Goal: Task Accomplishment & Management: Manage account settings

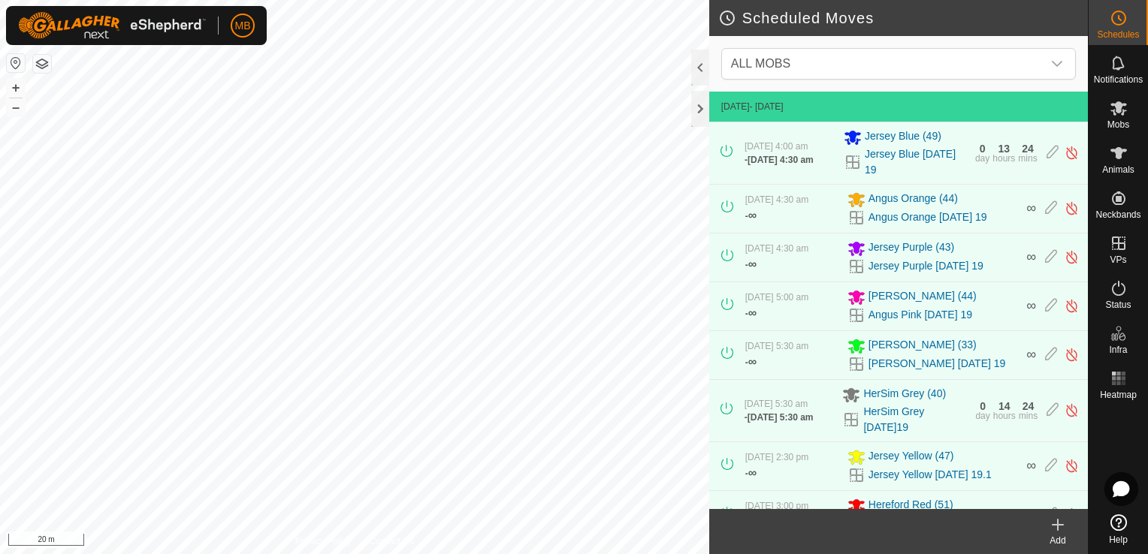
scroll to position [213, 0]
click at [21, 110] on button "–" at bounding box center [16, 107] width 18 height 18
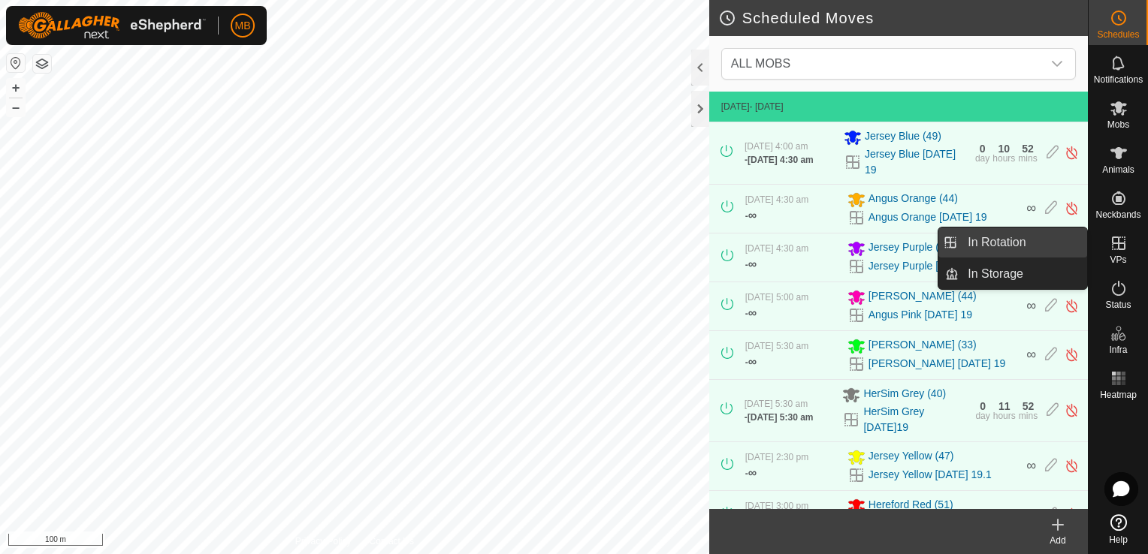
click at [1055, 251] on link "In Rotation" at bounding box center [1022, 243] width 128 height 30
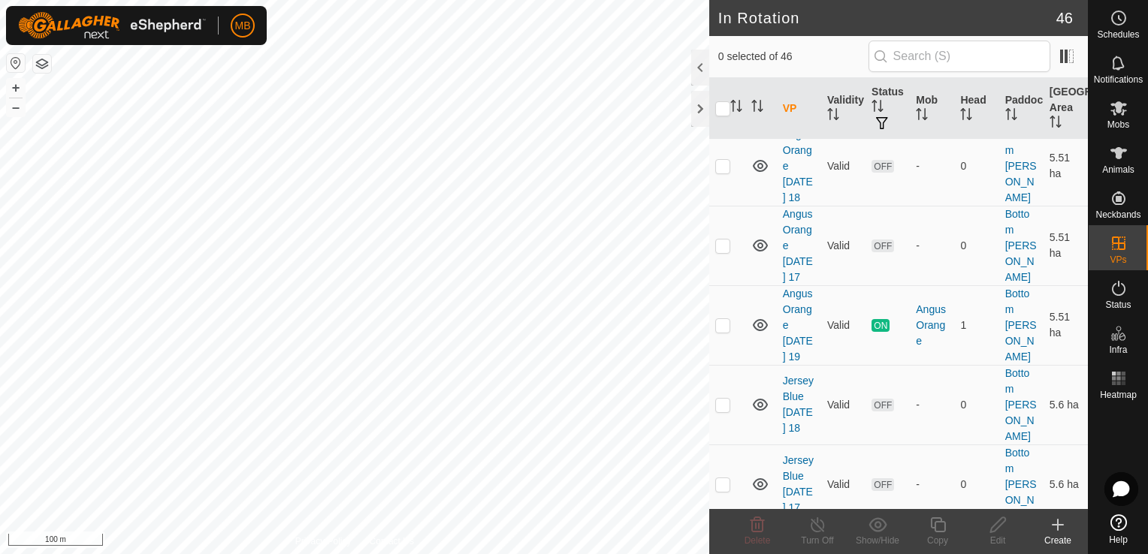
scroll to position [37, 0]
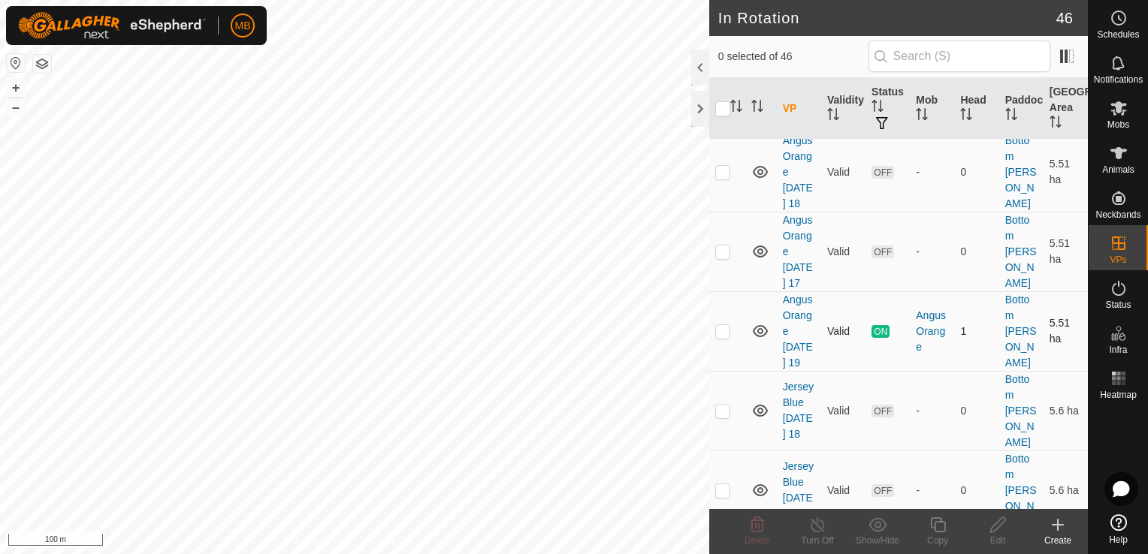
click at [719, 330] on p-checkbox at bounding box center [722, 331] width 15 height 12
checkbox input "true"
click at [931, 533] on icon at bounding box center [937, 525] width 19 height 18
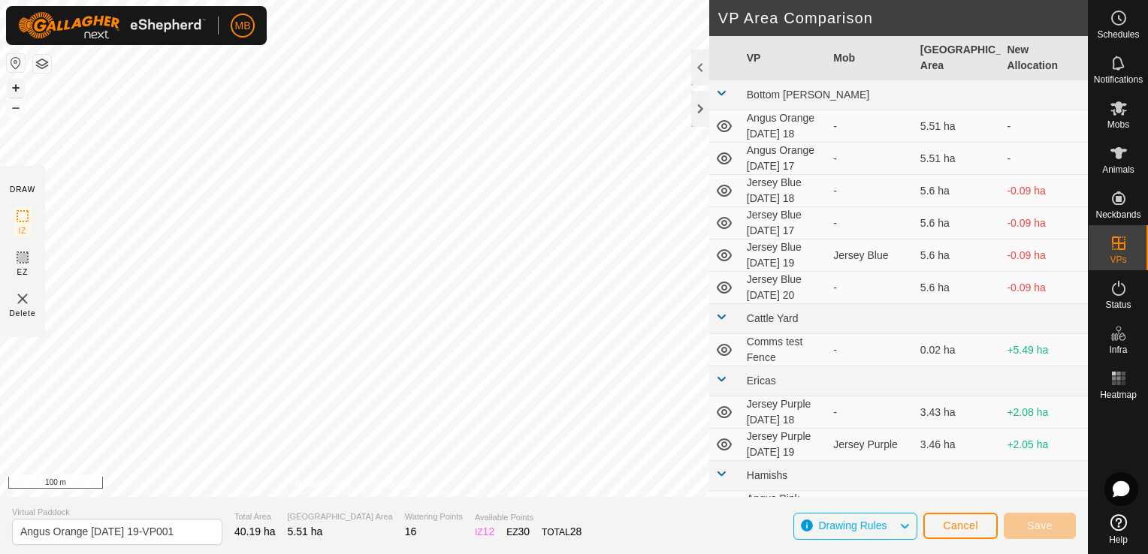
click at [18, 88] on button "+" at bounding box center [16, 88] width 18 height 18
click at [16, 90] on button "+" at bounding box center [16, 88] width 18 height 18
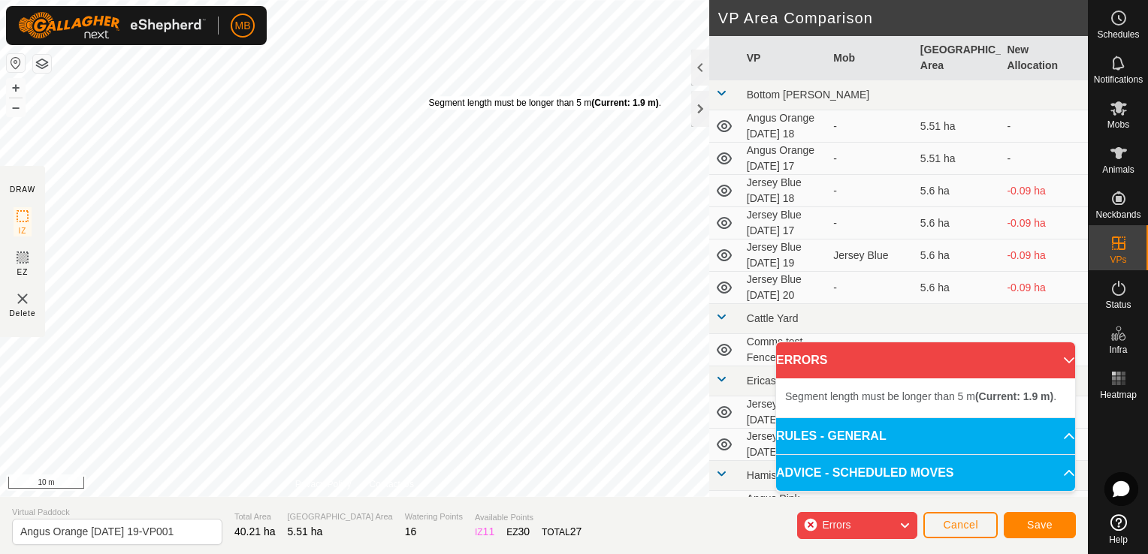
click at [429, 96] on div "Segment length must be longer than 5 m (Current: 1.9 m) ." at bounding box center [545, 103] width 232 height 14
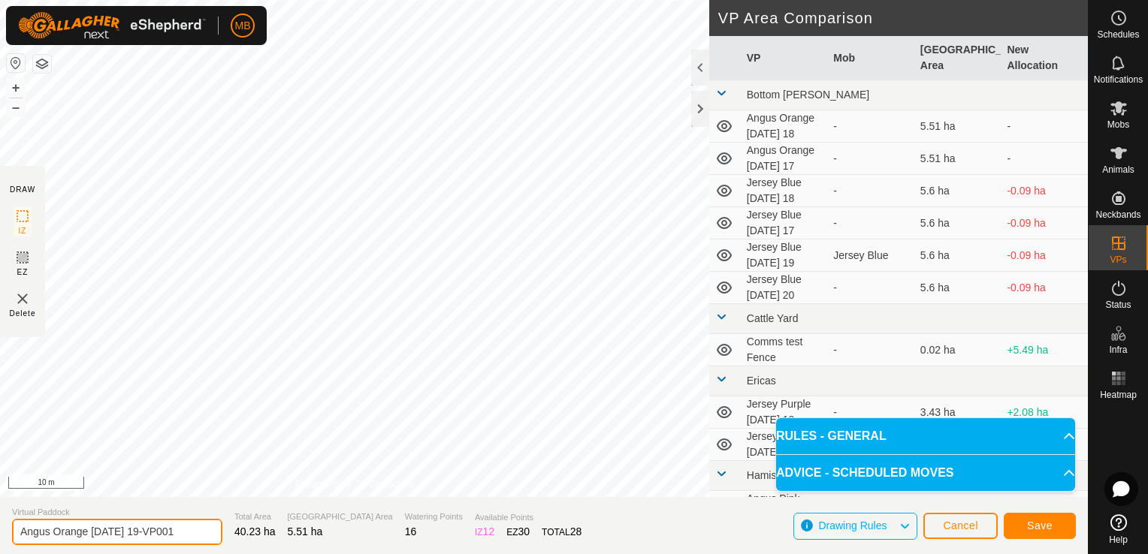
click at [142, 533] on input "Angus Orange Tuesday 19-VP001" at bounding box center [117, 532] width 210 height 26
click at [183, 533] on input "Angus Orange Tuesday 19-VP001" at bounding box center [117, 532] width 210 height 26
type input "Angus Orange [DATE] 20"
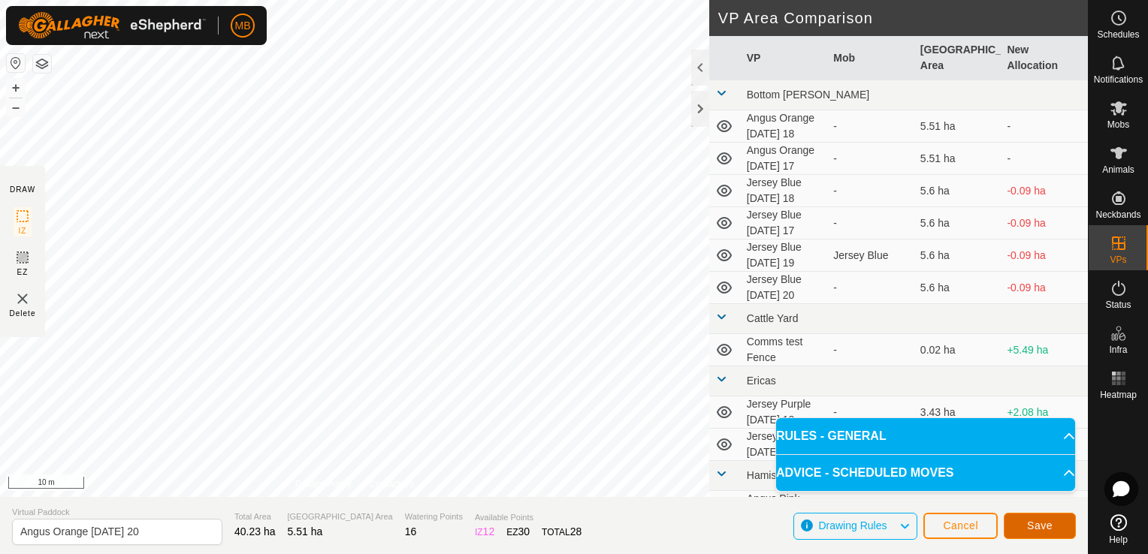
click at [1035, 524] on span "Save" at bounding box center [1040, 526] width 26 height 12
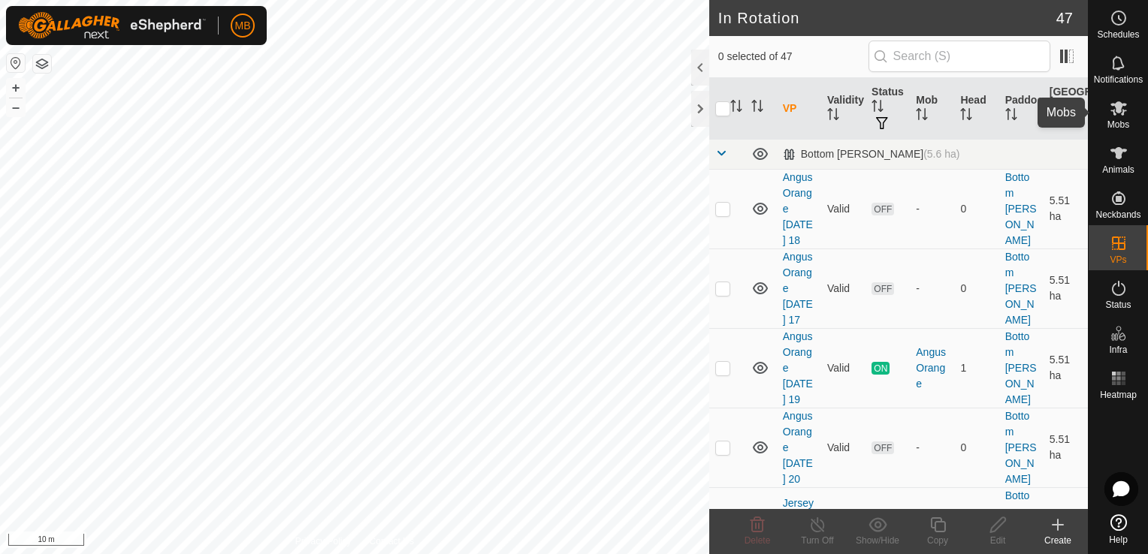
click at [1115, 110] on icon at bounding box center [1118, 108] width 18 height 18
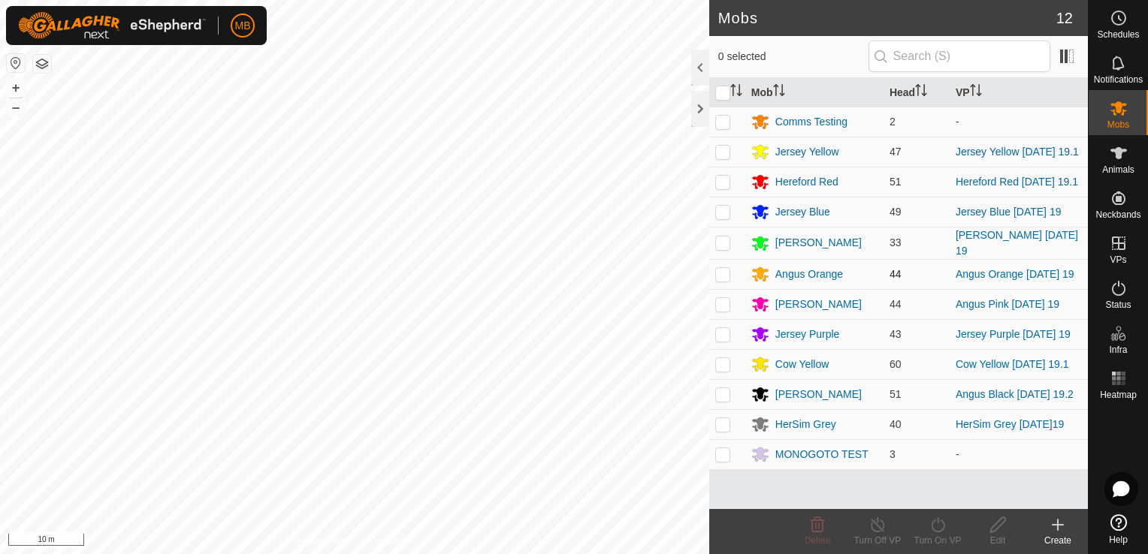
click at [723, 279] on p-checkbox at bounding box center [722, 274] width 15 height 12
checkbox input "true"
click at [934, 539] on div "Turn On VP" at bounding box center [937, 541] width 60 height 14
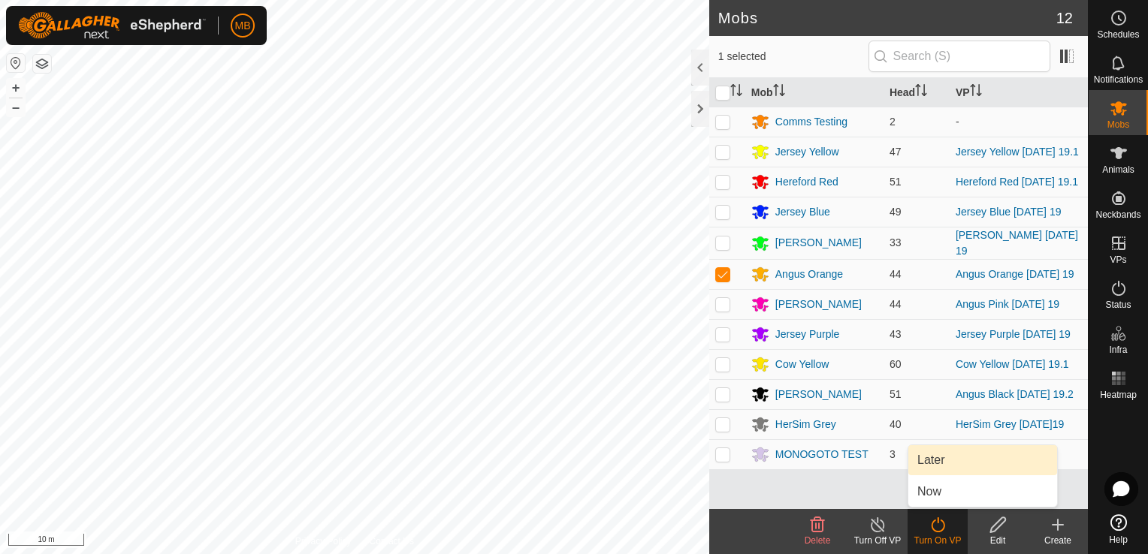
click at [967, 463] on link "Later" at bounding box center [982, 460] width 149 height 30
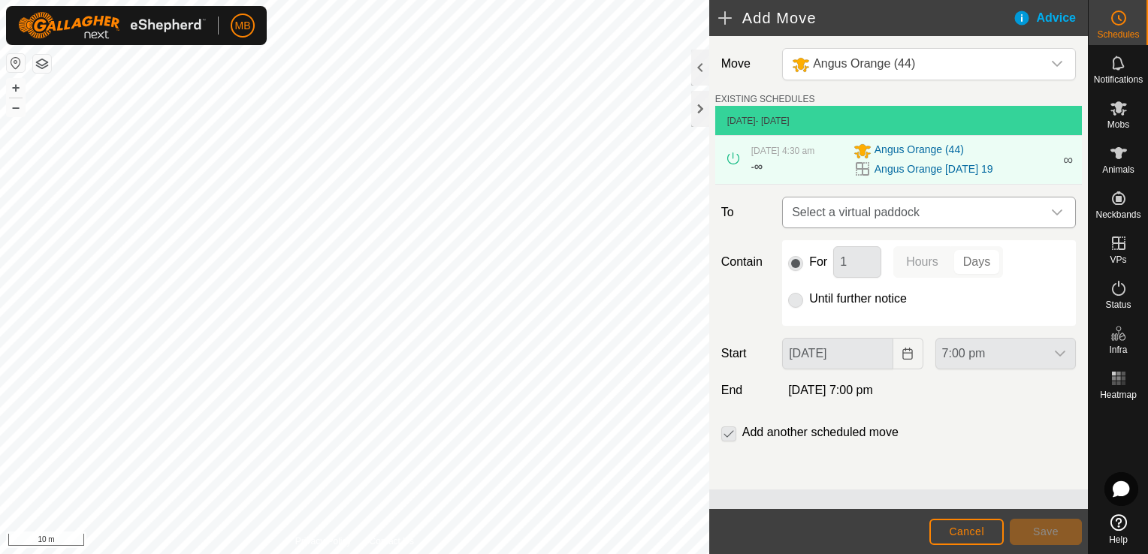
click at [1063, 211] on div "dropdown trigger" at bounding box center [1057, 213] width 30 height 30
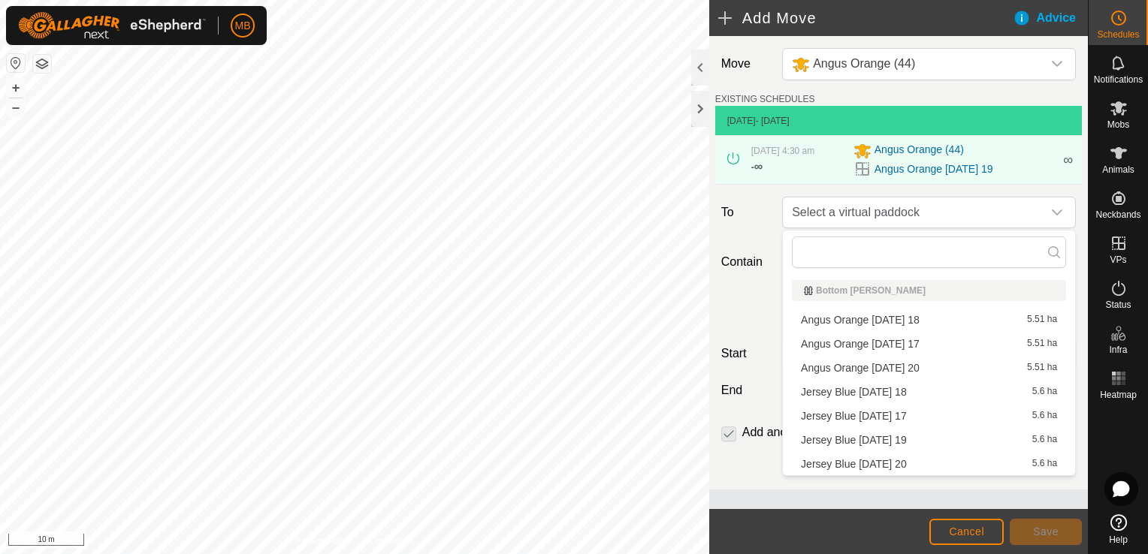
click at [973, 375] on li "Angus Orange Wednesday 20 5.51 ha" at bounding box center [929, 368] width 274 height 23
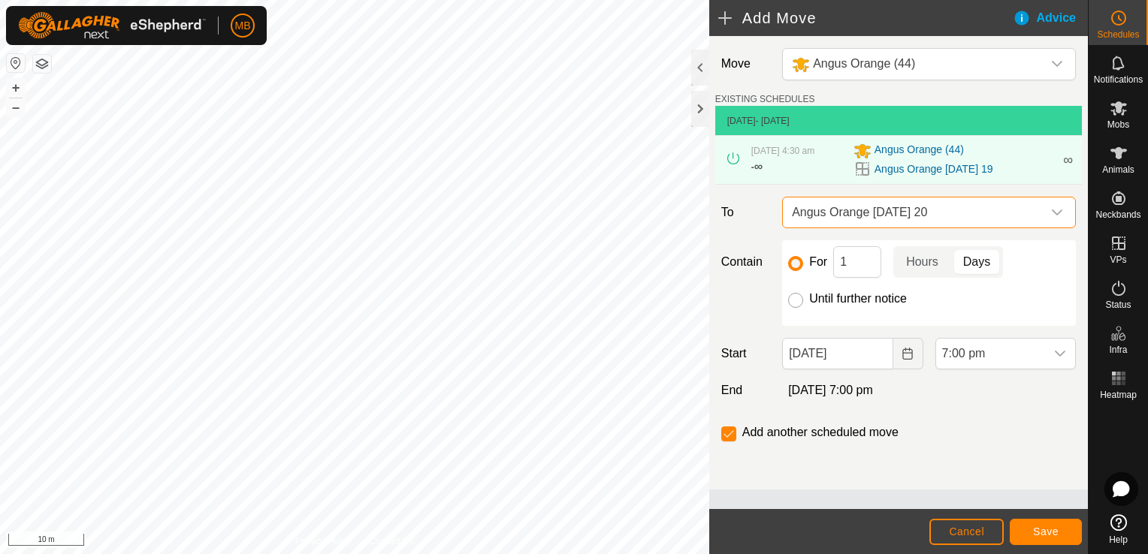
click at [797, 302] on input "Until further notice" at bounding box center [795, 300] width 15 height 15
radio input "true"
checkbox input "false"
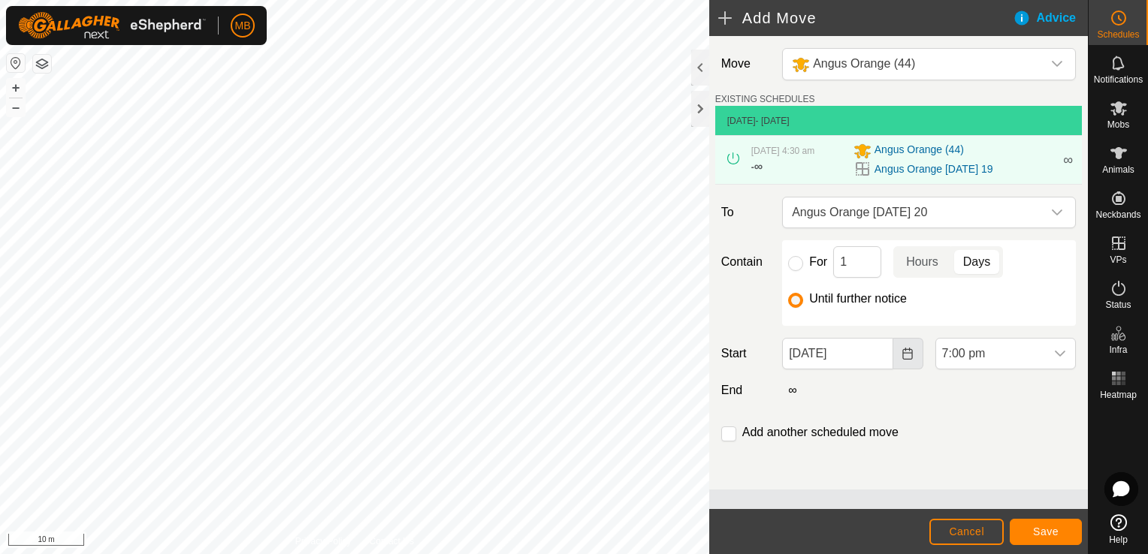
click at [896, 352] on button "Choose Date" at bounding box center [908, 354] width 30 height 32
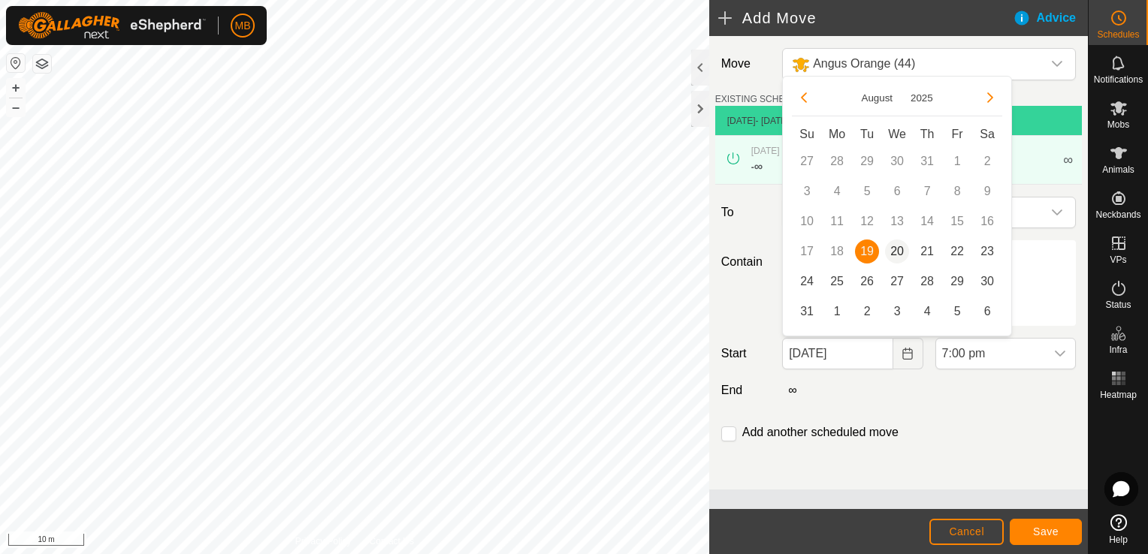
click at [901, 254] on span "20" at bounding box center [897, 252] width 24 height 24
type input "20 Aug, 2025"
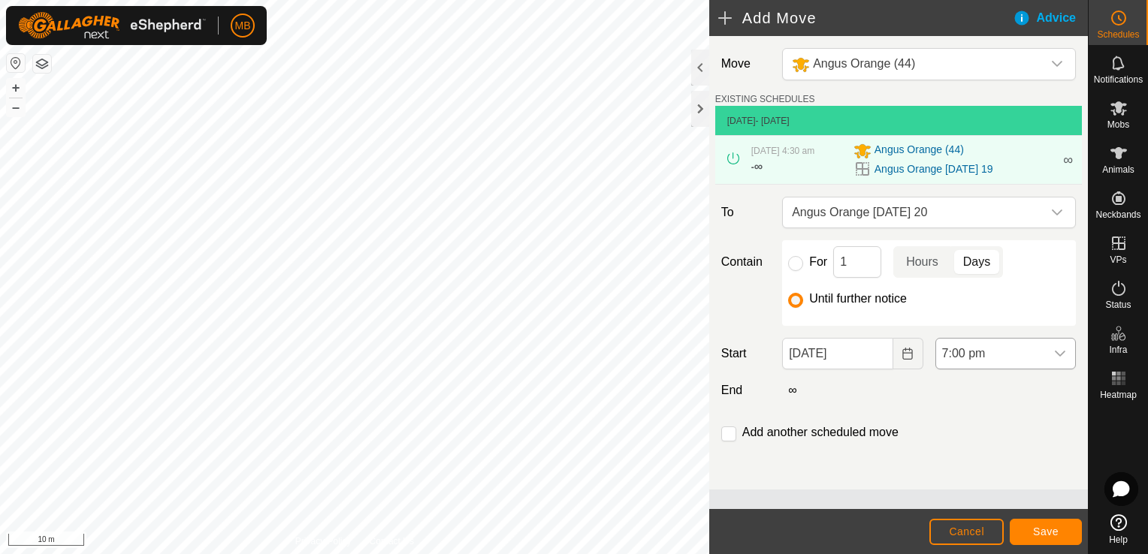
click at [1057, 349] on icon "dropdown trigger" at bounding box center [1060, 354] width 12 height 12
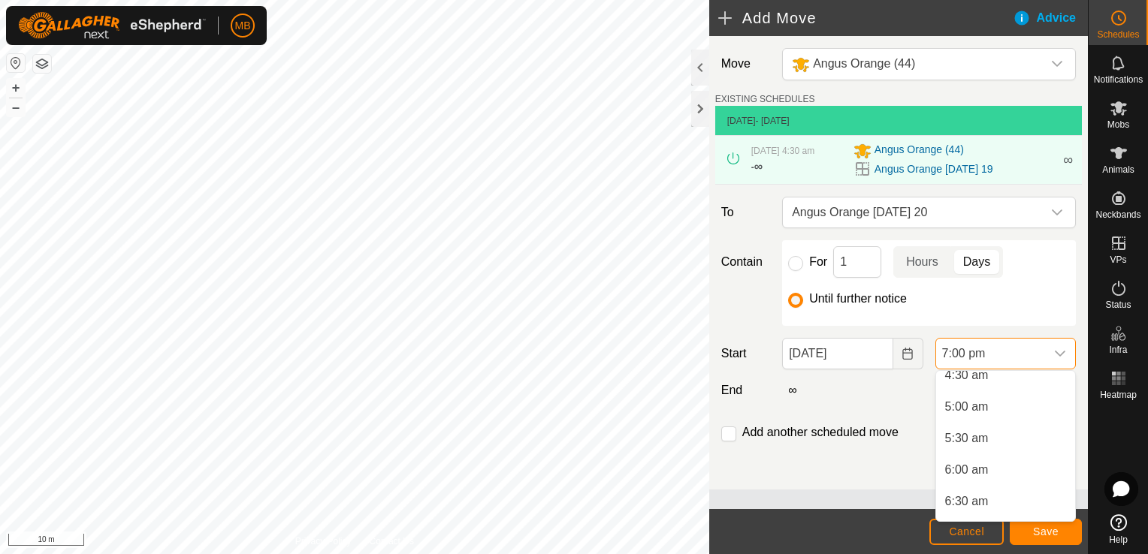
scroll to position [282, 0]
click at [1004, 397] on li "4:30 am" at bounding box center [1005, 388] width 139 height 30
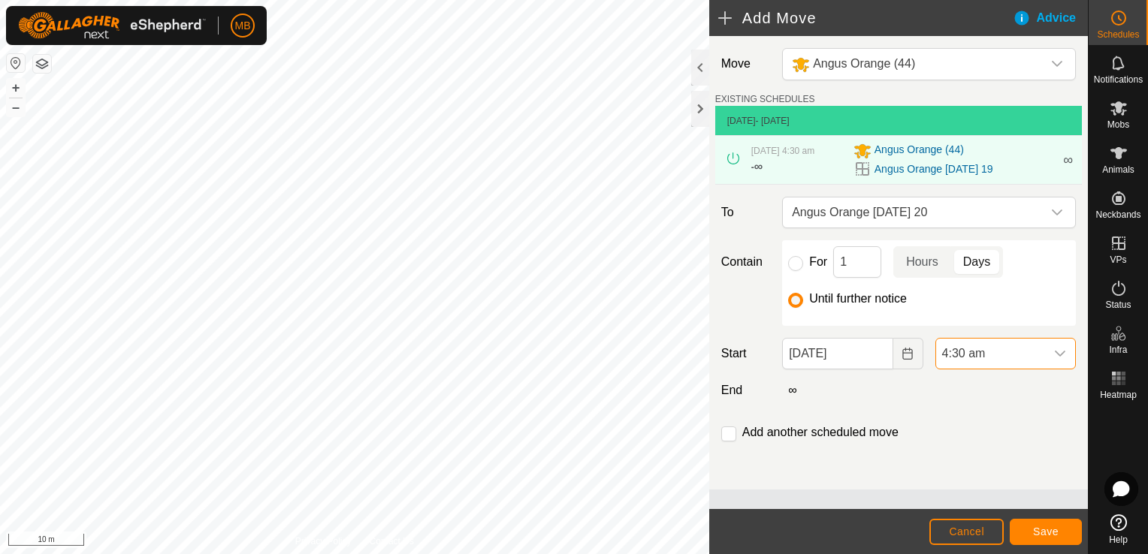
scroll to position [1079, 0]
click at [1046, 536] on span "Save" at bounding box center [1046, 532] width 26 height 12
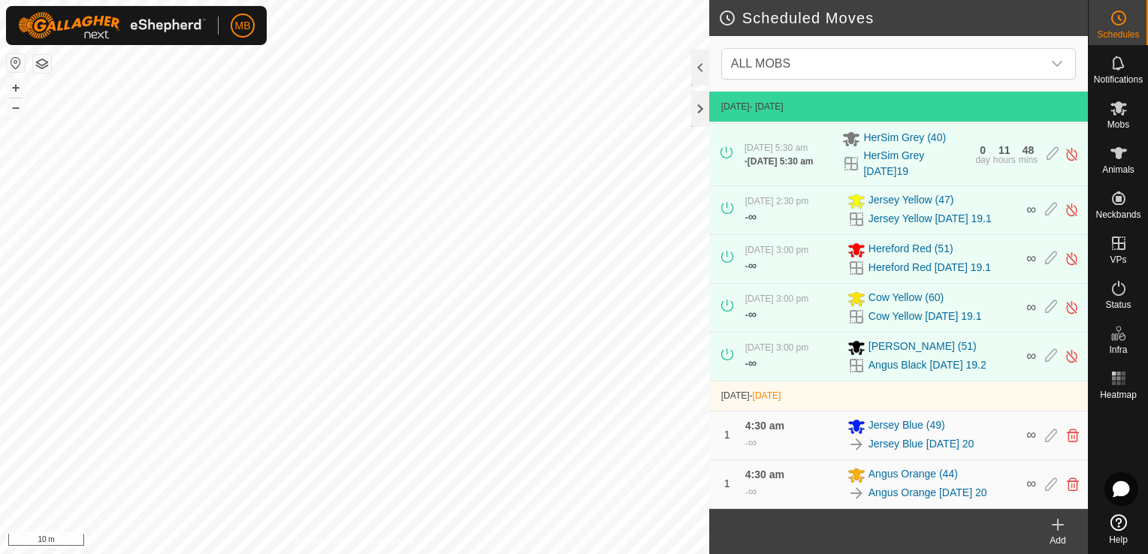
scroll to position [280, 0]
click at [1124, 107] on icon at bounding box center [1118, 108] width 18 height 18
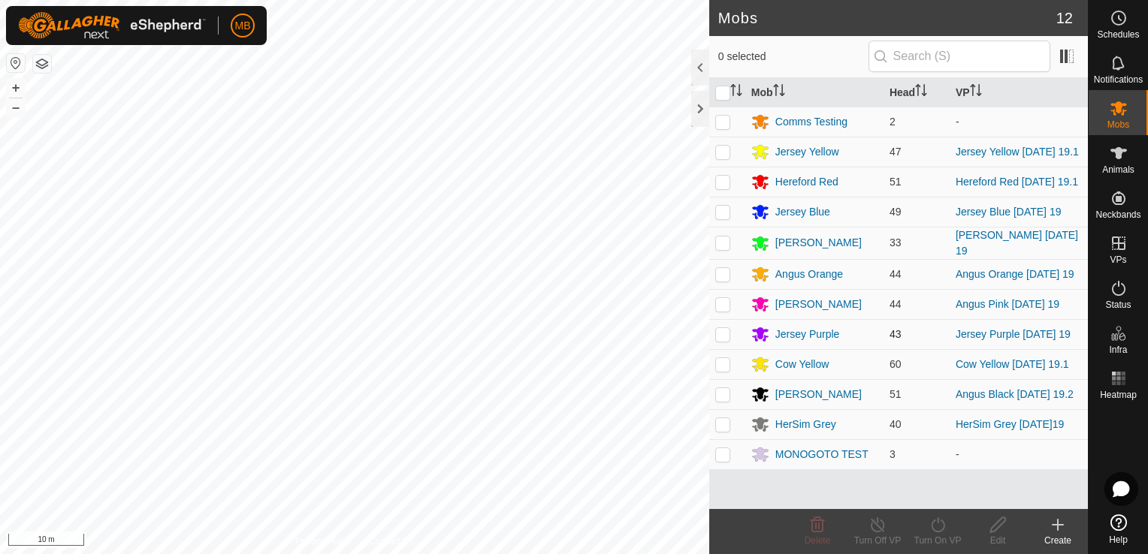
click at [720, 338] on p-checkbox at bounding box center [722, 334] width 15 height 12
checkbox input "true"
click at [930, 533] on icon at bounding box center [937, 525] width 19 height 18
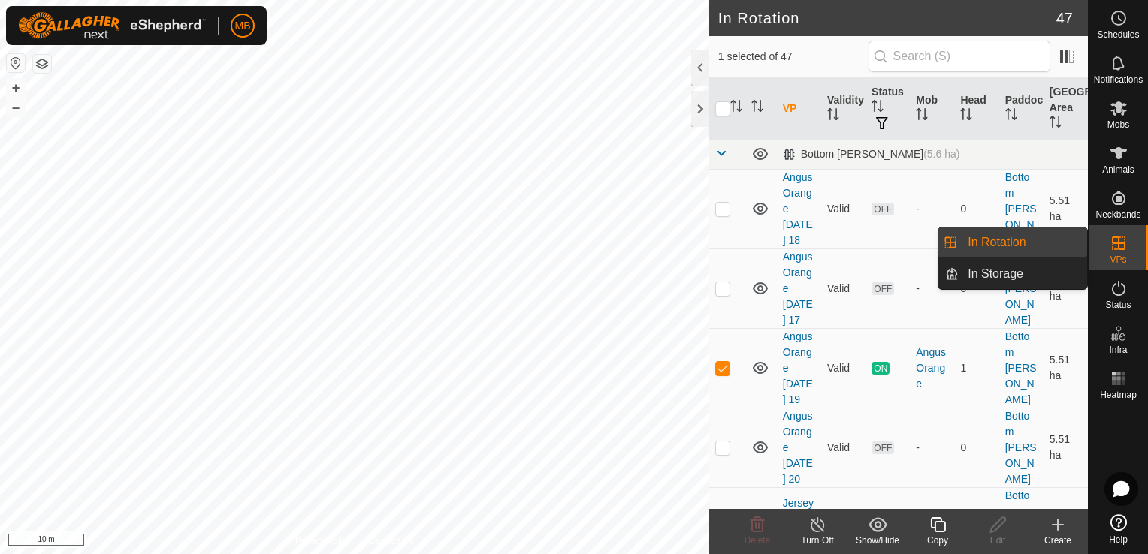
click at [1117, 267] on div "VPs" at bounding box center [1117, 247] width 59 height 45
click at [1088, 554] on p-menu "In Rotation In Storage In Rotation In Storage" at bounding box center [1088, 554] width 0 height 0
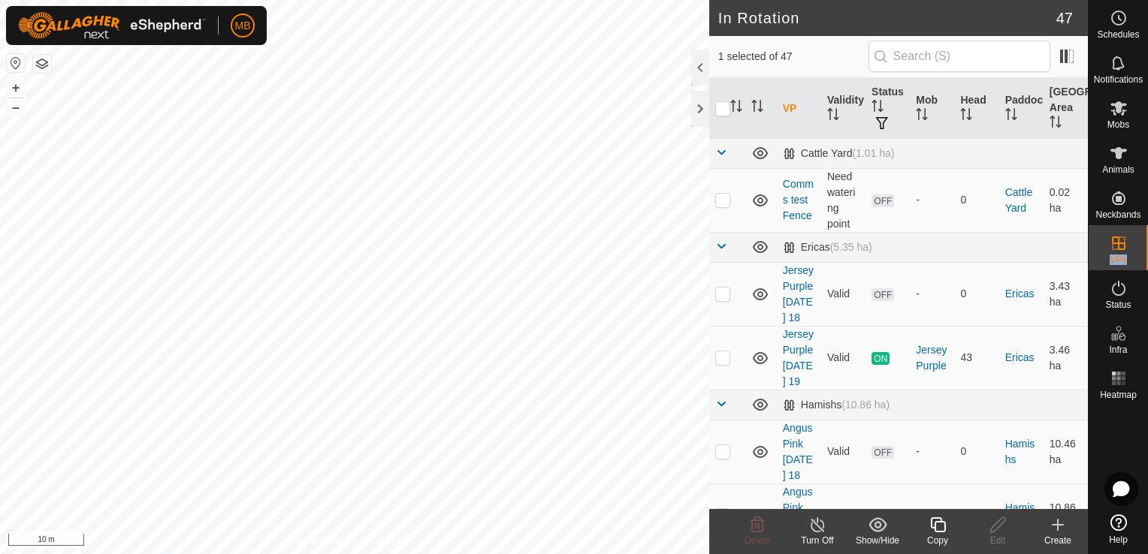
scroll to position [674, 0]
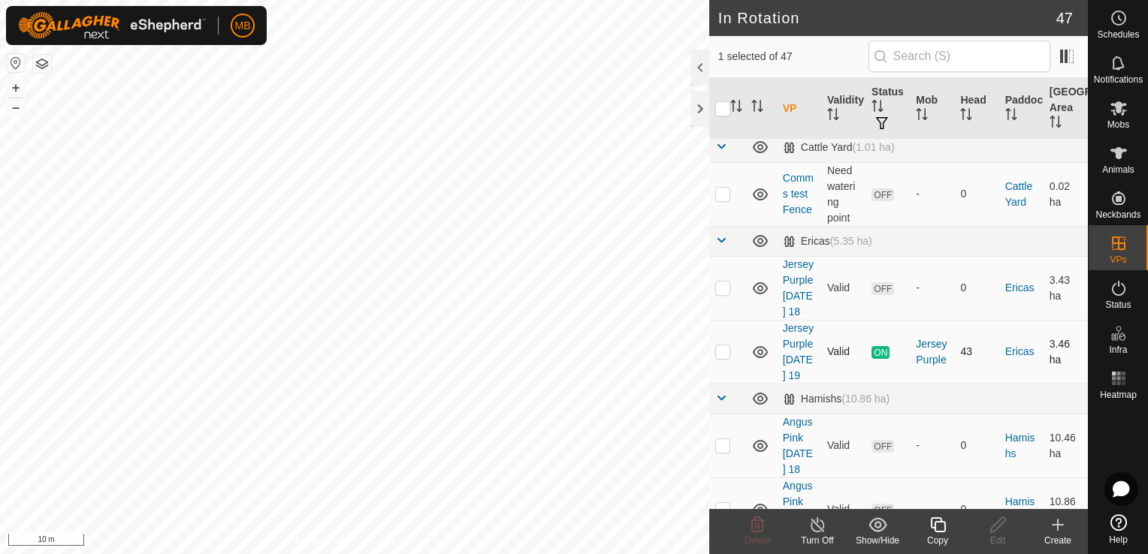
click at [721, 346] on p-checkbox at bounding box center [722, 352] width 15 height 12
checkbox input "true"
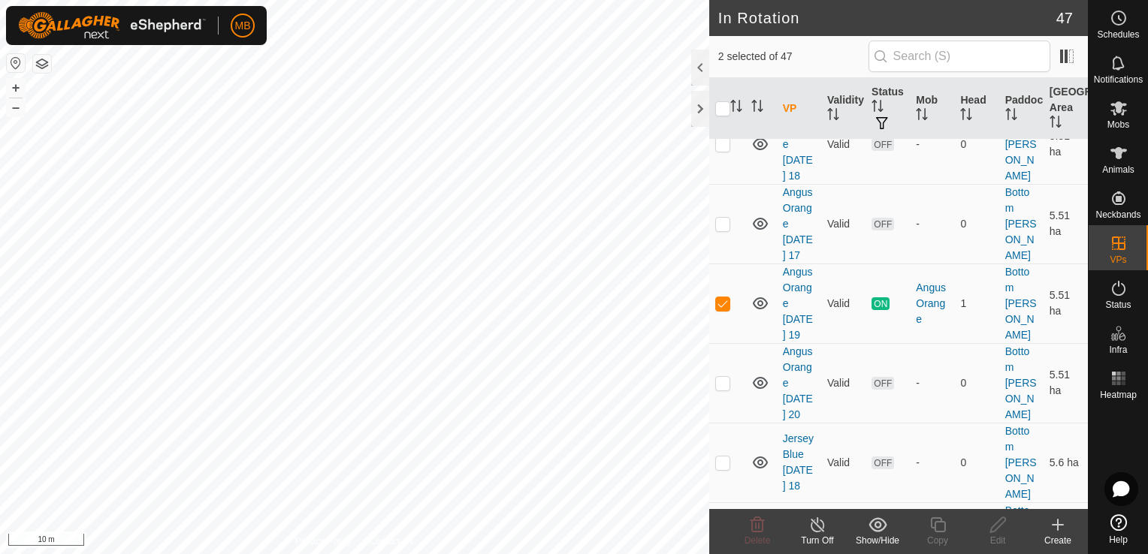
scroll to position [59, 0]
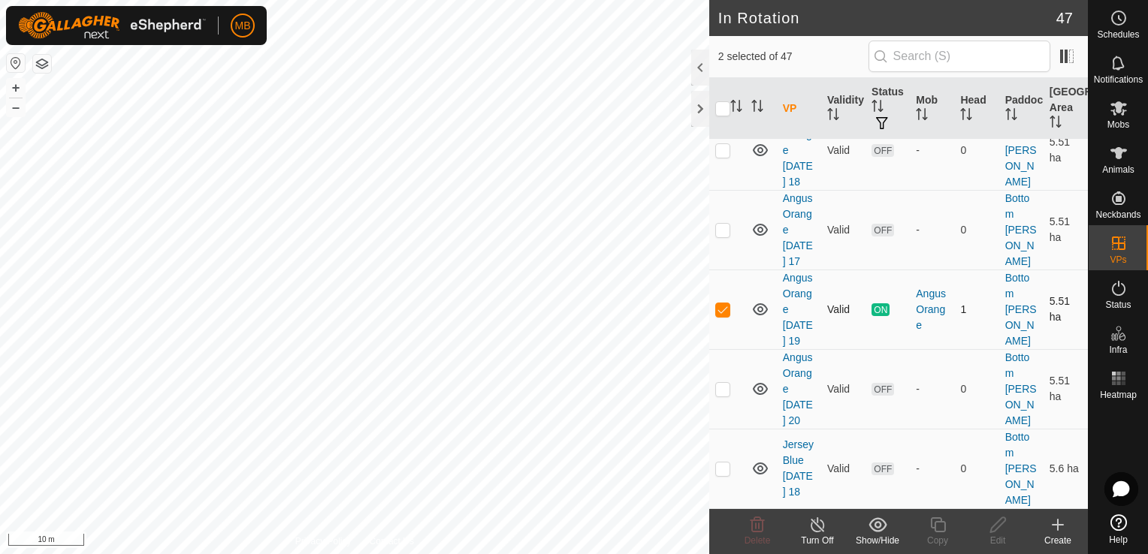
click at [722, 311] on p-checkbox at bounding box center [722, 309] width 15 height 12
checkbox input "false"
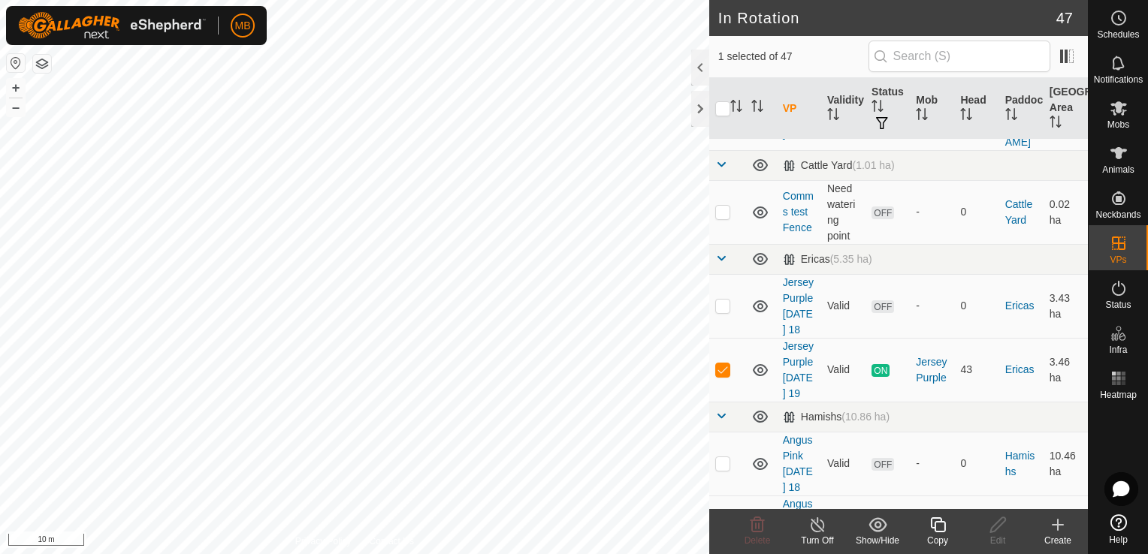
scroll to position [662, 0]
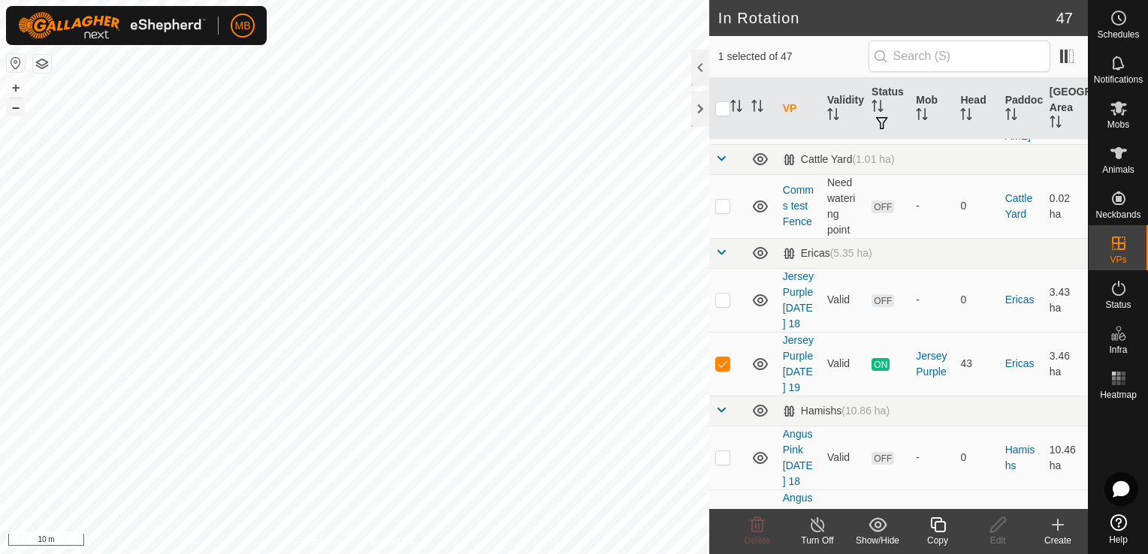
click at [20, 109] on button "–" at bounding box center [16, 107] width 18 height 18
click at [940, 536] on div "Copy" at bounding box center [937, 541] width 60 height 14
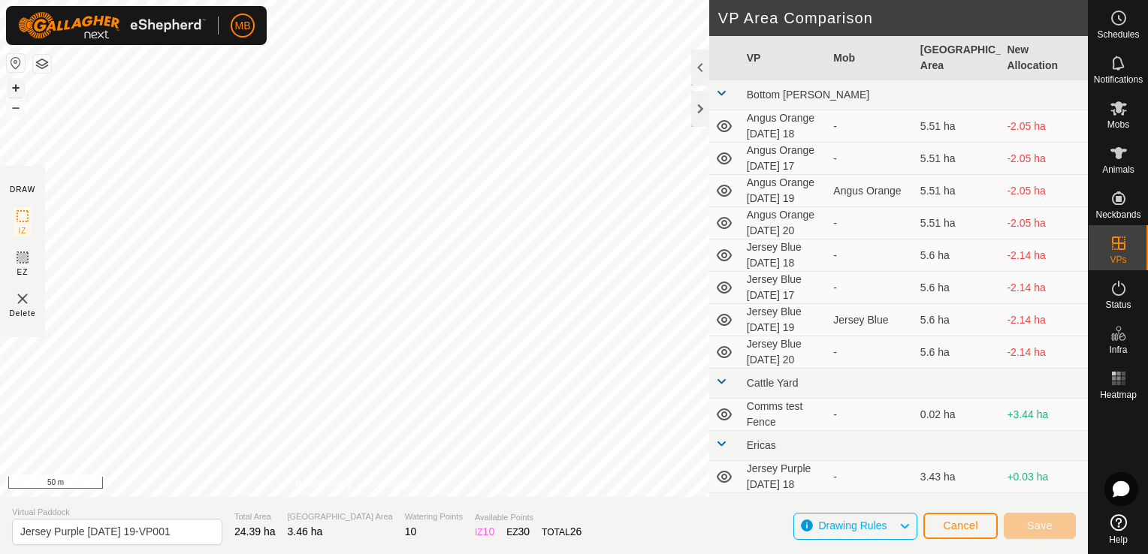
click at [18, 86] on button "+" at bounding box center [16, 88] width 18 height 18
click at [14, 89] on button "+" at bounding box center [16, 88] width 18 height 18
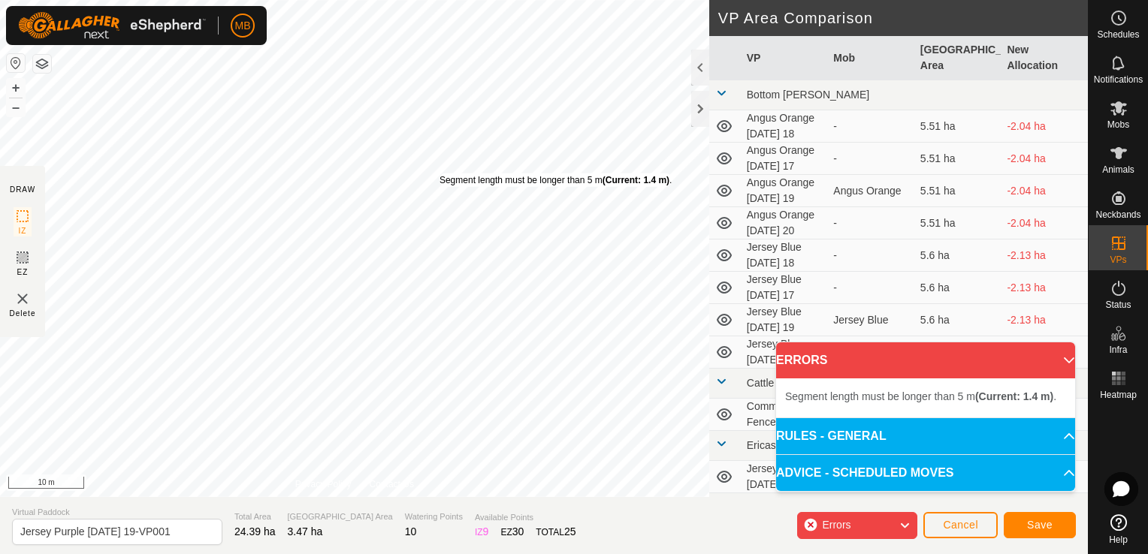
click at [439, 174] on div "Segment length must be longer than 5 m (Current: 1.4 m) ." at bounding box center [555, 181] width 232 height 14
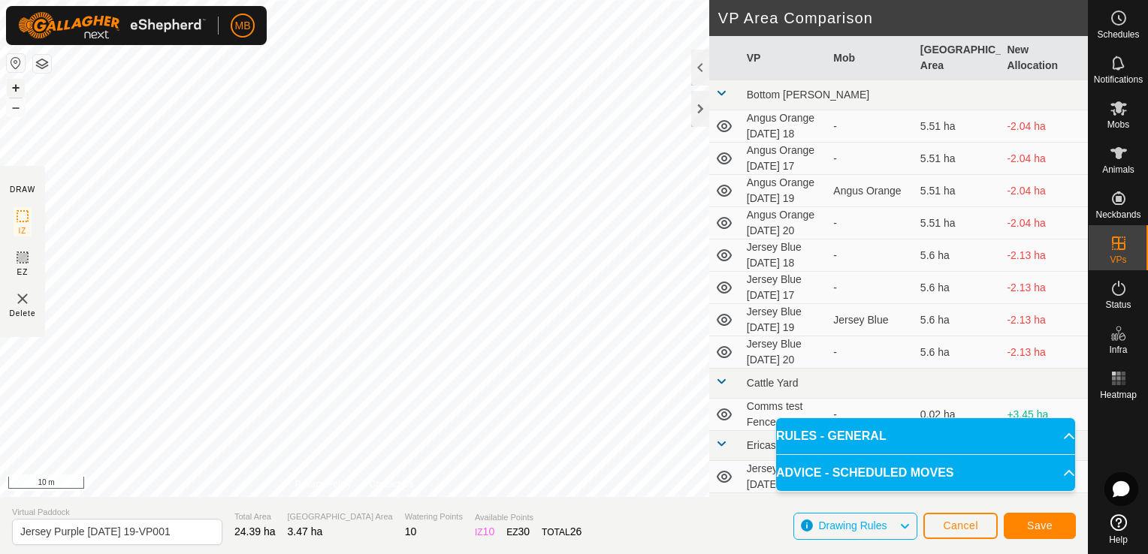
click at [12, 86] on button "+" at bounding box center [16, 88] width 18 height 18
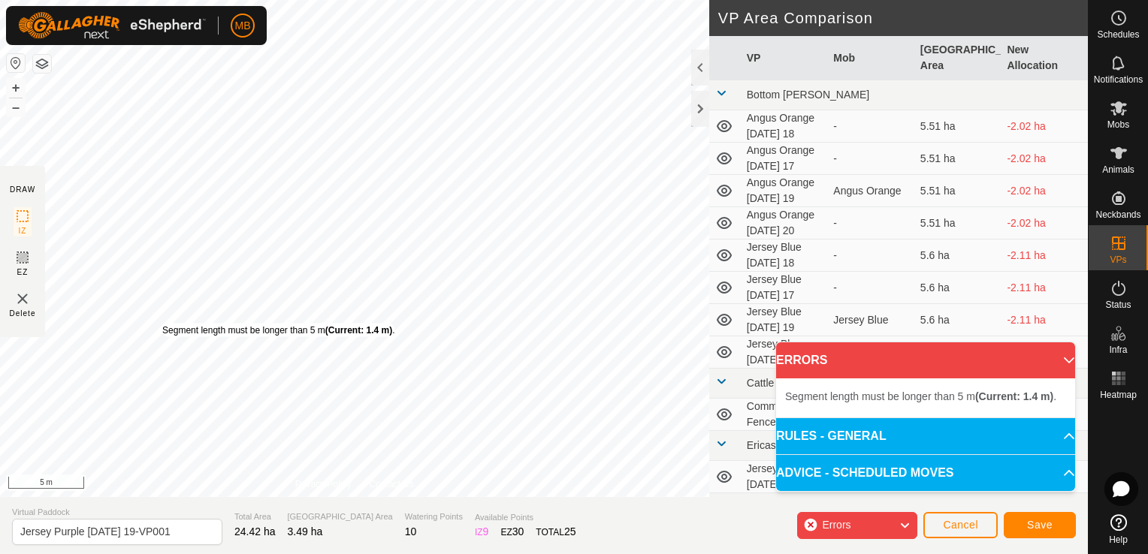
click at [162, 324] on div "Segment length must be longer than 5 m (Current: 1.4 m) ." at bounding box center [278, 331] width 232 height 14
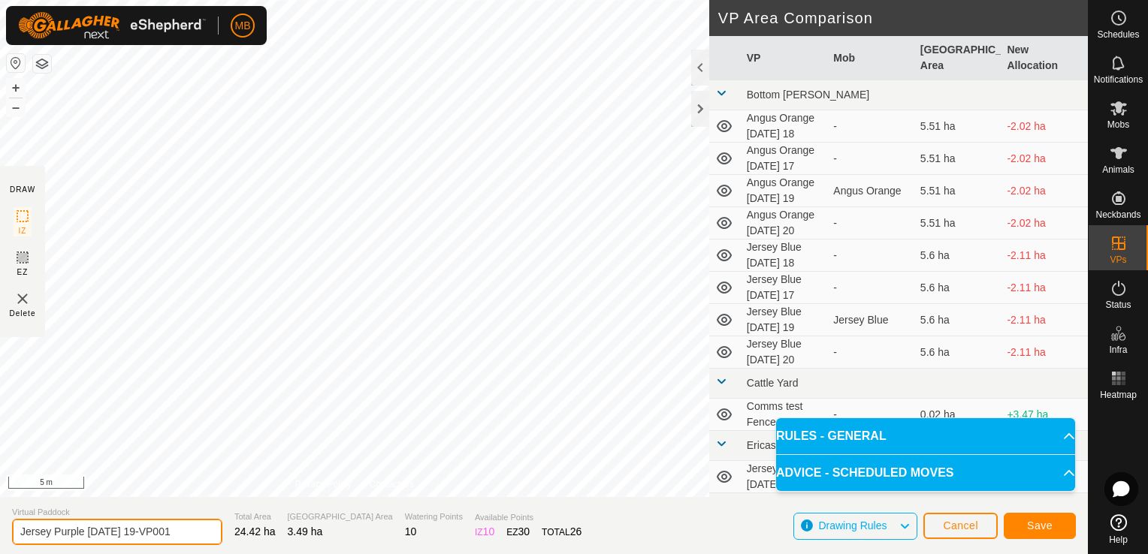
click at [181, 529] on input "Jersey Purple [DATE] 19-VP001" at bounding box center [117, 532] width 210 height 26
type input "Jersey Purple [DATE] 20"
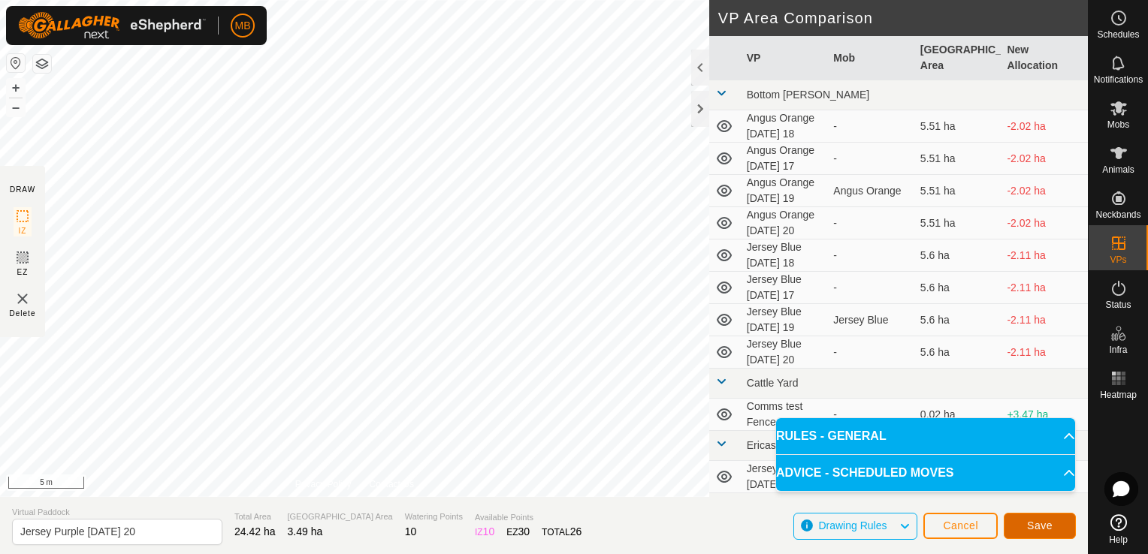
click at [1039, 527] on span "Save" at bounding box center [1040, 526] width 26 height 12
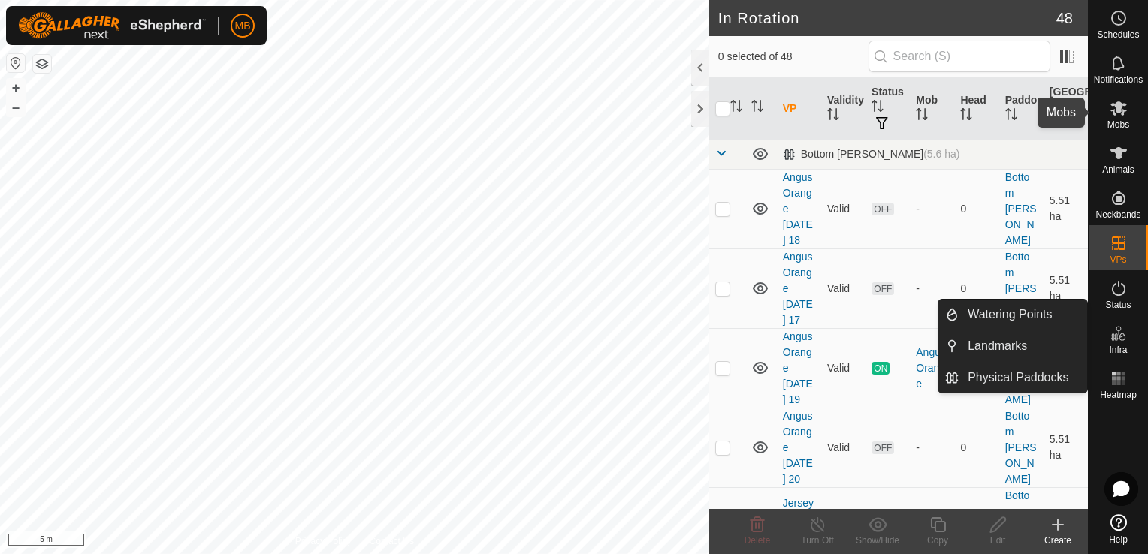
click at [1127, 114] on icon at bounding box center [1118, 108] width 18 height 18
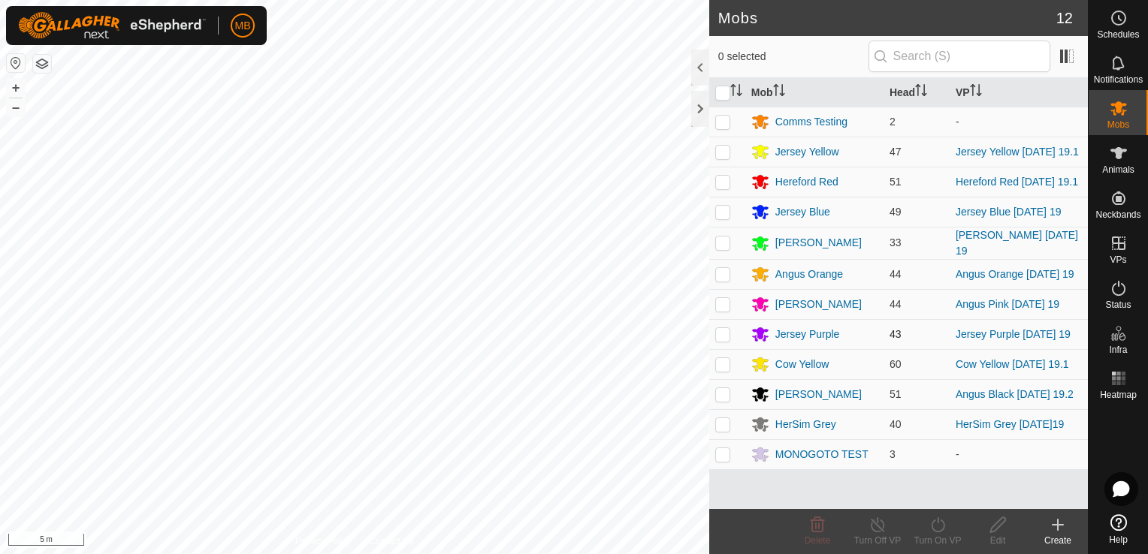
click at [726, 339] on p-checkbox at bounding box center [722, 334] width 15 height 12
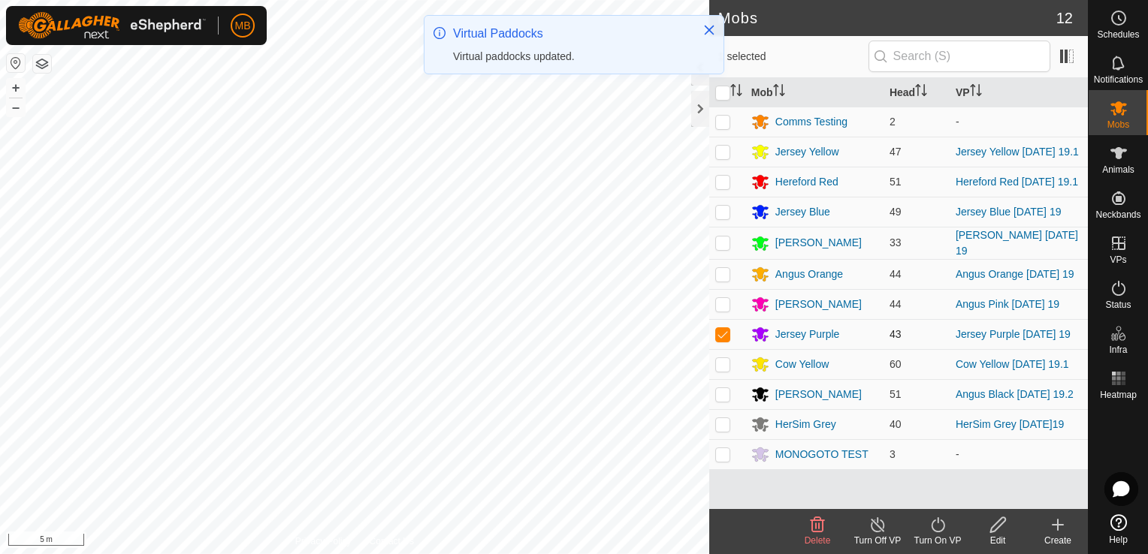
checkbox input "true"
click at [943, 538] on div "Turn On VP" at bounding box center [937, 541] width 60 height 14
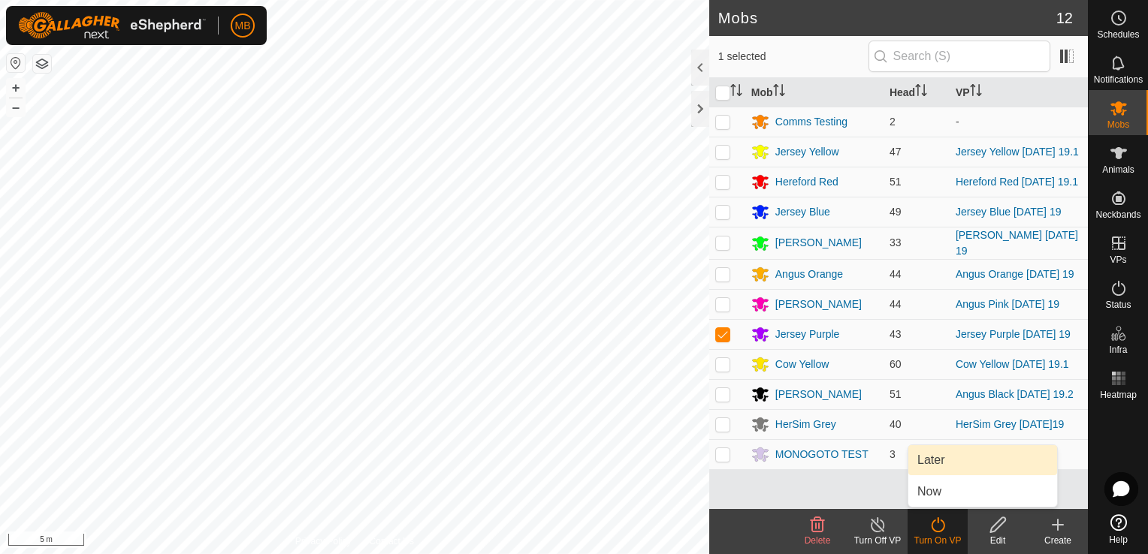
click at [940, 464] on link "Later" at bounding box center [982, 460] width 149 height 30
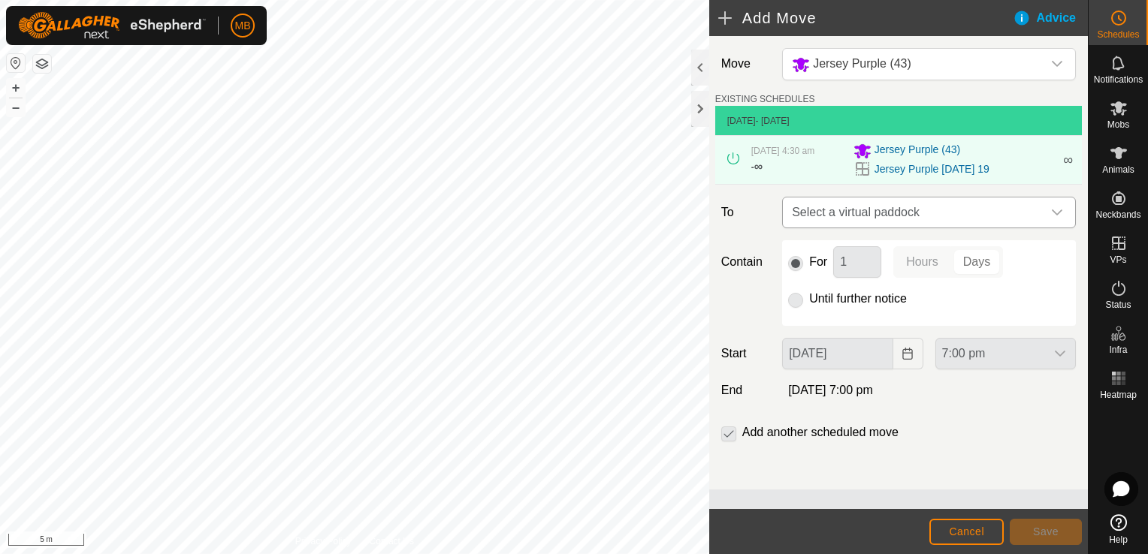
click at [1067, 206] on div "dropdown trigger" at bounding box center [1057, 213] width 30 height 30
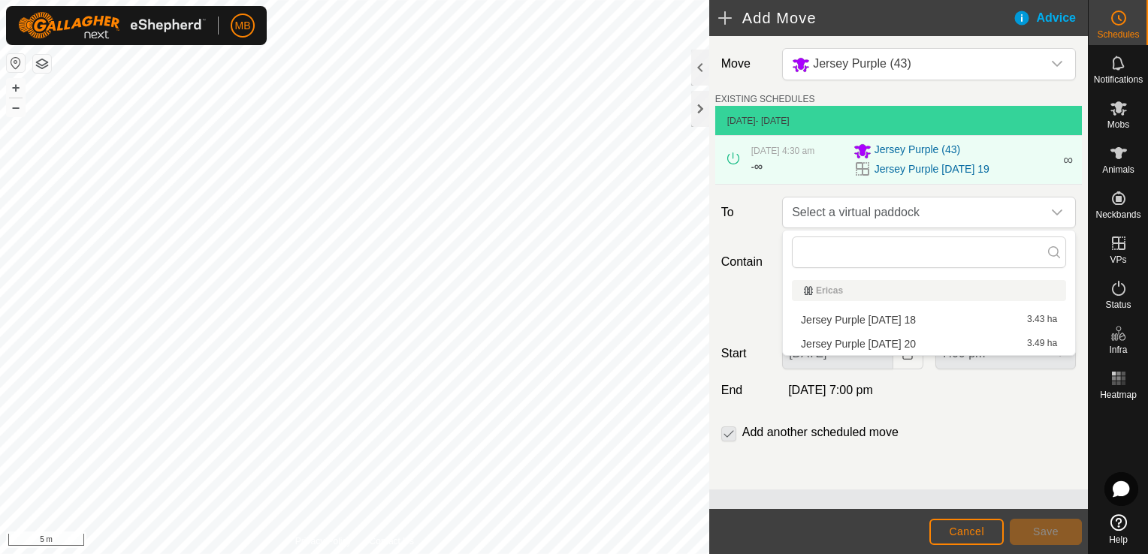
click at [921, 343] on li "Jersey Purple Wednesday 20 3.49 ha" at bounding box center [929, 344] width 274 height 23
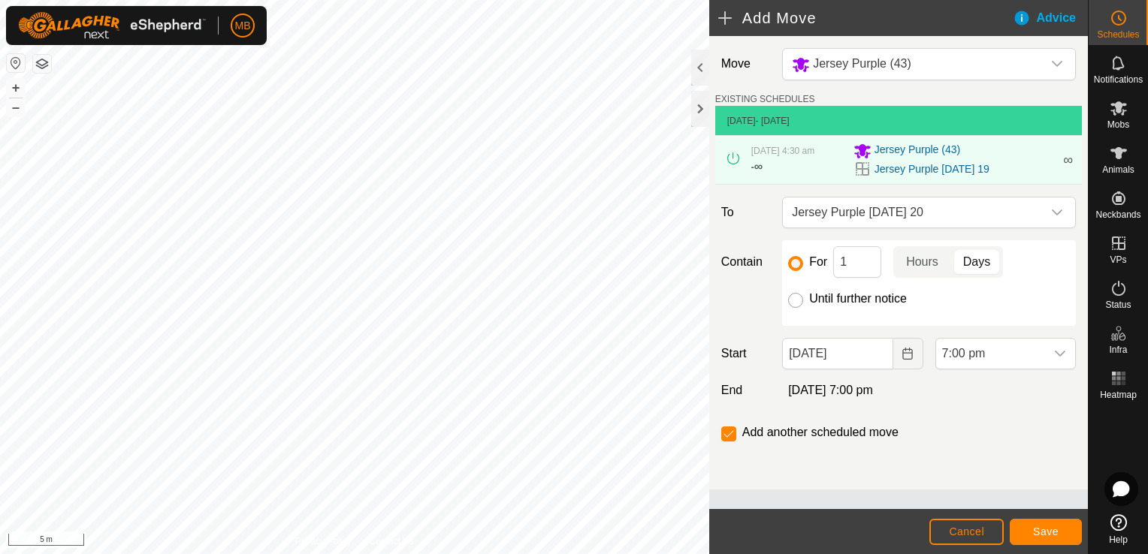
click at [793, 303] on input "Until further notice" at bounding box center [795, 300] width 15 height 15
radio input "true"
checkbox input "false"
click at [910, 356] on icon "Choose Date" at bounding box center [907, 354] width 12 height 12
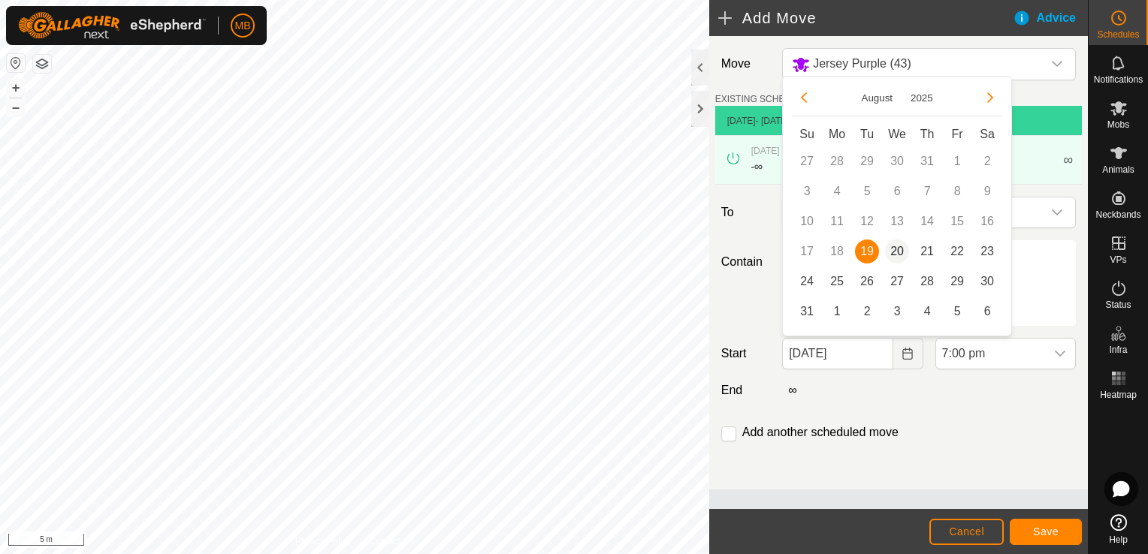
click at [896, 251] on span "20" at bounding box center [897, 252] width 24 height 24
type input "20 Aug, 2025"
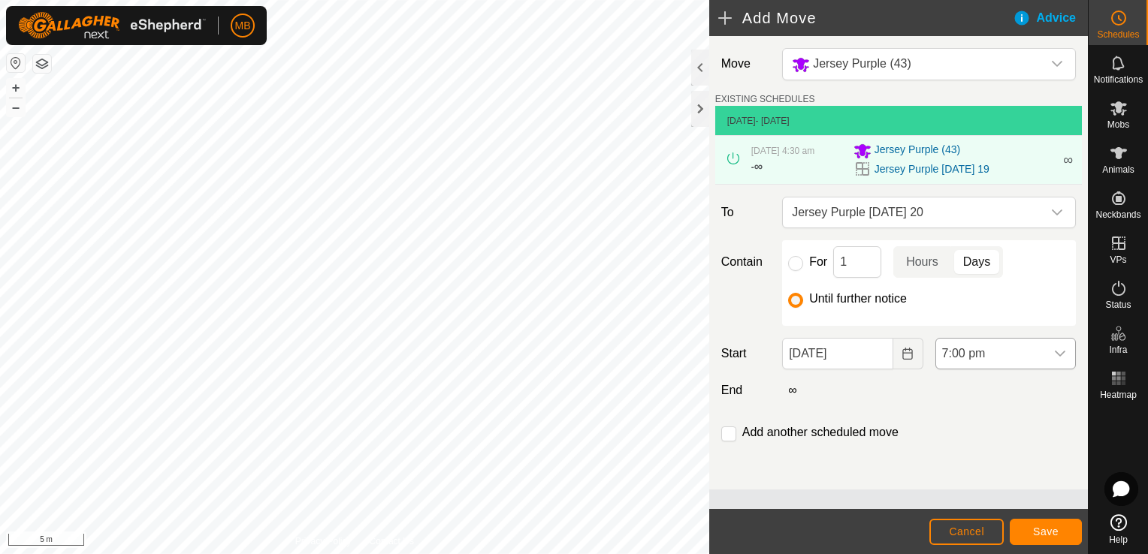
click at [1059, 358] on icon "dropdown trigger" at bounding box center [1060, 354] width 12 height 12
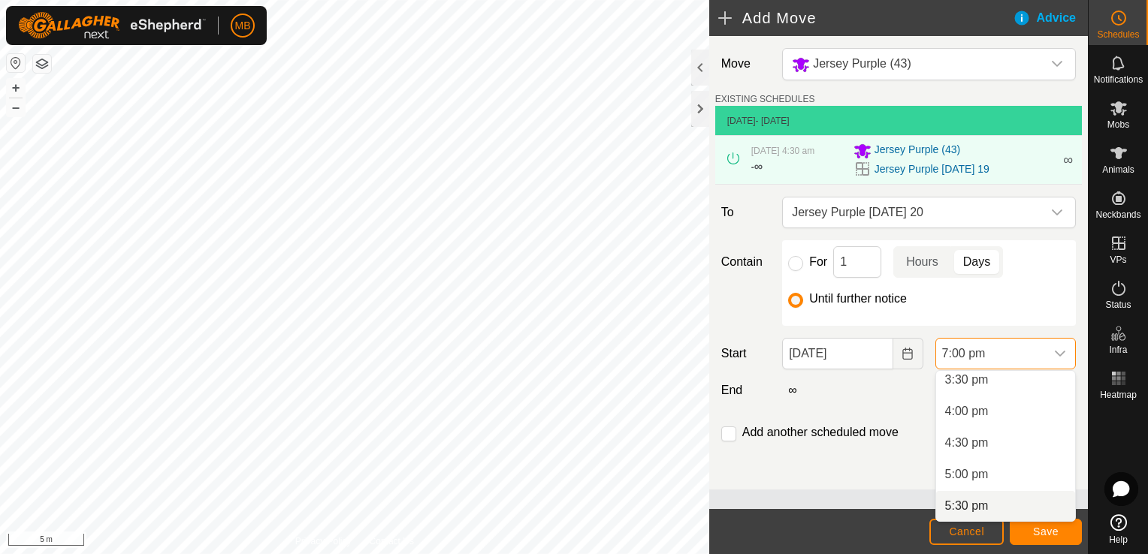
scroll to position [982, 0]
click at [990, 448] on li "4:30 pm" at bounding box center [1005, 445] width 139 height 30
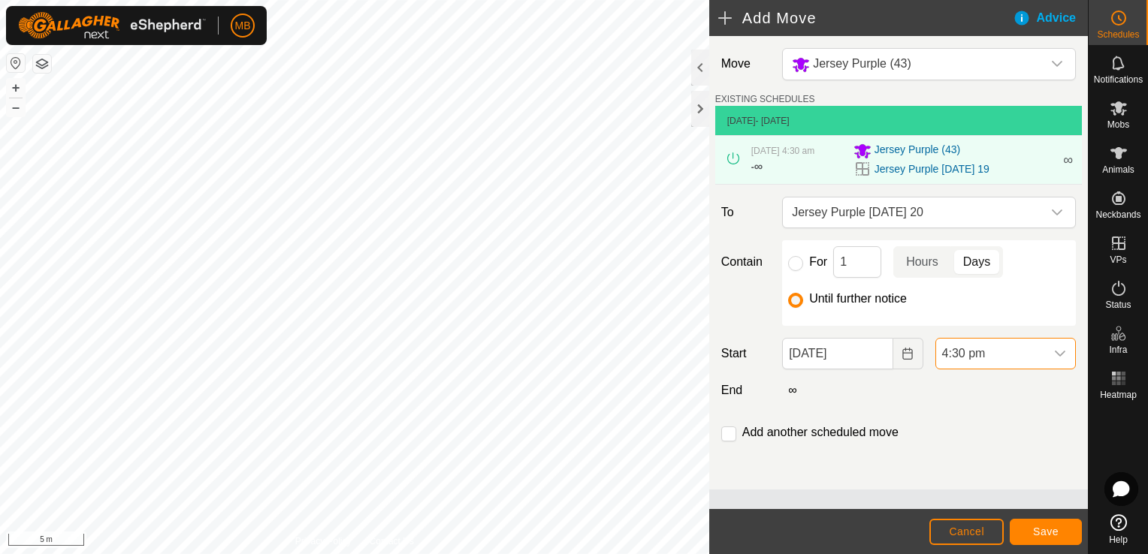
scroll to position [1079, 0]
click at [1050, 538] on span "Save" at bounding box center [1046, 532] width 26 height 12
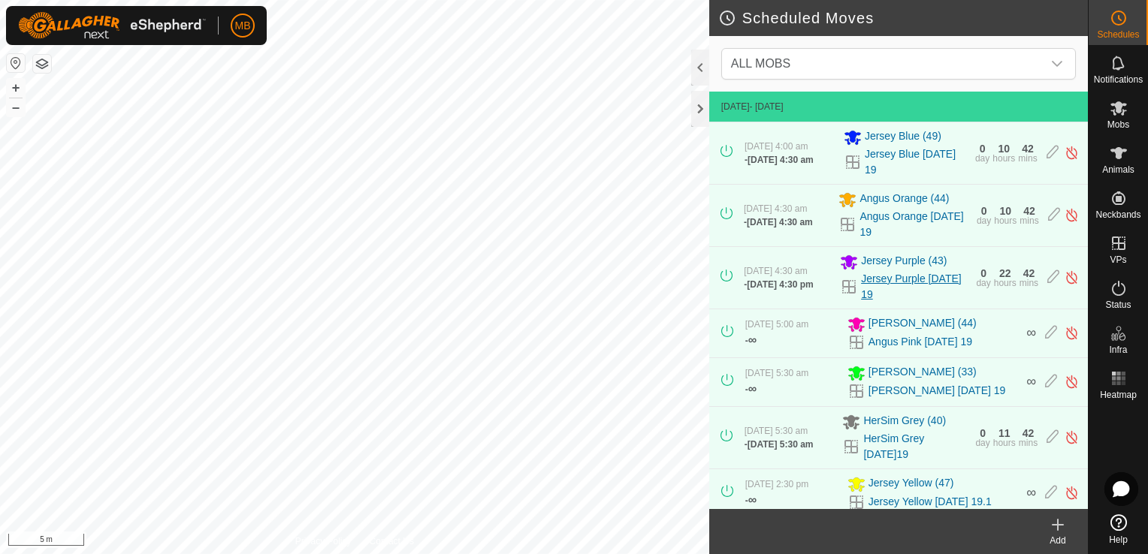
click at [879, 287] on link "Jersey Purple [DATE] 19" at bounding box center [914, 287] width 106 height 32
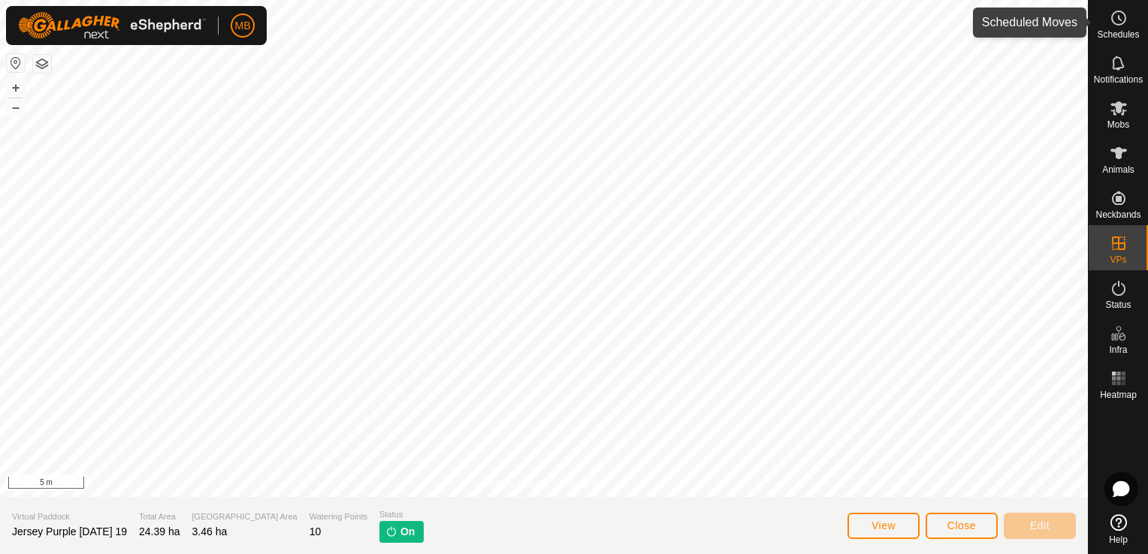
click at [1124, 21] on circle at bounding box center [1119, 18] width 14 height 14
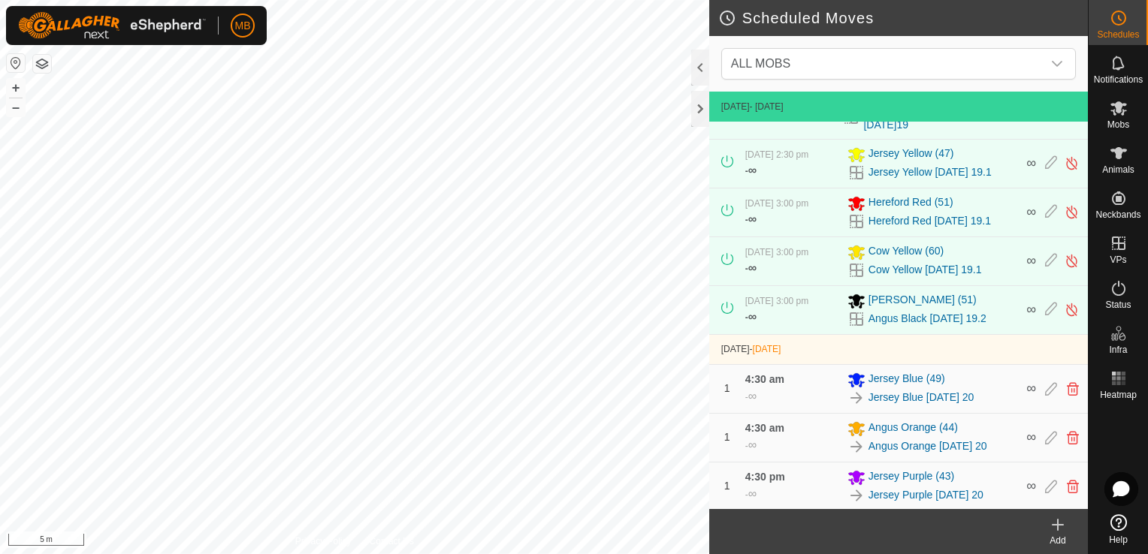
scroll to position [347, 0]
click at [1045, 484] on icon at bounding box center [1051, 485] width 12 height 14
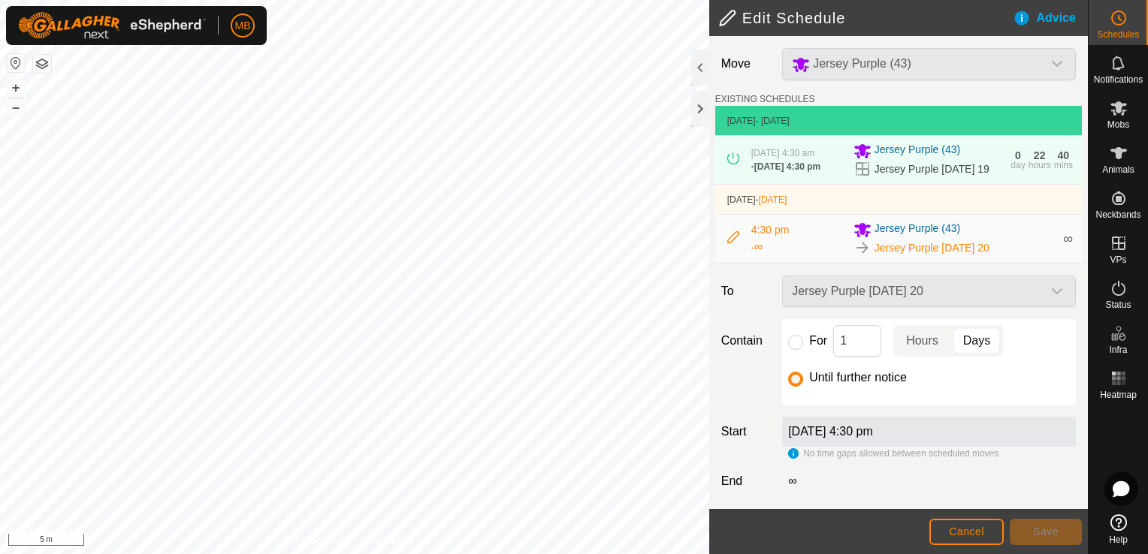
click at [907, 447] on div "[DATE] 4:30 pm" at bounding box center [929, 432] width 294 height 30
click at [956, 536] on span "Cancel" at bounding box center [966, 532] width 35 height 12
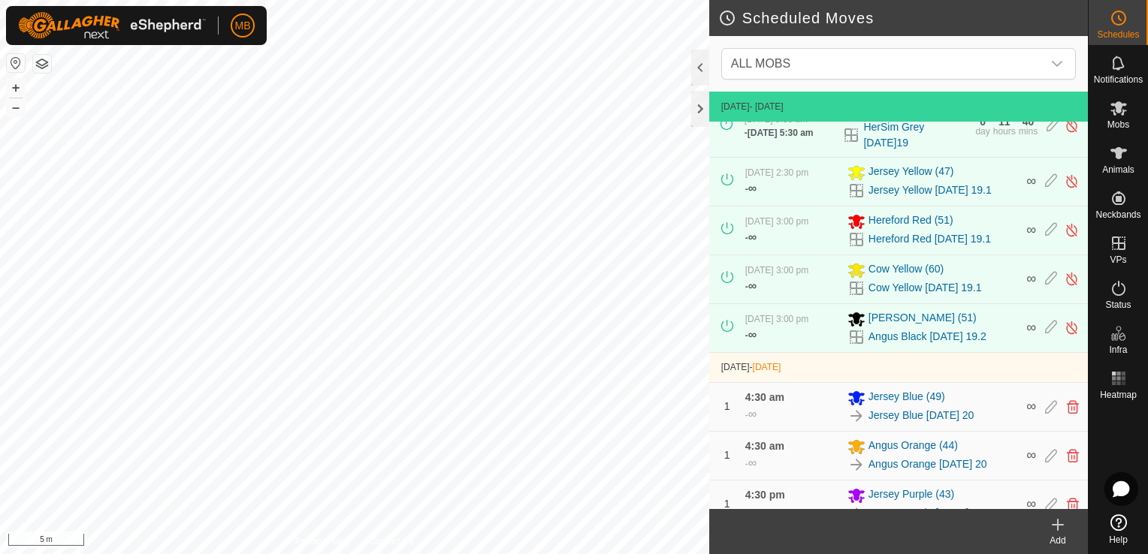
scroll to position [347, 0]
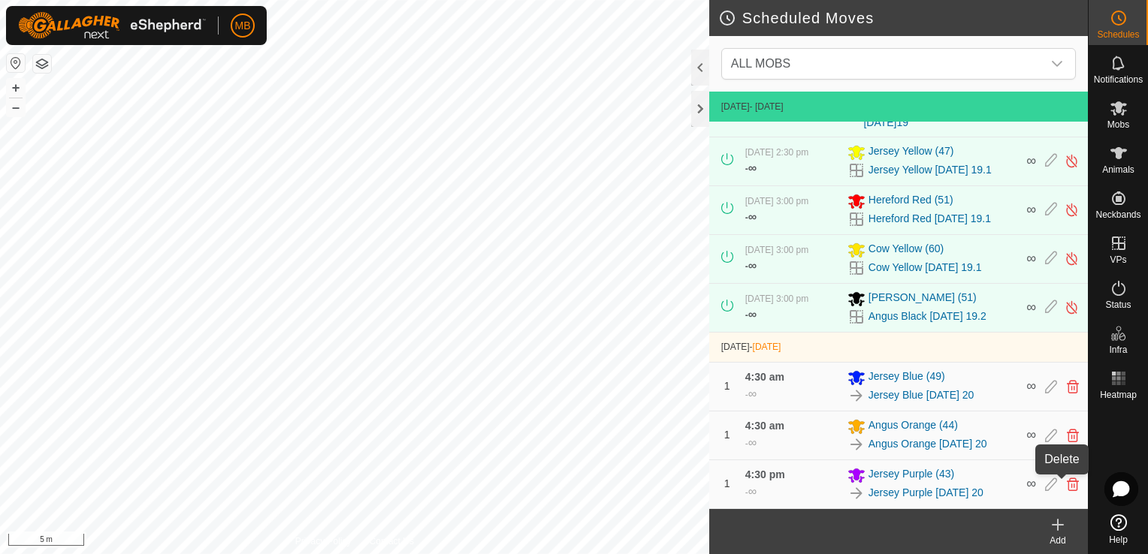
click at [1067, 481] on icon at bounding box center [1073, 485] width 12 height 14
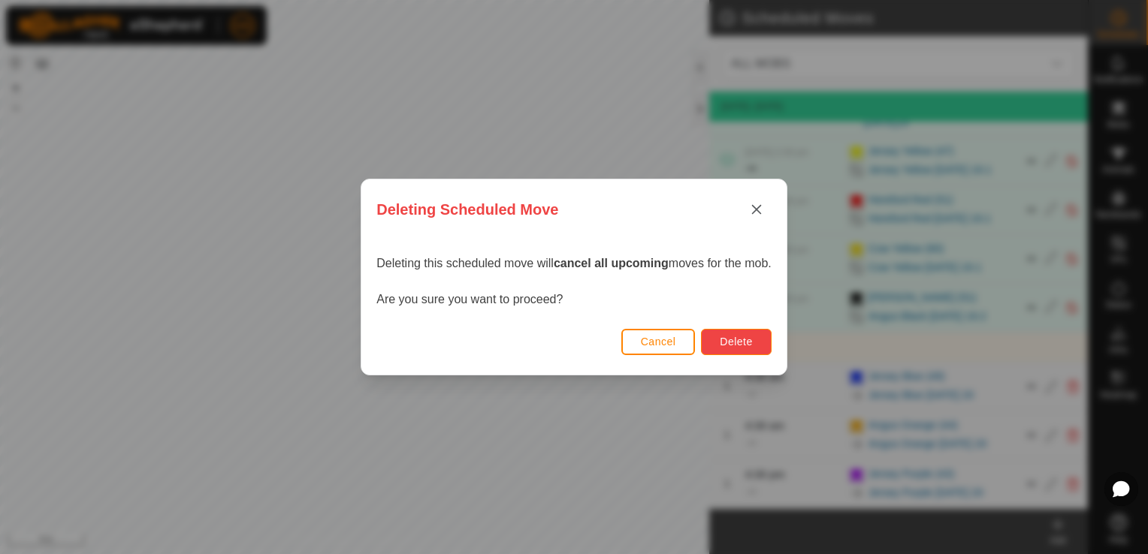
click at [736, 336] on span "Delete" at bounding box center [736, 342] width 32 height 12
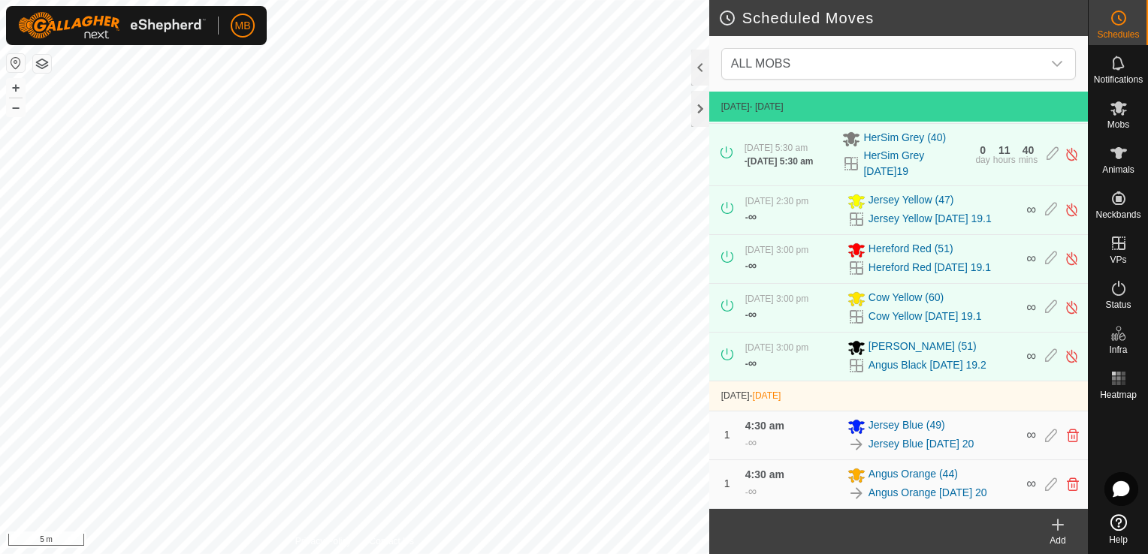
scroll to position [298, 0]
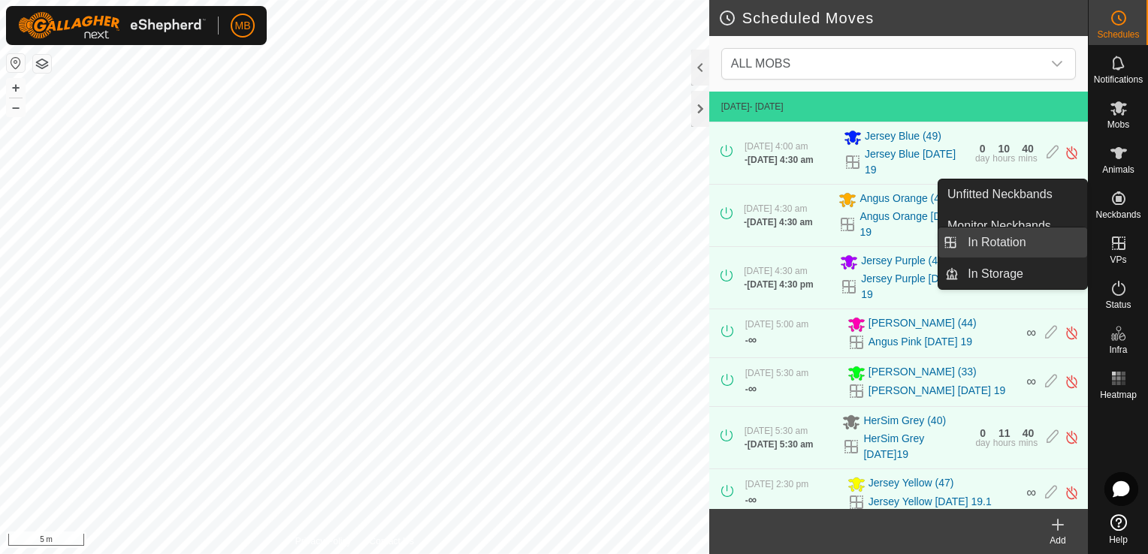
click at [1024, 253] on link "In Rotation" at bounding box center [1022, 243] width 128 height 30
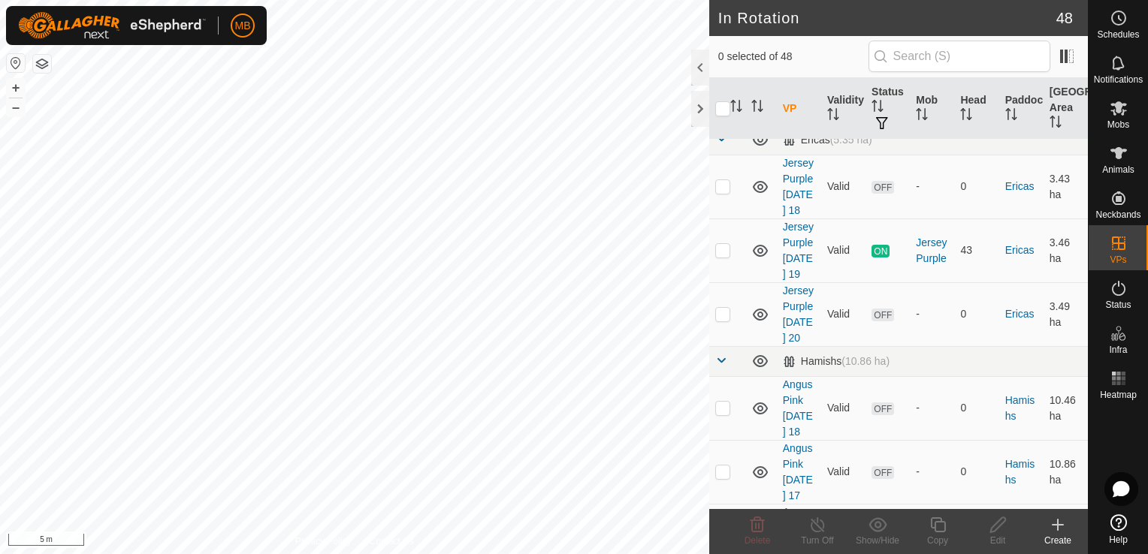
scroll to position [793, 0]
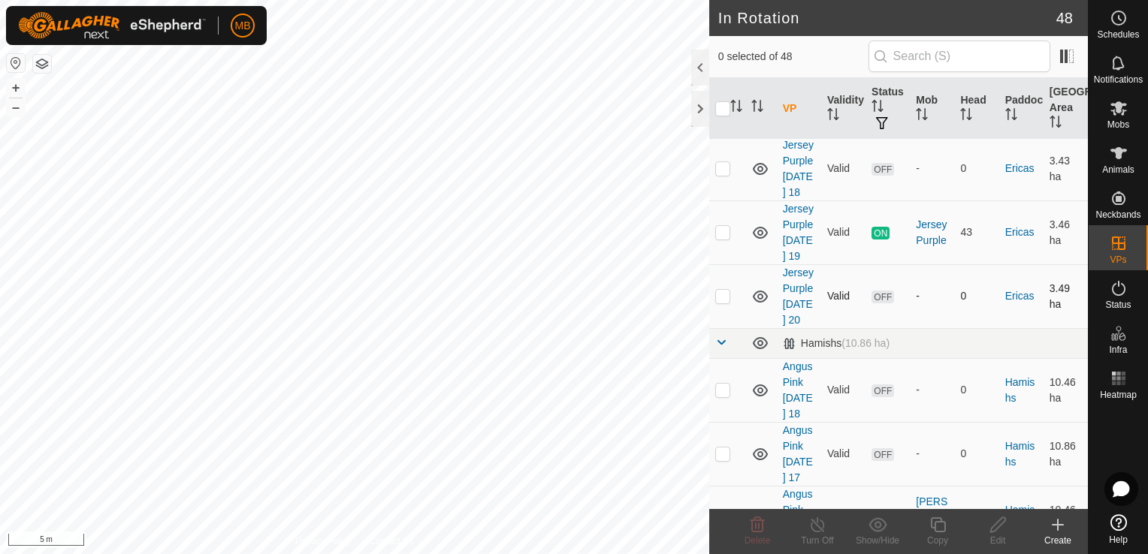
click at [720, 302] on p-checkbox at bounding box center [722, 296] width 15 height 12
checkbox input "true"
click at [937, 539] on div "Copy" at bounding box center [937, 541] width 60 height 14
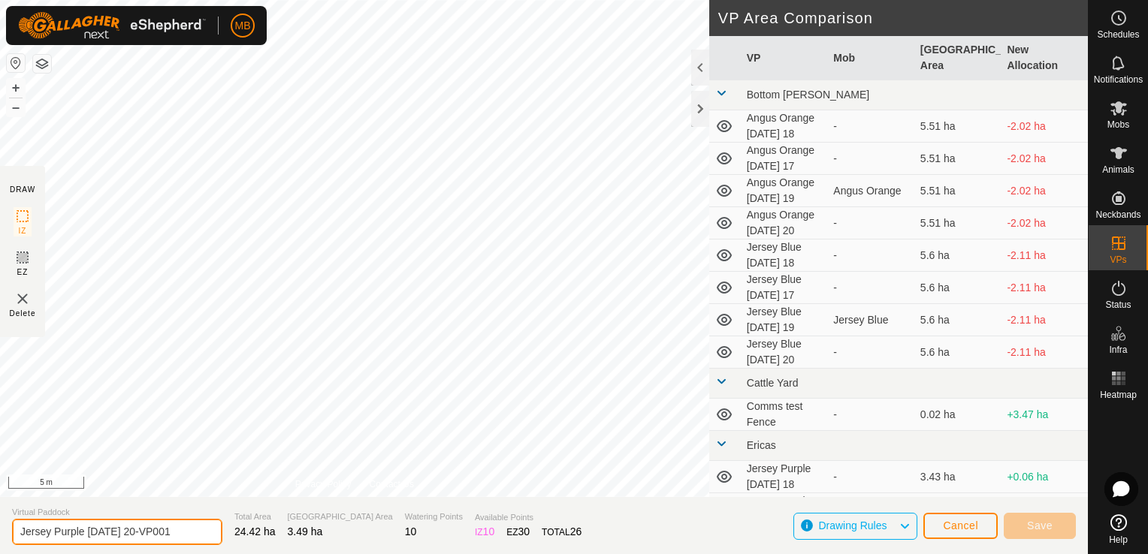
click at [192, 533] on input "Jersey Purple Wednesday 20-VP001" at bounding box center [117, 532] width 210 height 26
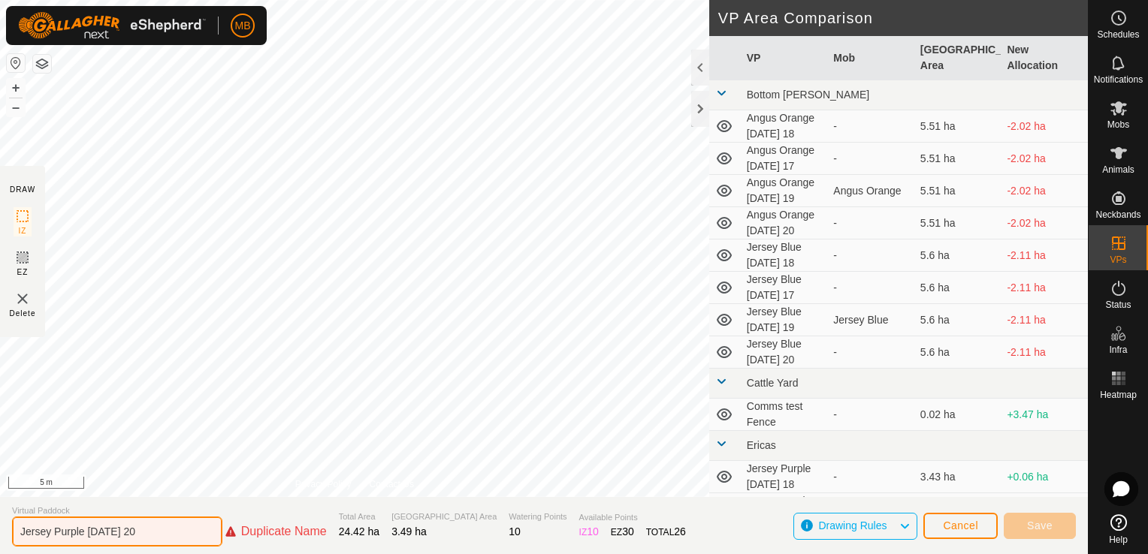
click at [159, 533] on input "Jersey Purple [DATE] 20" at bounding box center [117, 532] width 210 height 30
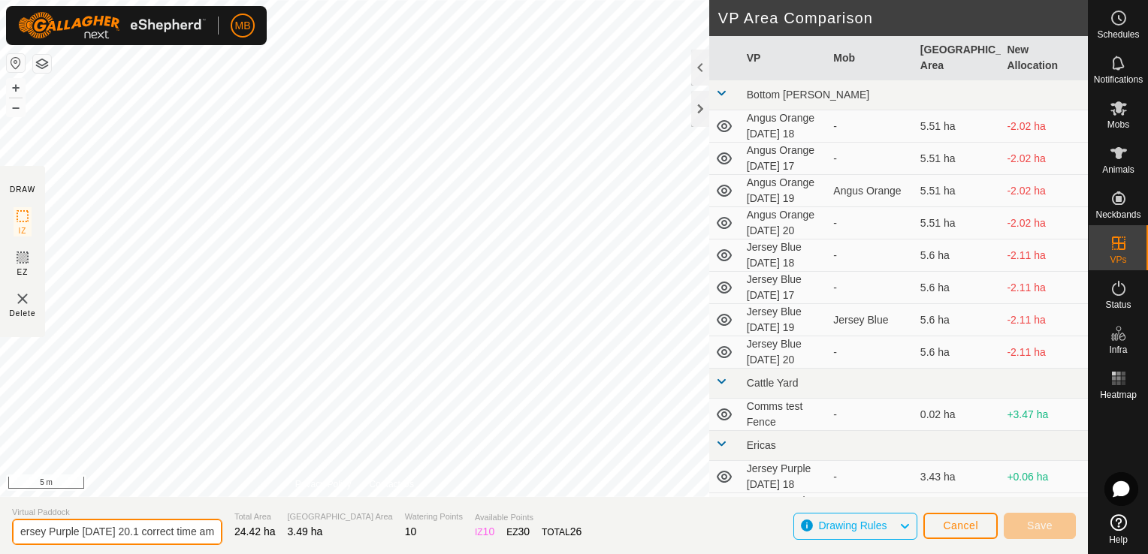
scroll to position [0, 43]
type input "Jersey Purple Wednesday 20.1 correct time am"
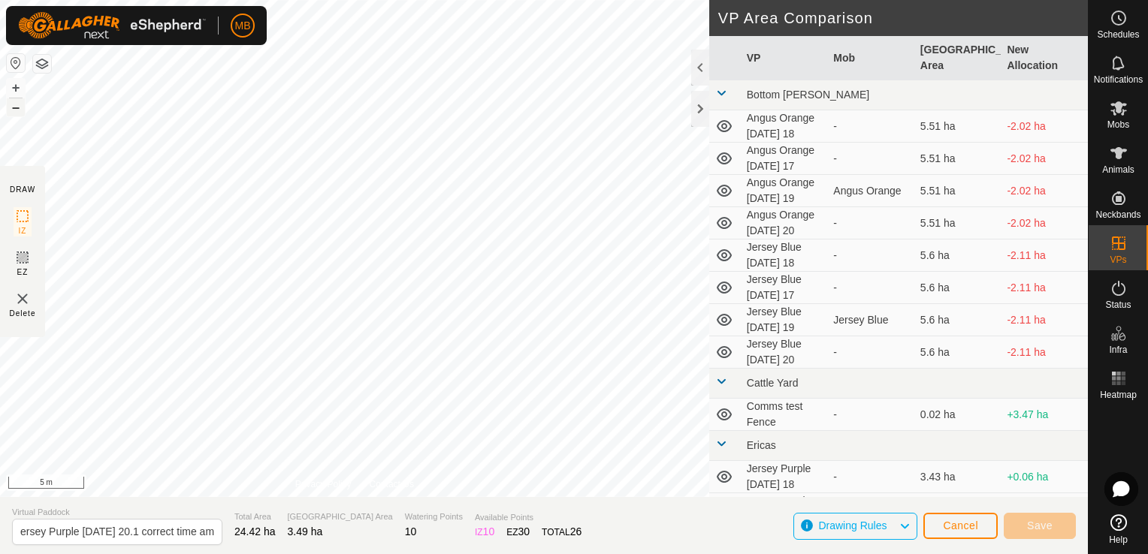
scroll to position [0, 0]
click at [17, 108] on button "–" at bounding box center [16, 107] width 18 height 18
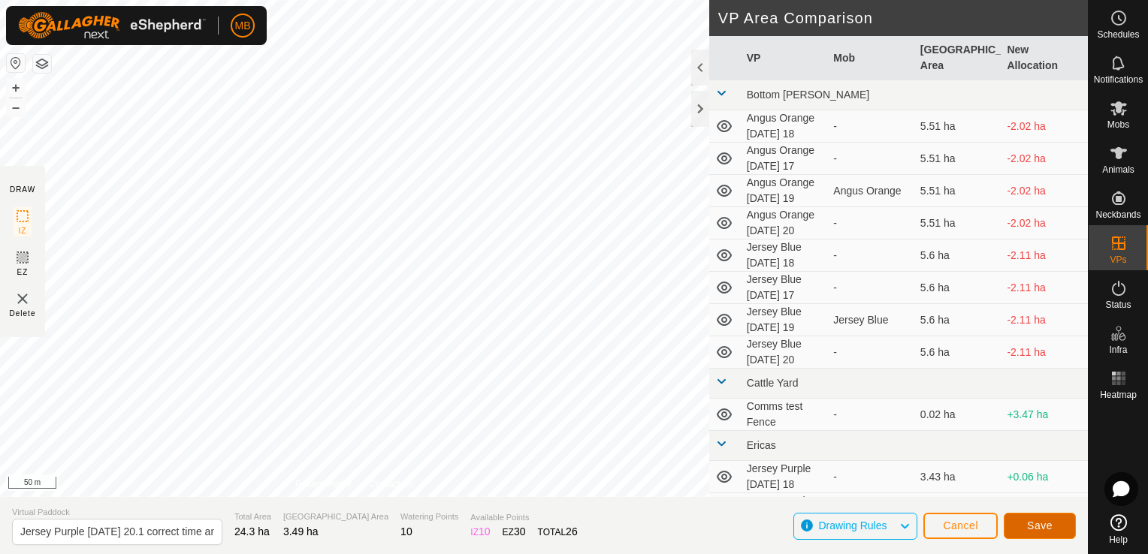
click at [1034, 524] on span "Save" at bounding box center [1040, 526] width 26 height 12
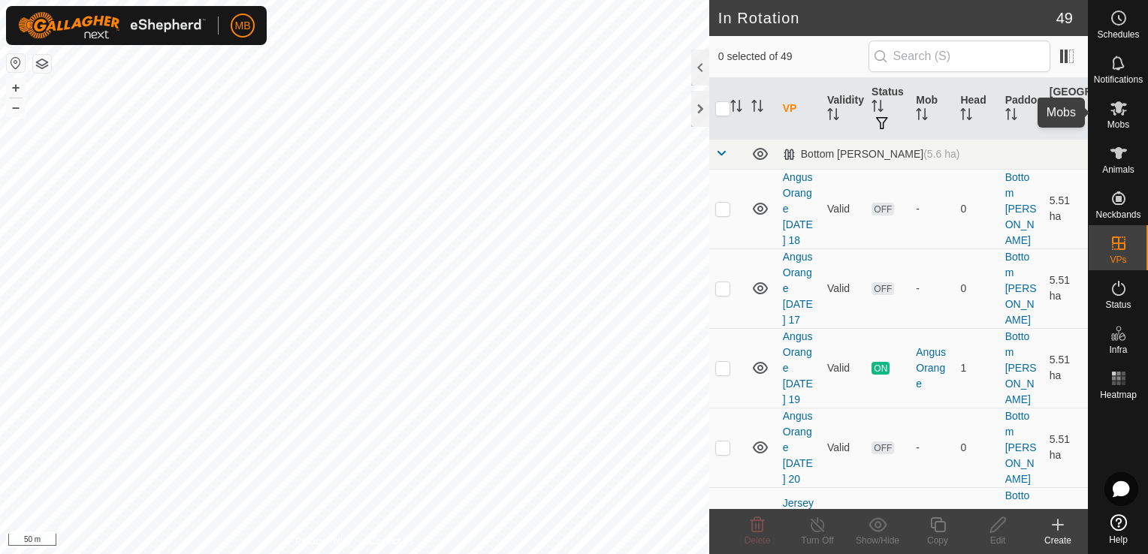
click at [1106, 118] on es-mob-svg-icon at bounding box center [1118, 108] width 27 height 24
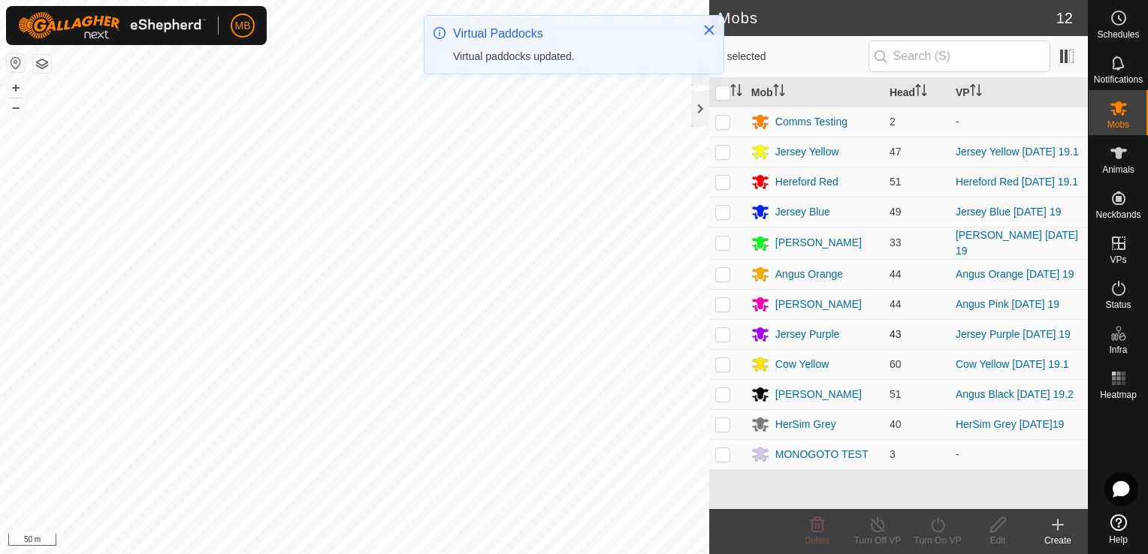
click at [728, 339] on p-checkbox at bounding box center [722, 334] width 15 height 12
checkbox input "true"
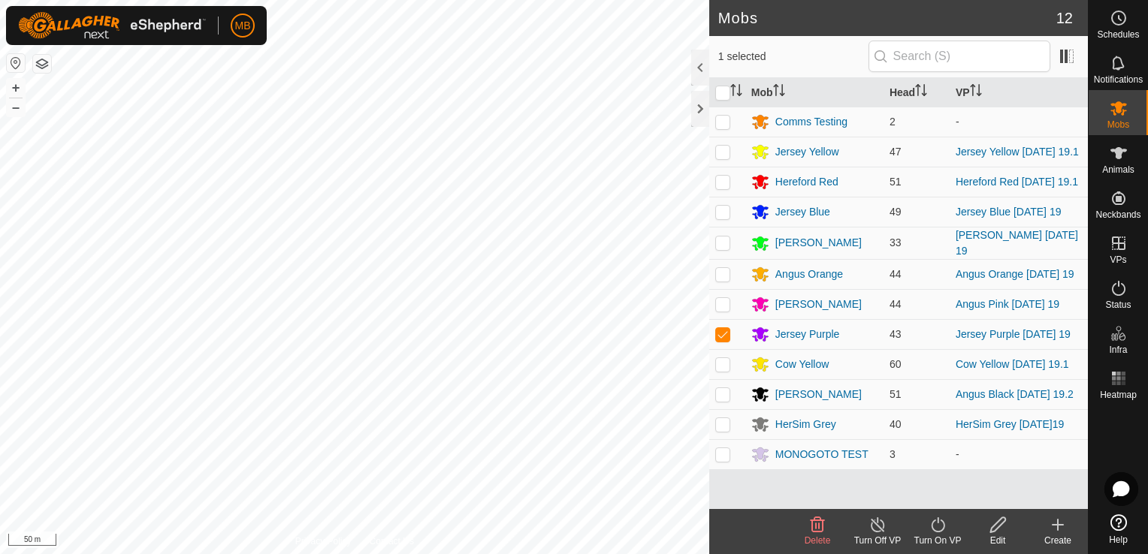
click at [952, 539] on div "Turn On VP" at bounding box center [937, 541] width 60 height 14
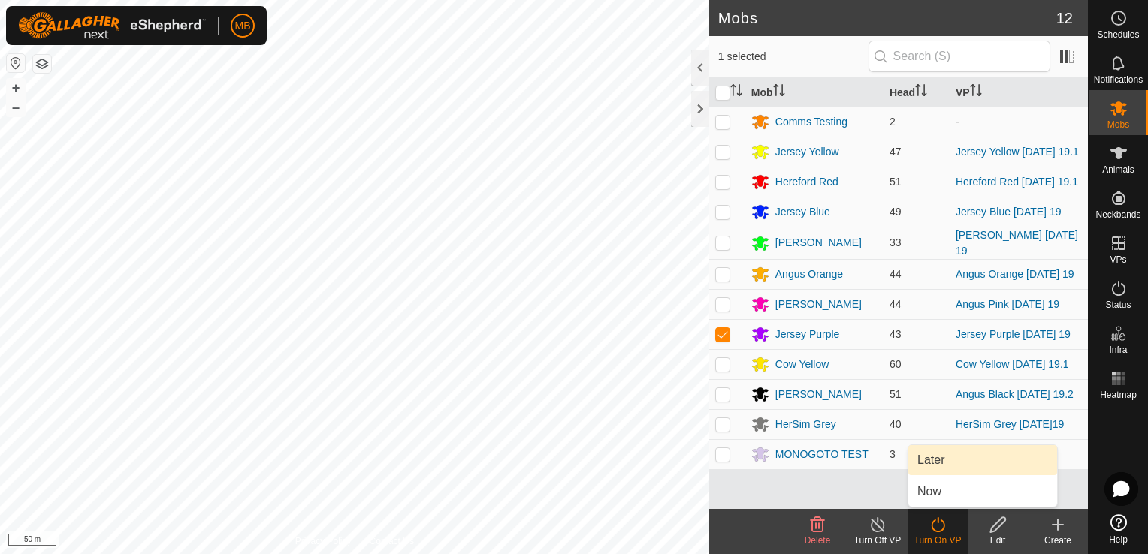
drag, startPoint x: 955, startPoint y: 446, endPoint x: 956, endPoint y: 459, distance: 12.8
click at [956, 459] on link "Later" at bounding box center [982, 460] width 149 height 30
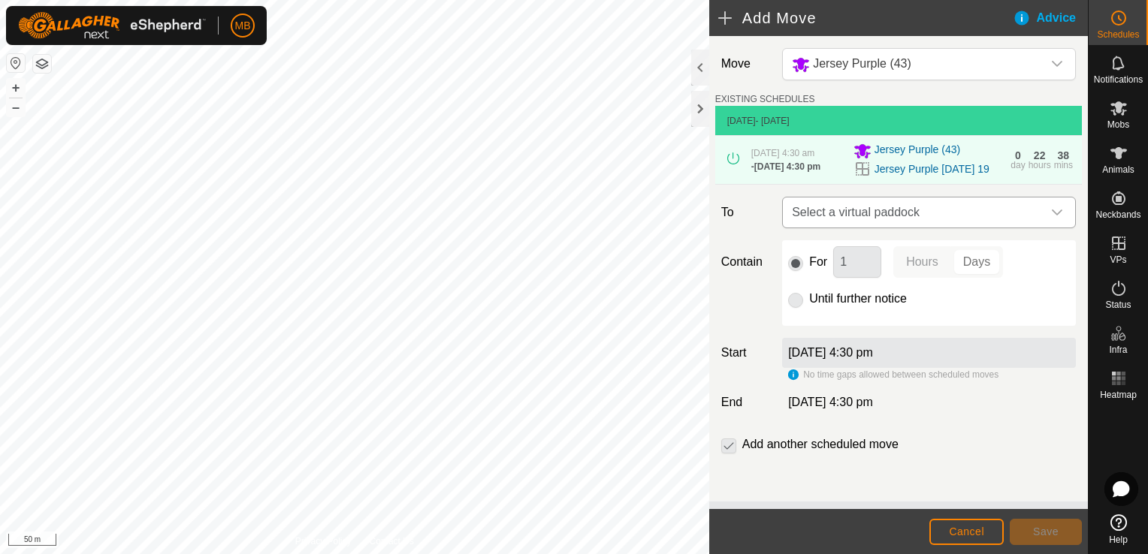
click at [1051, 219] on icon "dropdown trigger" at bounding box center [1057, 213] width 12 height 12
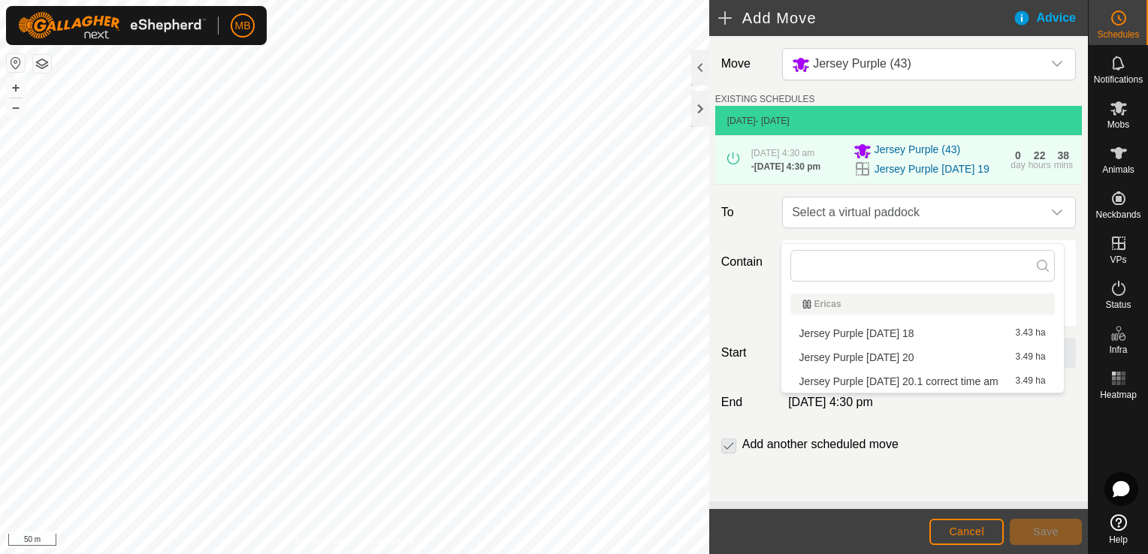
click at [1001, 383] on li "Jersey Purple Wednesday 20.1 correct time am 3.49 ha" at bounding box center [922, 381] width 264 height 23
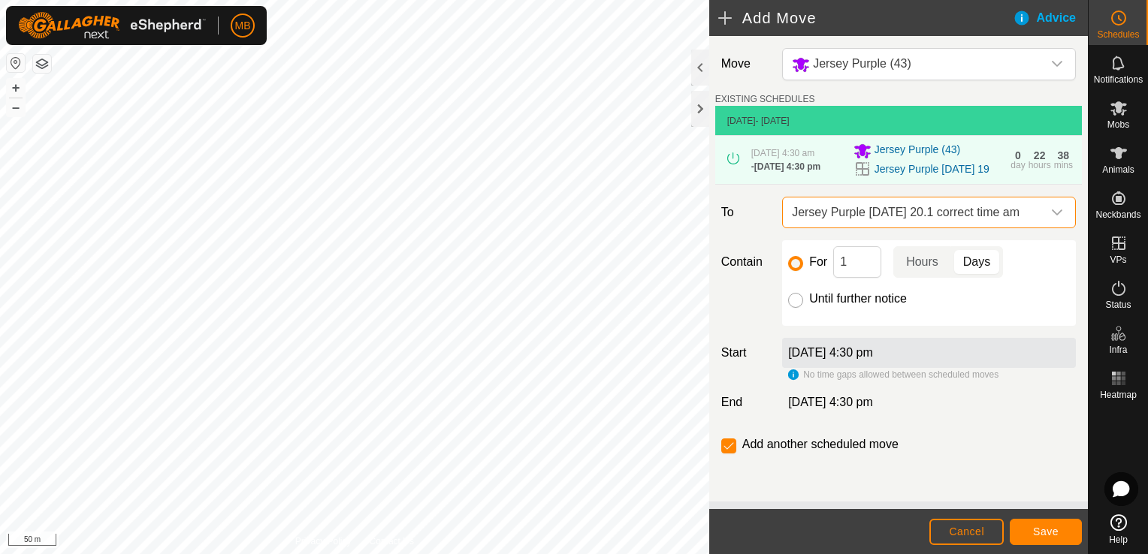
click at [793, 308] on input "Until further notice" at bounding box center [795, 300] width 15 height 15
radio input "true"
checkbox input "false"
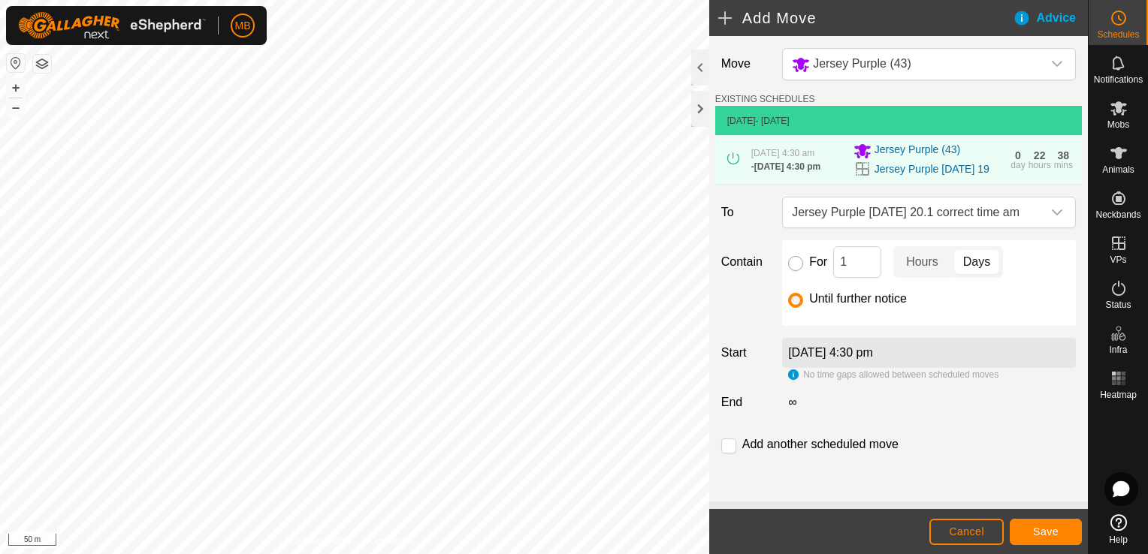
click at [792, 271] on input "For" at bounding box center [795, 263] width 15 height 15
radio input "true"
checkbox input "true"
click at [1054, 223] on div "dropdown trigger" at bounding box center [1057, 213] width 30 height 30
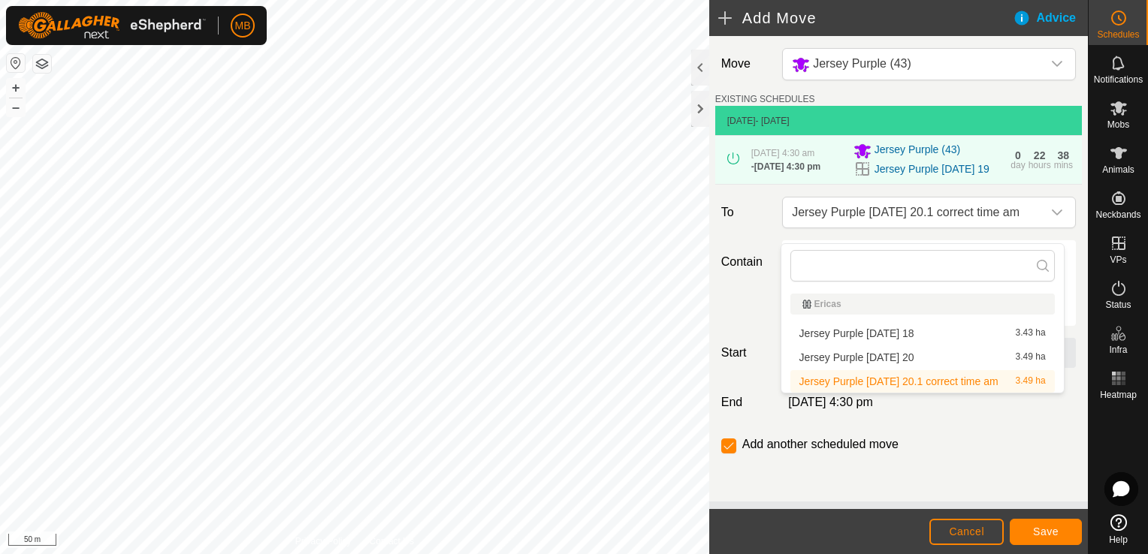
click at [941, 357] on li "Jersey Purple Wednesday 20 3.49 ha" at bounding box center [922, 357] width 264 height 23
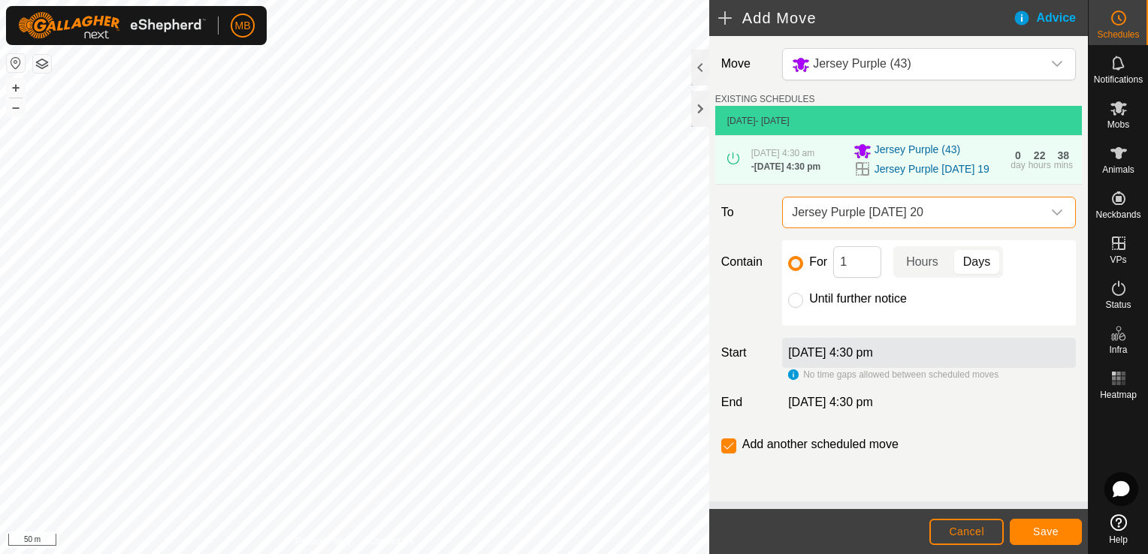
click at [910, 365] on div "[DATE] 4:30 pm" at bounding box center [929, 353] width 294 height 30
click at [982, 530] on span "Cancel" at bounding box center [966, 532] width 35 height 12
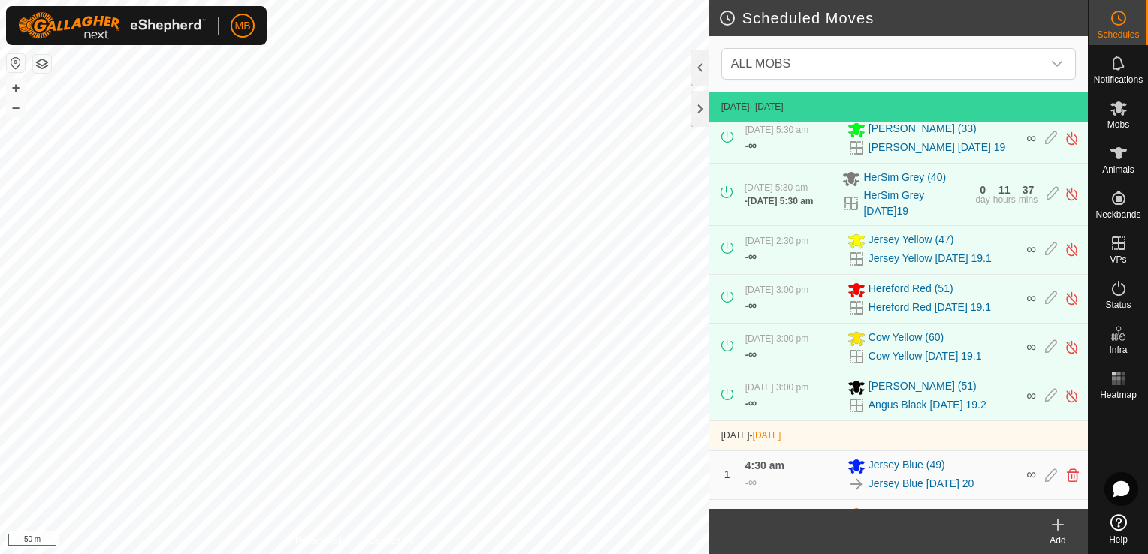
scroll to position [298, 0]
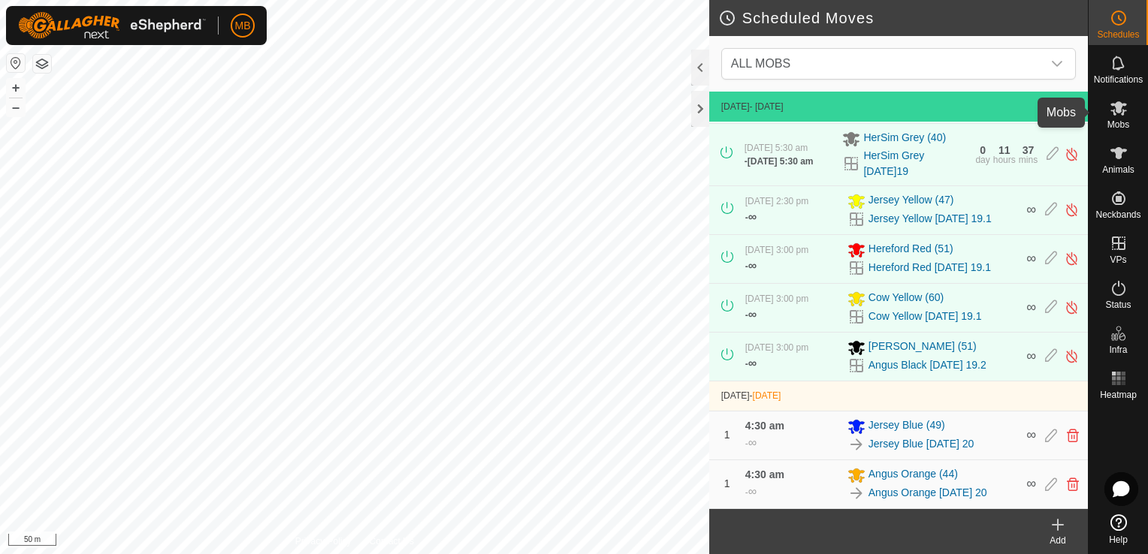
click at [1112, 124] on span "Mobs" at bounding box center [1118, 124] width 22 height 9
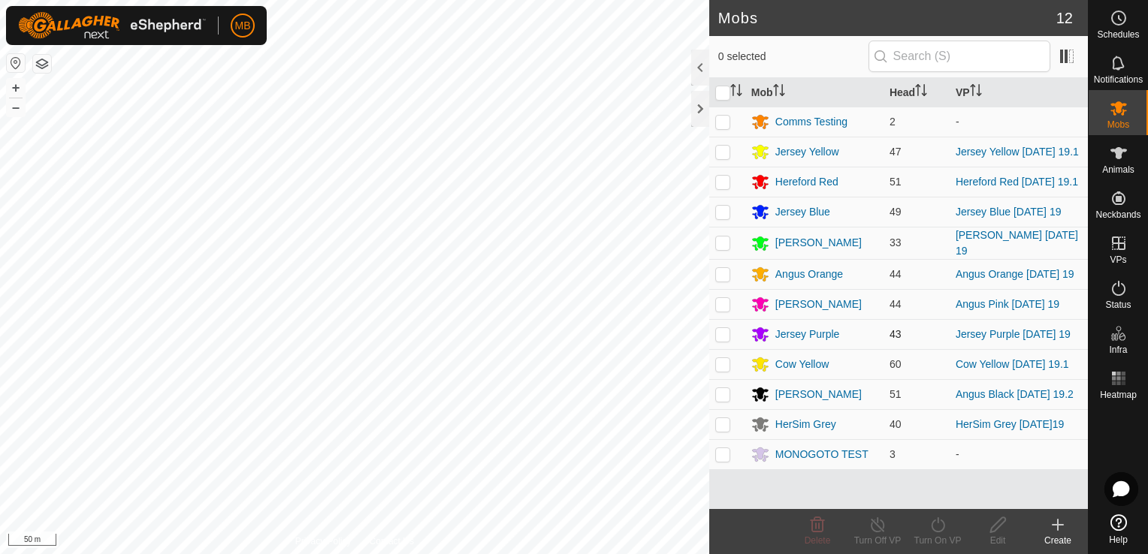
click at [719, 339] on p-checkbox at bounding box center [722, 334] width 15 height 12
click at [724, 339] on p-checkbox at bounding box center [722, 334] width 15 height 12
checkbox input "false"
click at [784, 332] on div "Jersey Purple" at bounding box center [807, 335] width 65 height 16
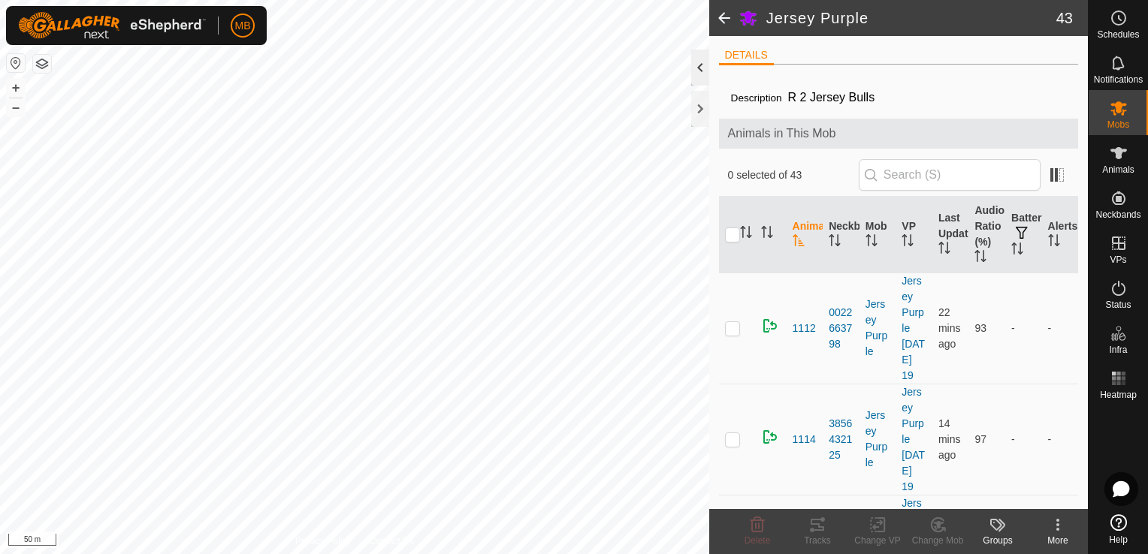
click at [700, 71] on div at bounding box center [700, 68] width 18 height 36
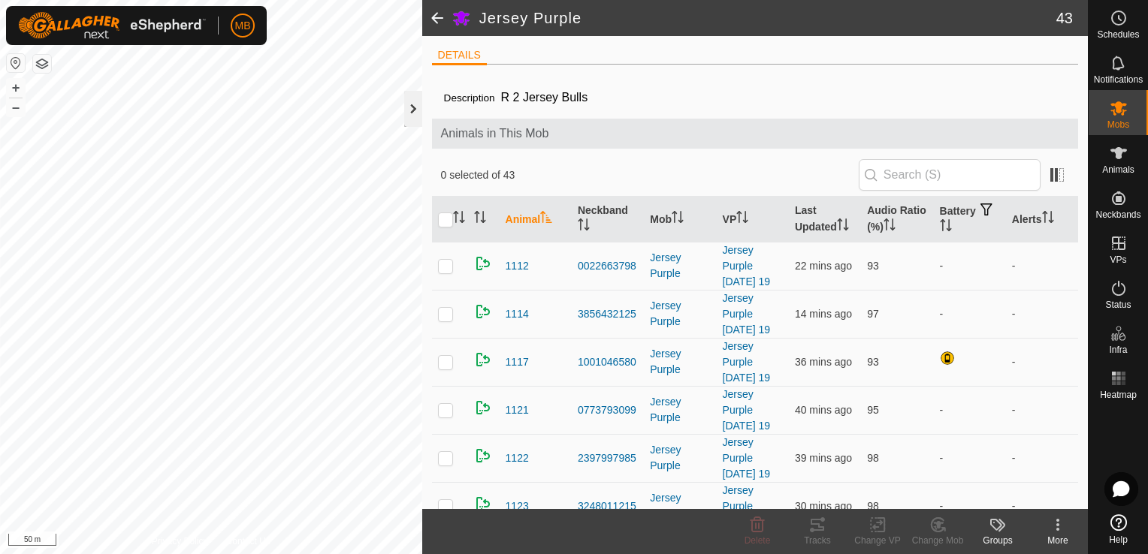
click at [410, 112] on div at bounding box center [413, 109] width 18 height 36
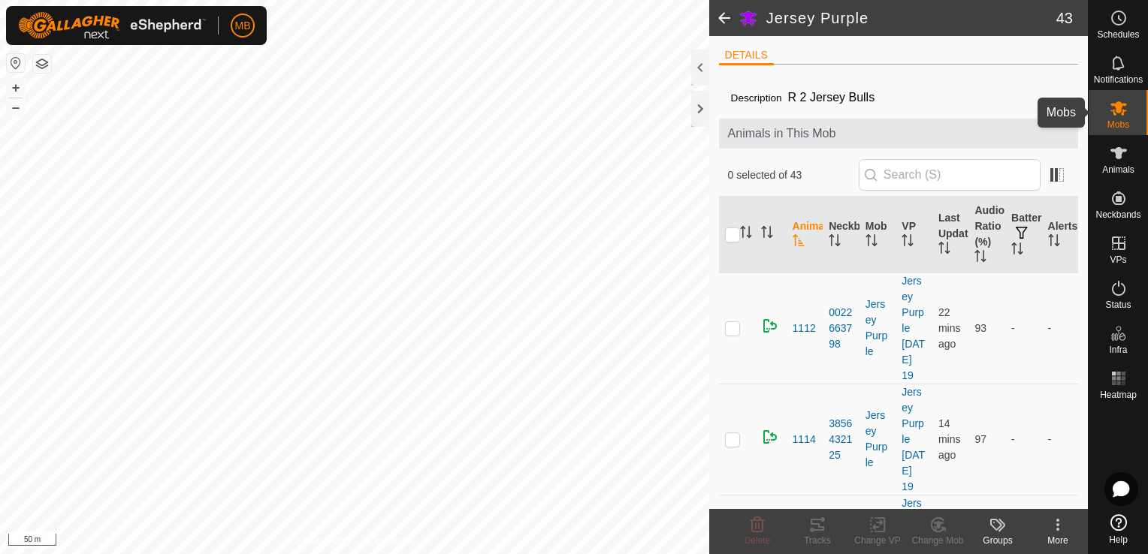
click at [1133, 101] on div "Mobs" at bounding box center [1117, 112] width 59 height 45
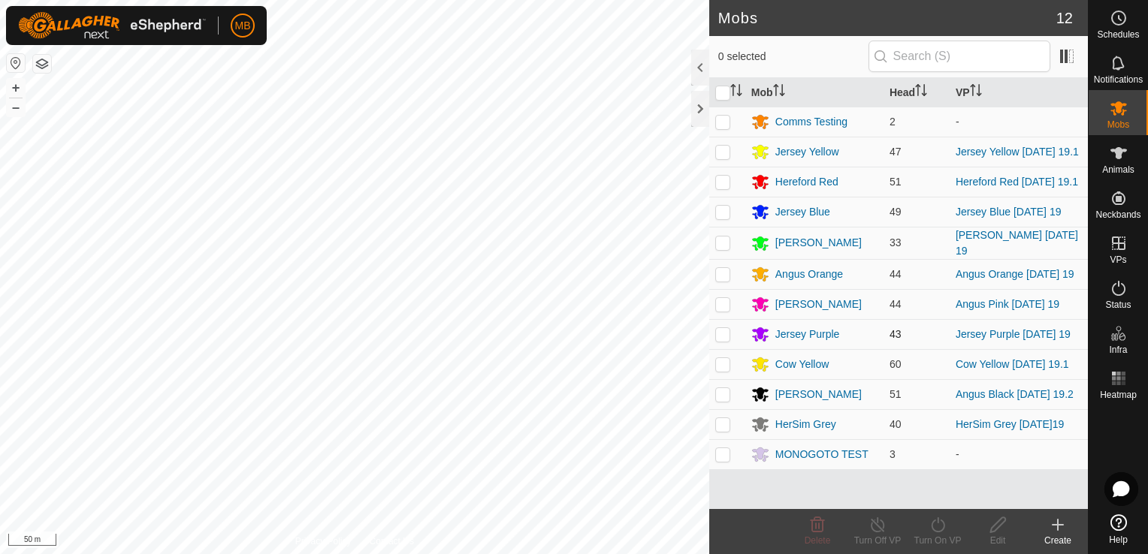
click at [723, 338] on p-checkbox at bounding box center [722, 334] width 15 height 12
checkbox input "true"
click at [988, 533] on icon at bounding box center [997, 525] width 19 height 18
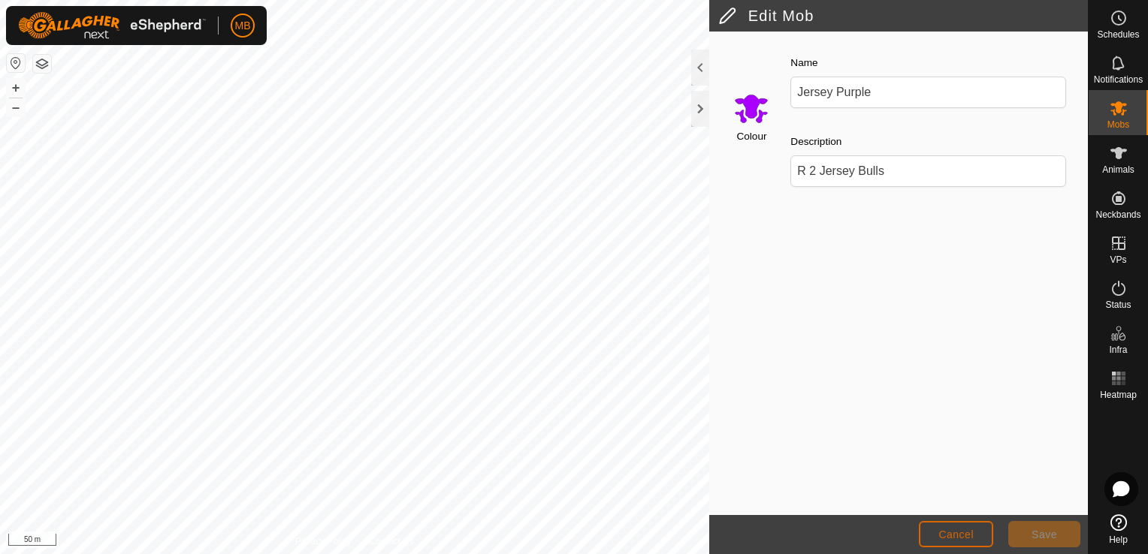
click at [961, 529] on span "Cancel" at bounding box center [955, 535] width 35 height 12
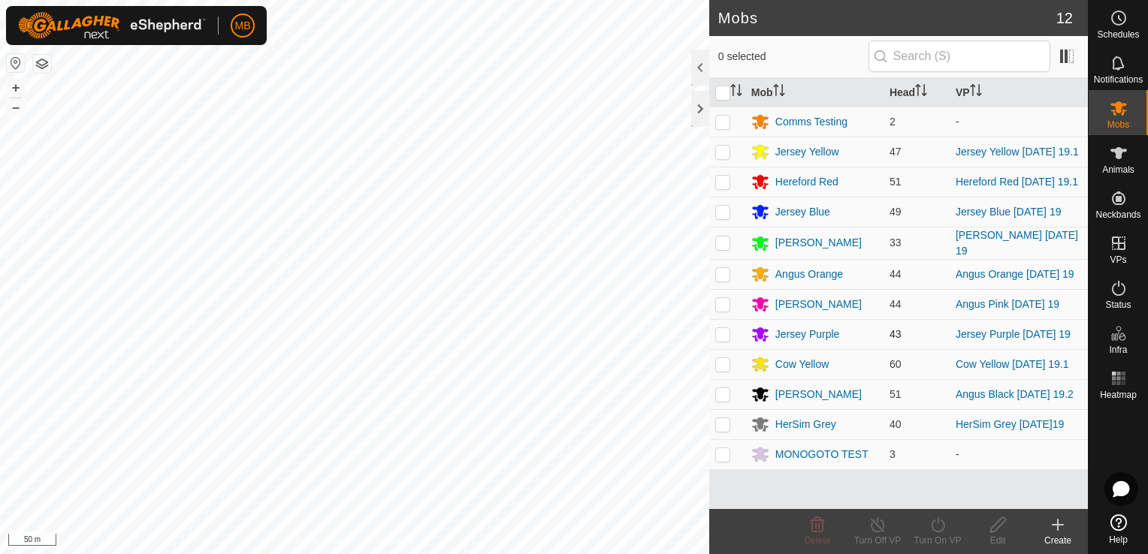
click at [722, 334] on p-checkbox at bounding box center [722, 334] width 15 height 12
checkbox input "true"
click at [990, 533] on icon at bounding box center [997, 525] width 15 height 15
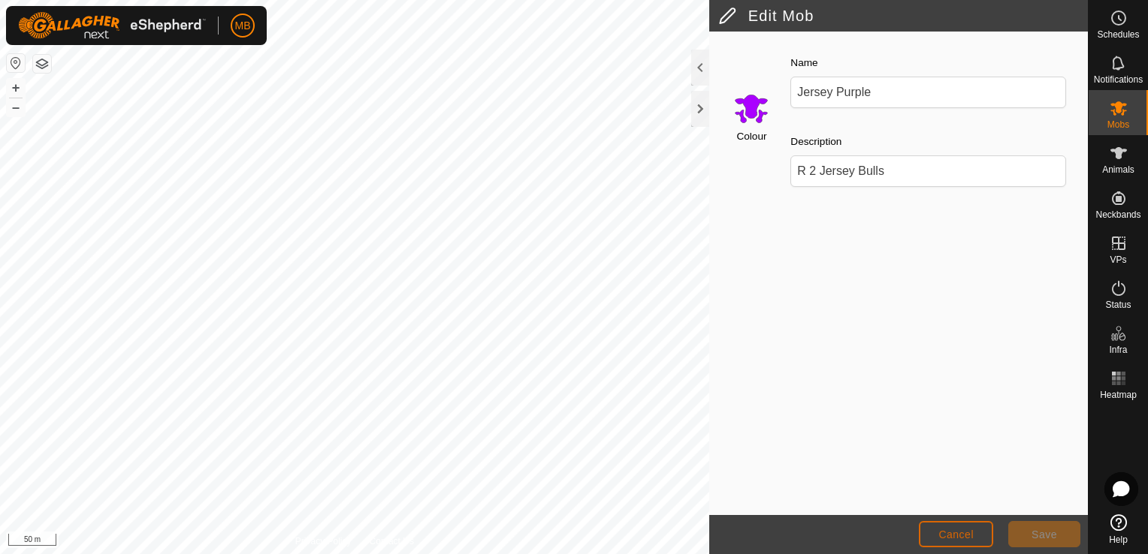
click at [946, 533] on span "Cancel" at bounding box center [955, 535] width 35 height 12
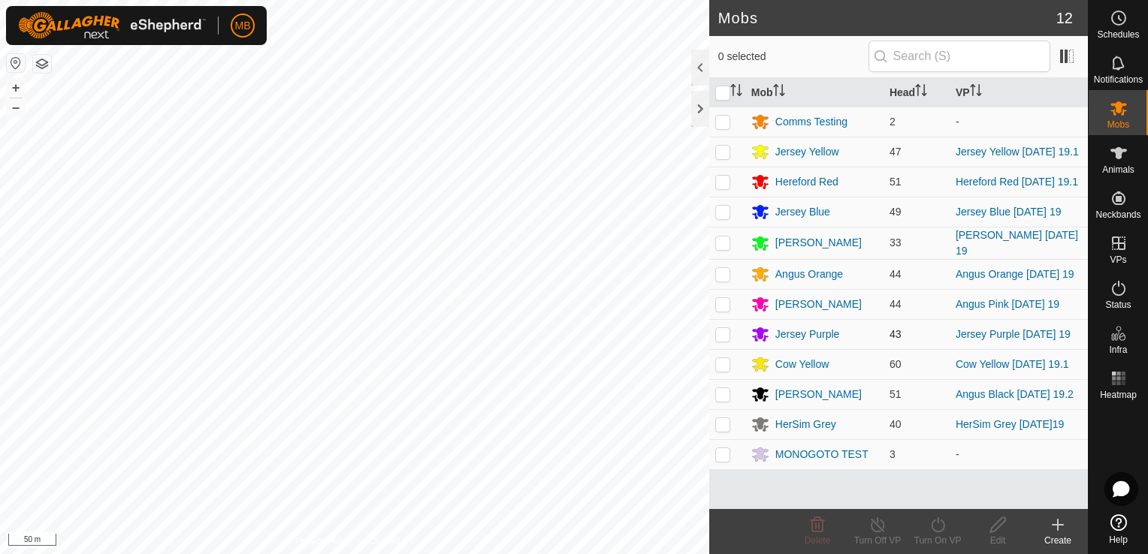
click at [721, 334] on p-checkbox at bounding box center [722, 334] width 15 height 12
checkbox input "true"
click at [932, 533] on icon at bounding box center [937, 525] width 19 height 18
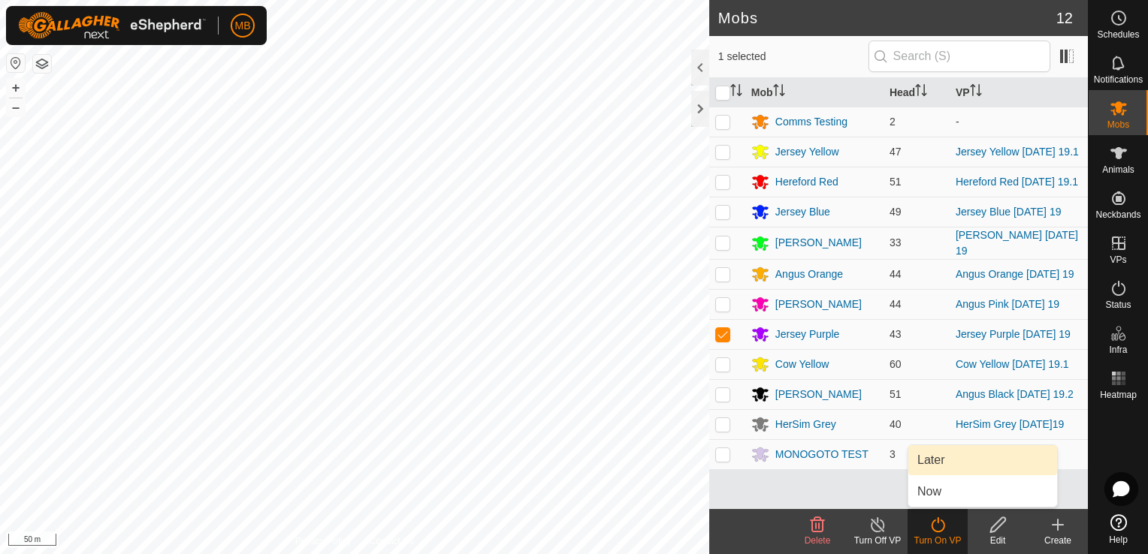
click at [937, 464] on link "Later" at bounding box center [982, 460] width 149 height 30
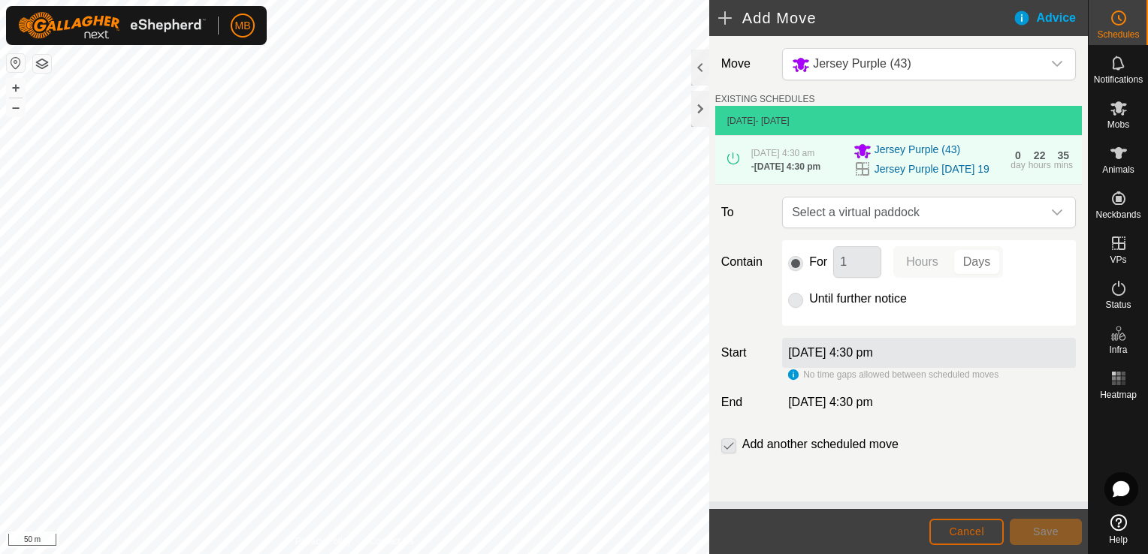
click at [960, 539] on button "Cancel" at bounding box center [966, 532] width 74 height 26
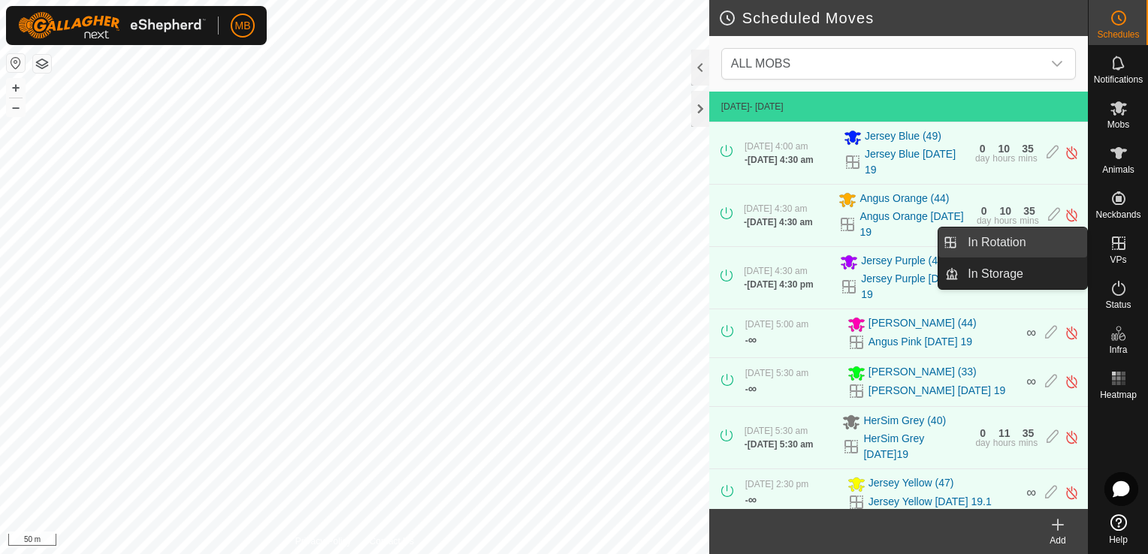
click at [1024, 249] on link "In Rotation" at bounding box center [1022, 243] width 128 height 30
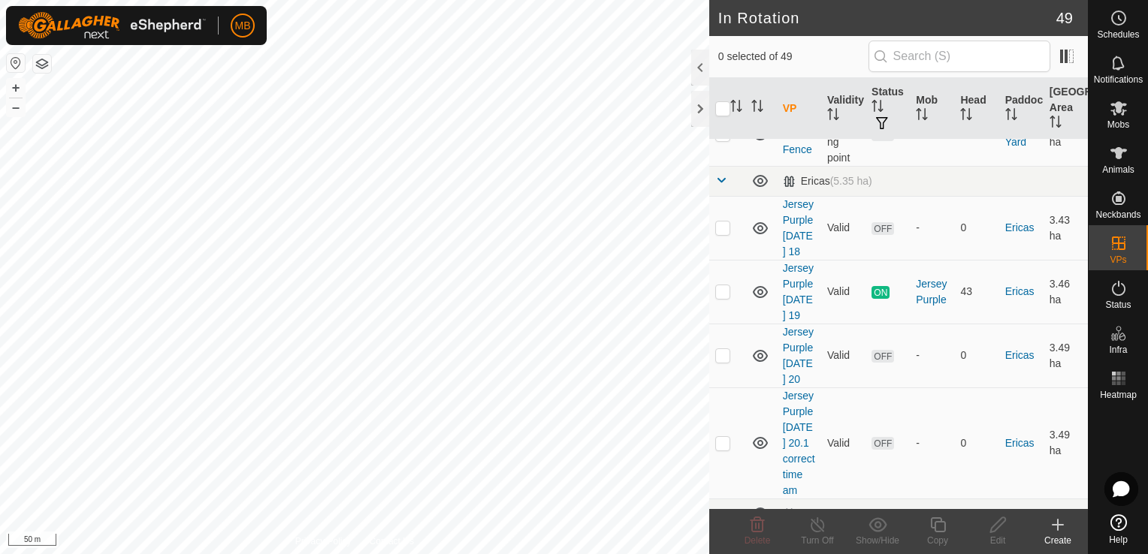
scroll to position [740, 0]
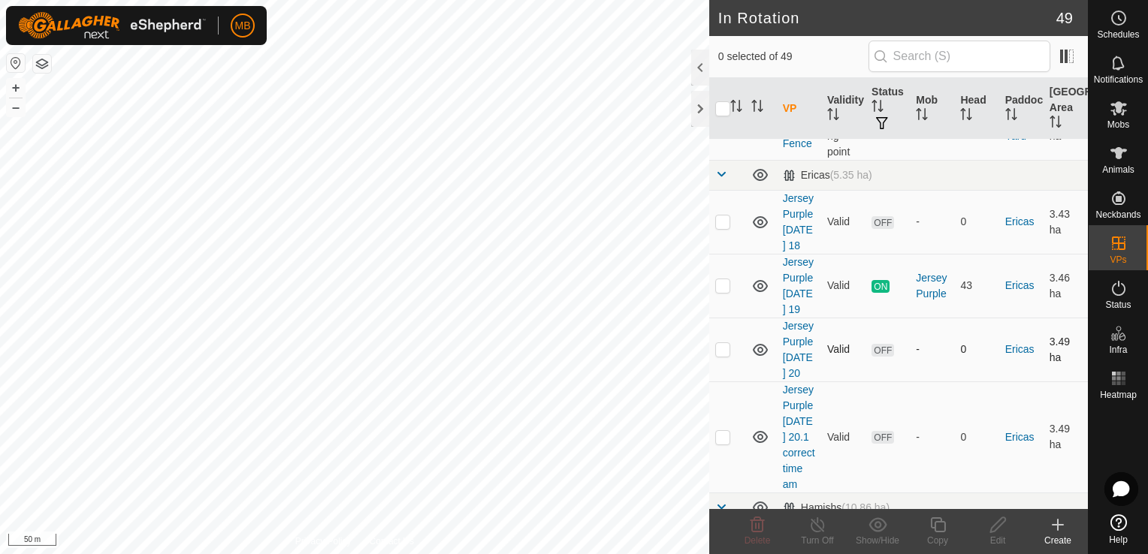
click at [756, 356] on icon at bounding box center [760, 350] width 15 height 12
click at [754, 352] on icon at bounding box center [754, 351] width 2 height 2
click at [696, 71] on div at bounding box center [700, 68] width 18 height 36
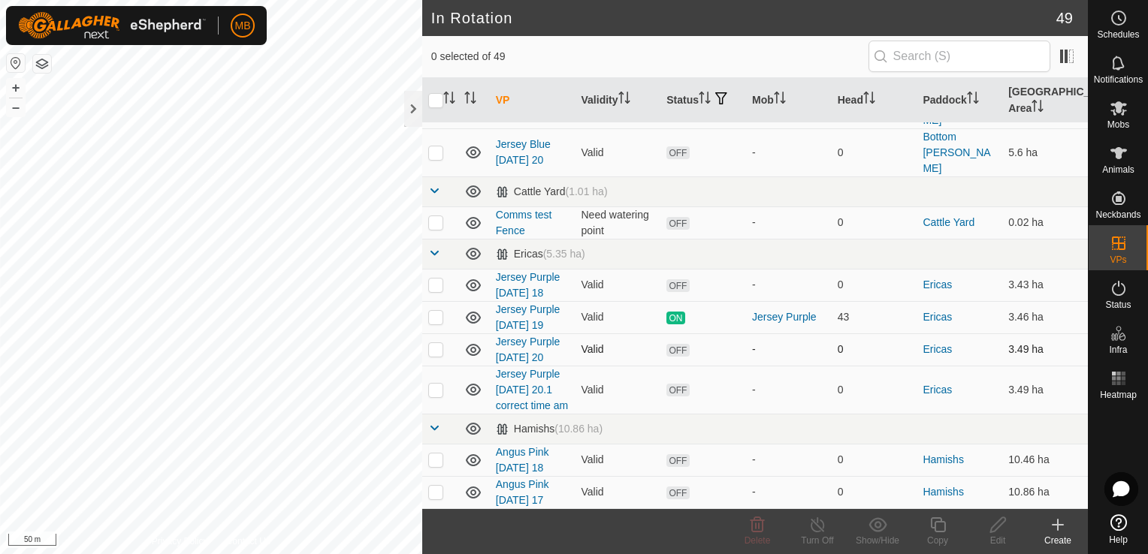
click at [436, 343] on p-checkbox at bounding box center [435, 349] width 15 height 12
click at [759, 538] on span "Delete" at bounding box center [757, 541] width 26 height 11
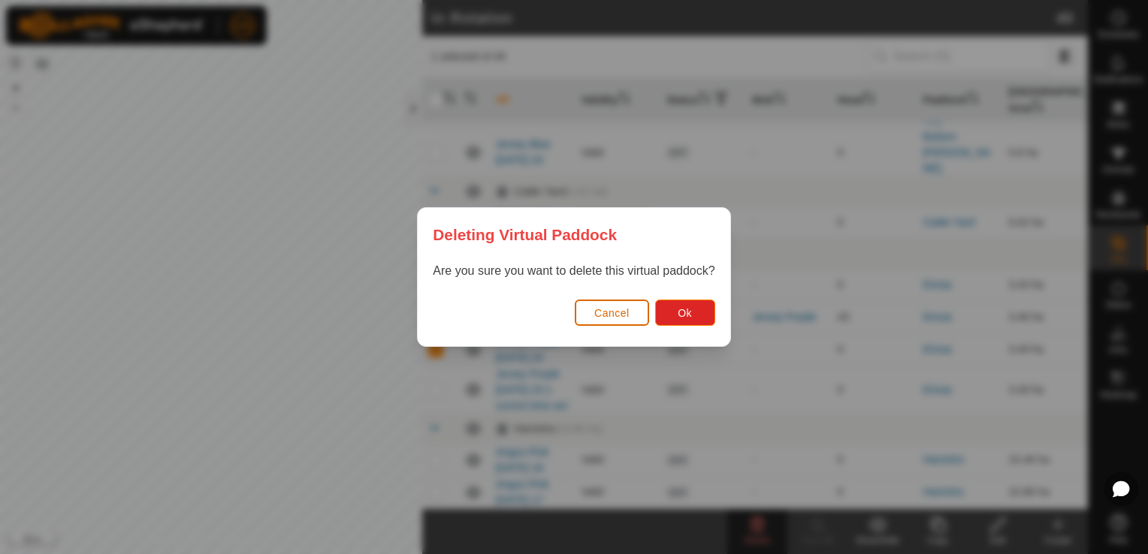
click at [625, 318] on span "Cancel" at bounding box center [611, 313] width 35 height 12
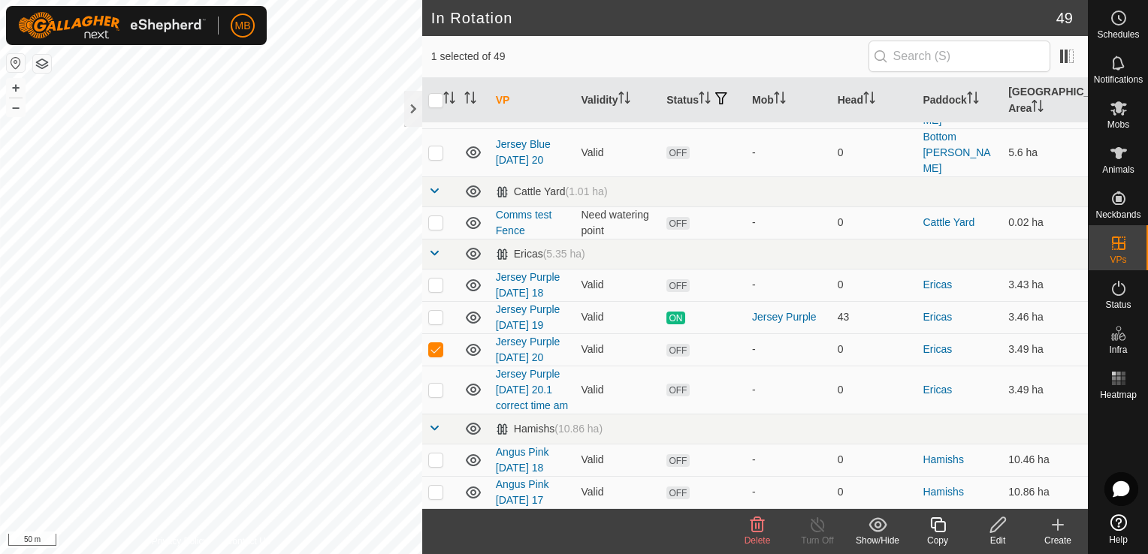
click at [757, 530] on icon at bounding box center [757, 525] width 18 height 18
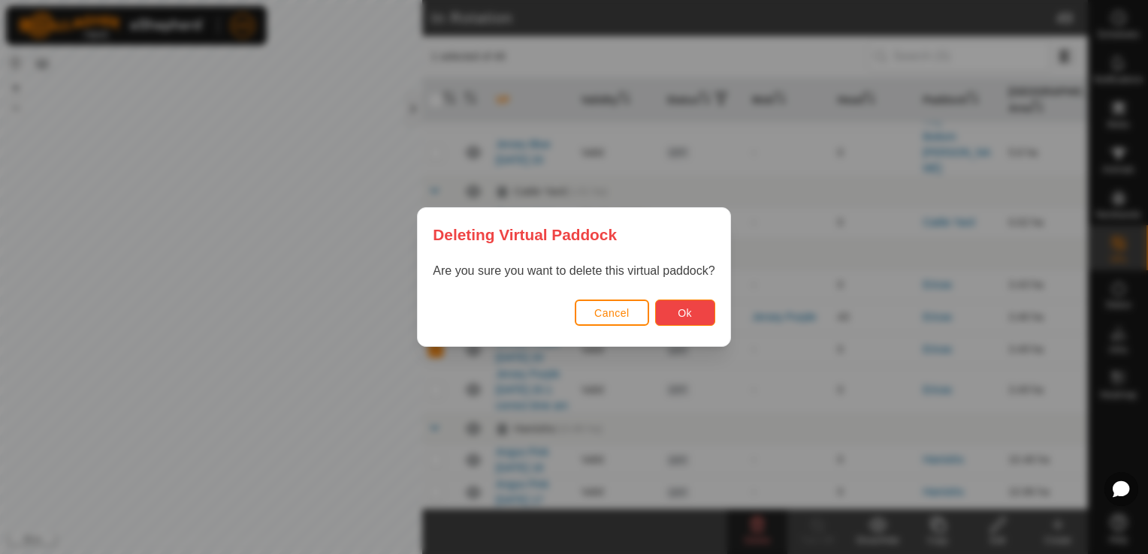
click at [690, 323] on button "Ok" at bounding box center [685, 313] width 60 height 26
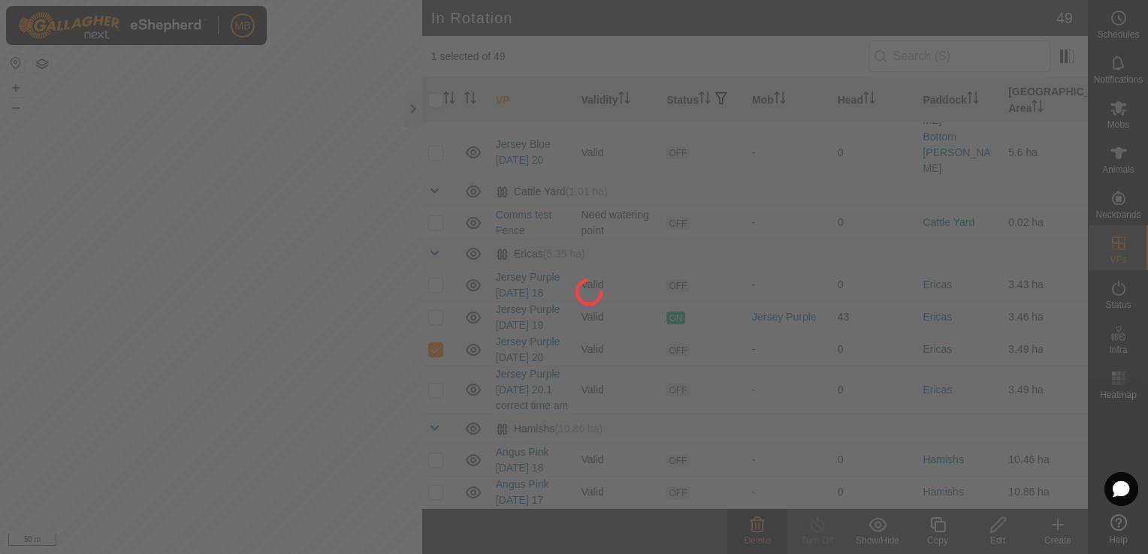
checkbox input "false"
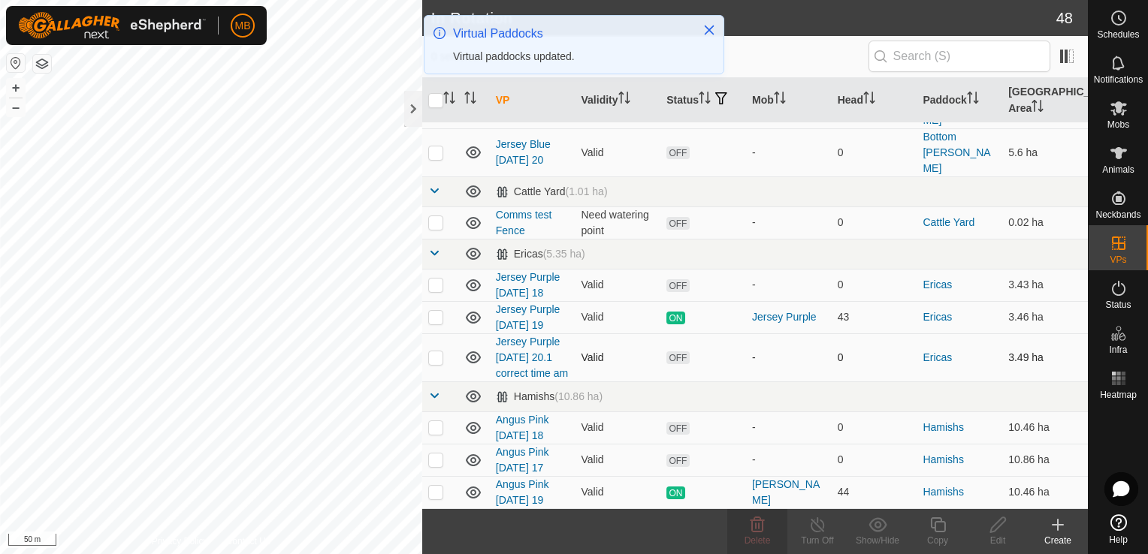
click at [439, 352] on p-checkbox at bounding box center [435, 358] width 15 height 12
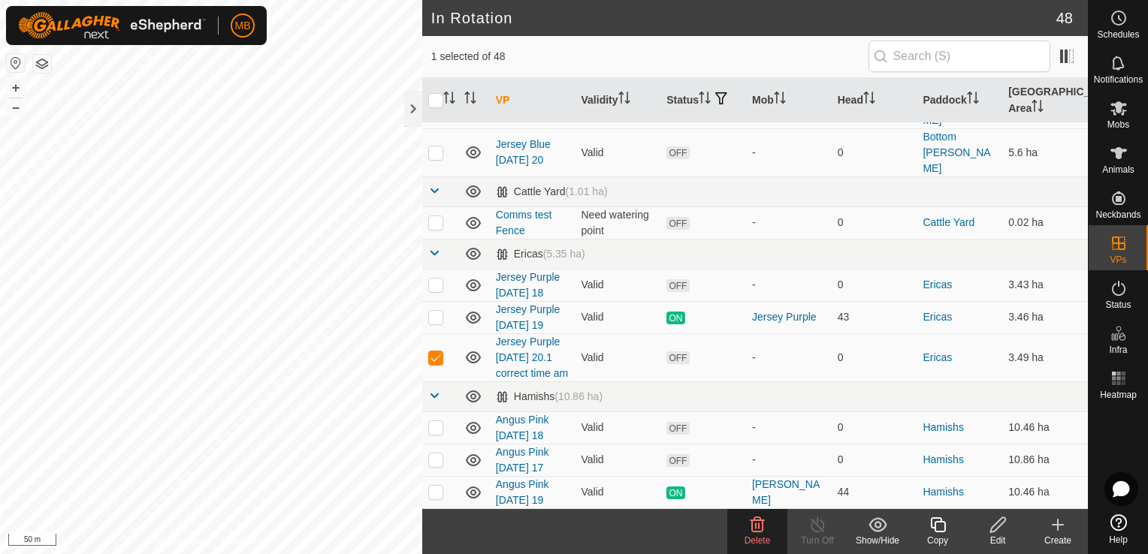
click at [774, 535] on div "Delete" at bounding box center [757, 541] width 60 height 14
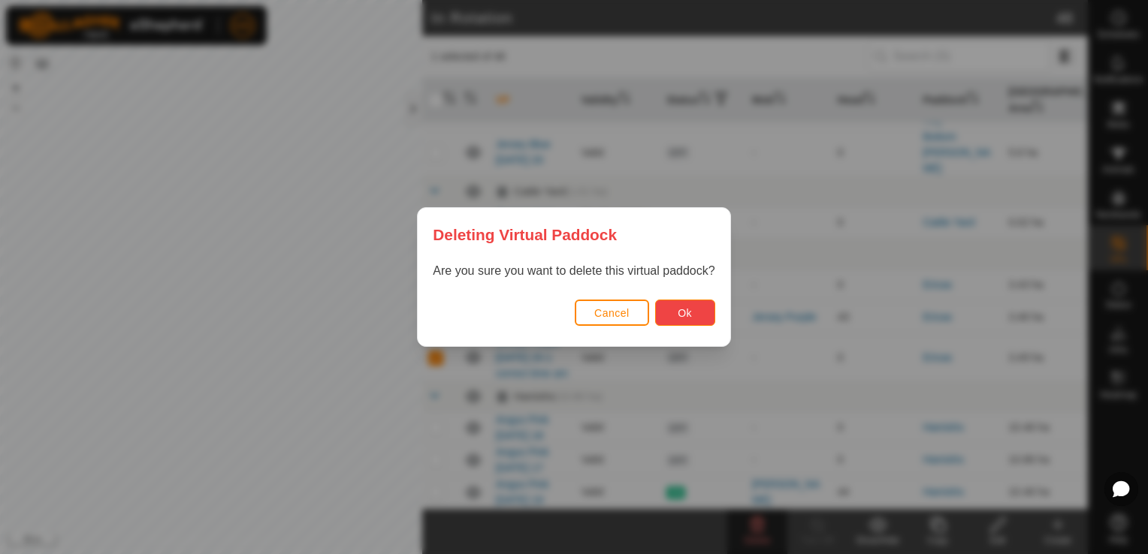
click at [671, 320] on button "Ok" at bounding box center [685, 313] width 60 height 26
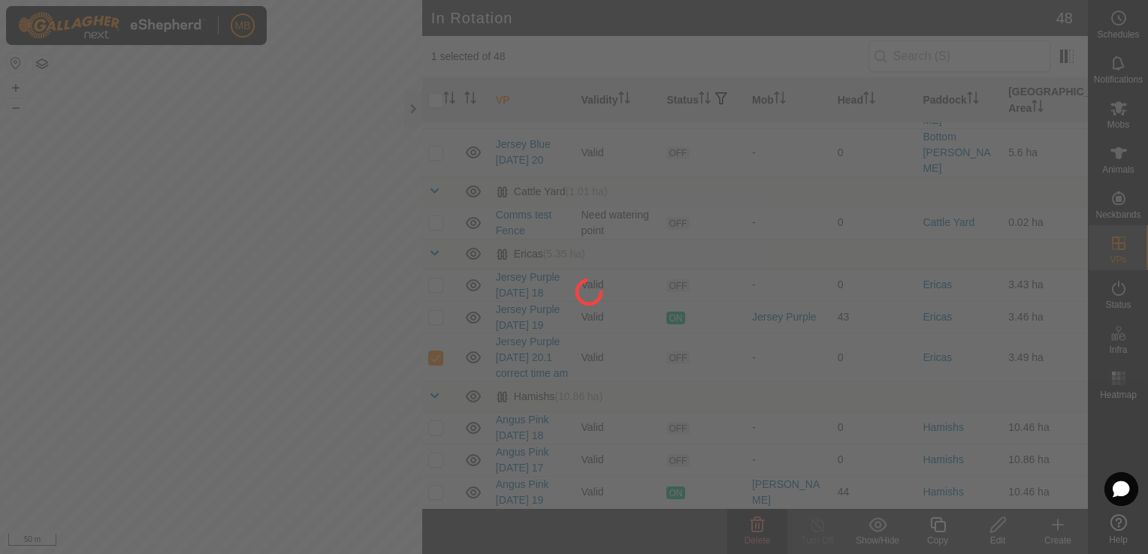
checkbox input "false"
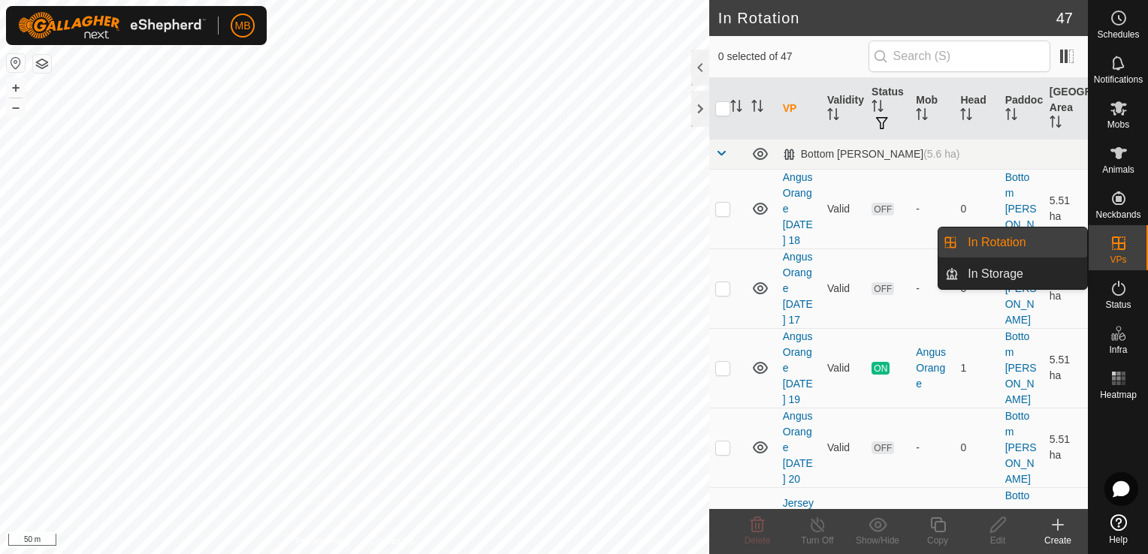
click at [1122, 248] on icon at bounding box center [1118, 243] width 18 height 18
click at [1061, 252] on link "In Rotation" at bounding box center [1022, 243] width 128 height 30
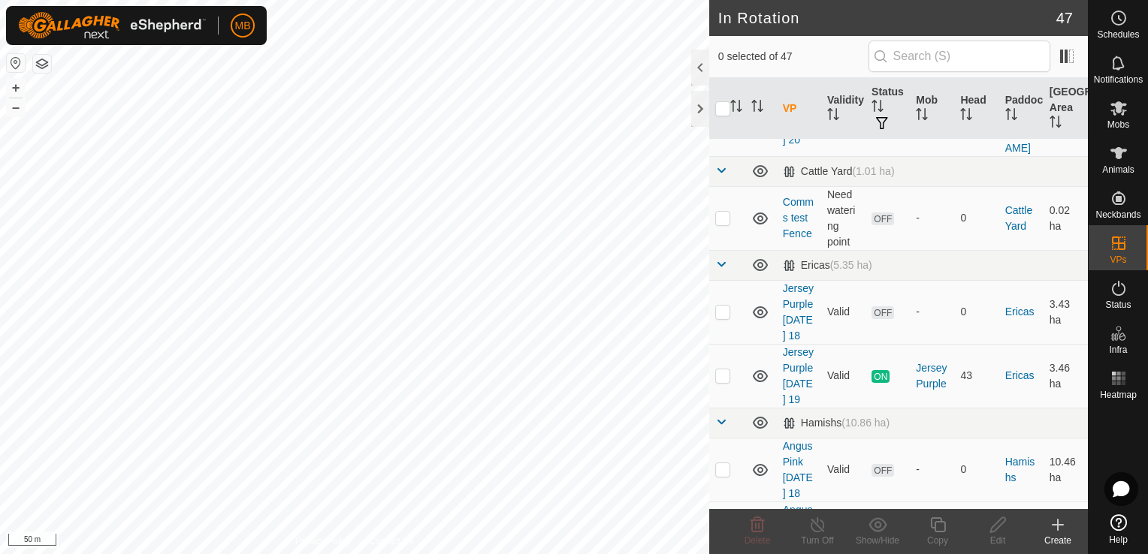
scroll to position [656, 0]
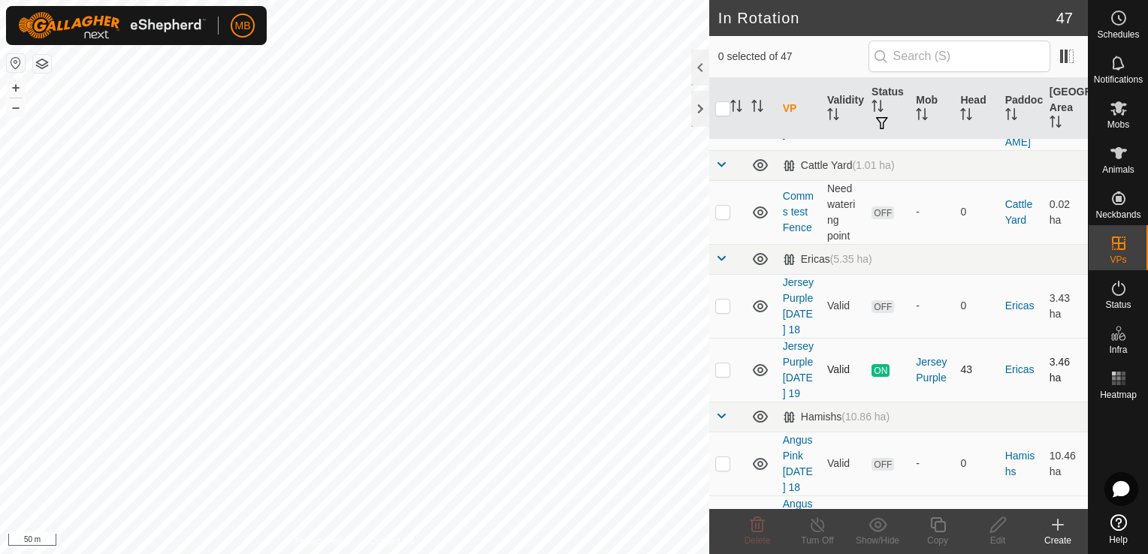
click at [724, 364] on p-checkbox at bounding box center [722, 370] width 15 height 12
checkbox input "true"
click at [949, 530] on copy-svg-icon at bounding box center [937, 525] width 60 height 18
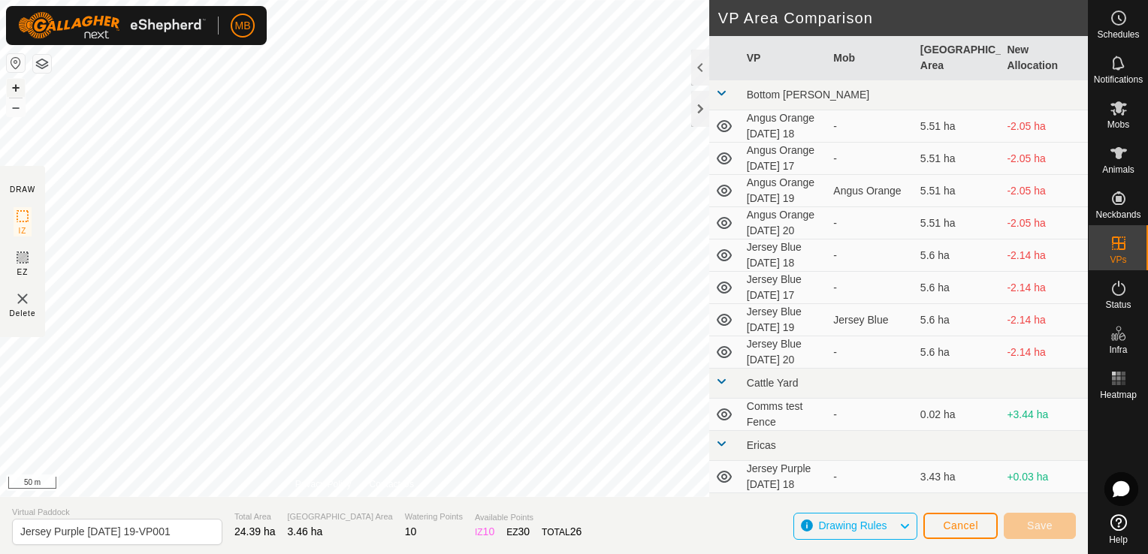
click at [14, 89] on button "+" at bounding box center [16, 88] width 18 height 18
click at [17, 85] on button "+" at bounding box center [16, 88] width 18 height 18
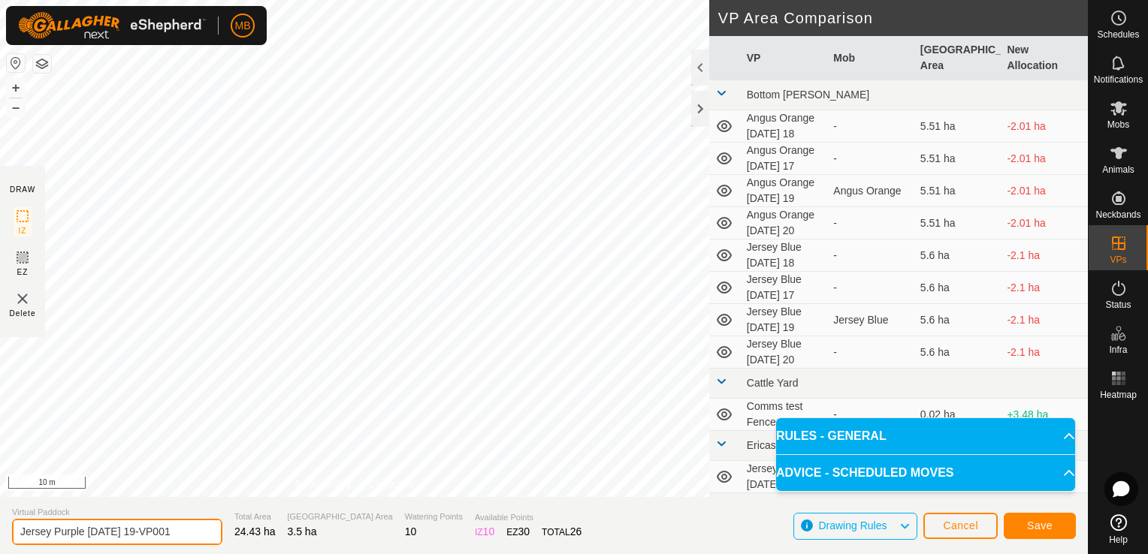
click at [175, 535] on input "Jersey Purple [DATE] 19-VP001" at bounding box center [117, 532] width 210 height 26
type input "Jersey Purple [DATE] 20"
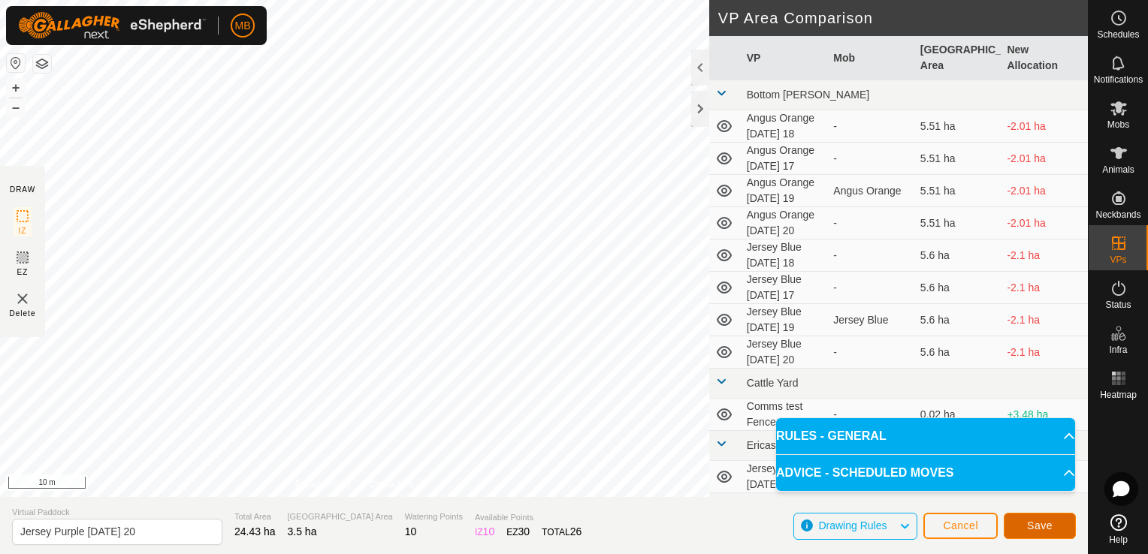
click at [1057, 530] on button "Save" at bounding box center [1039, 526] width 72 height 26
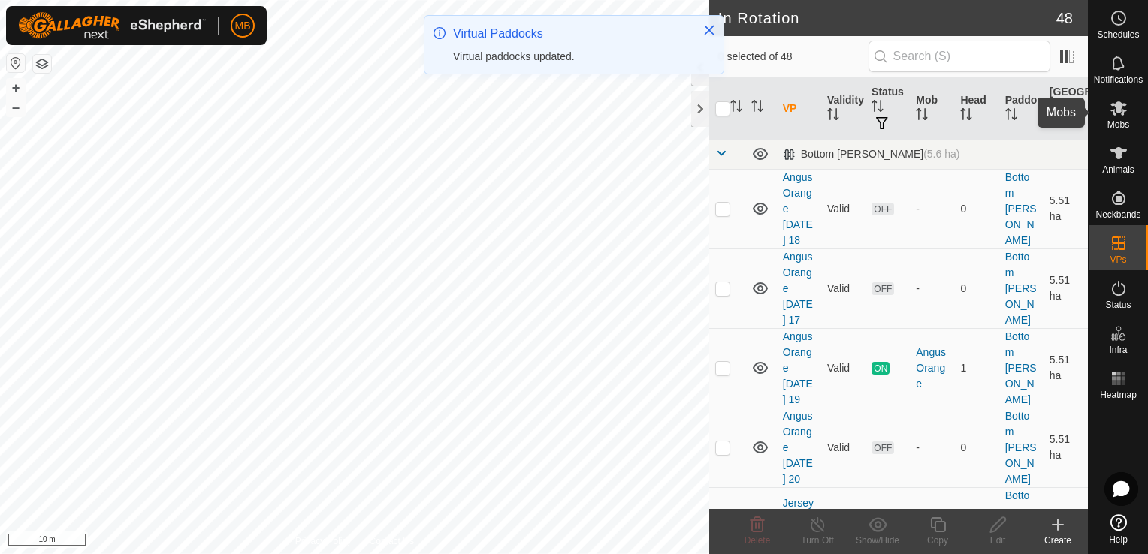
click at [1104, 120] on div "Mobs" at bounding box center [1117, 112] width 59 height 45
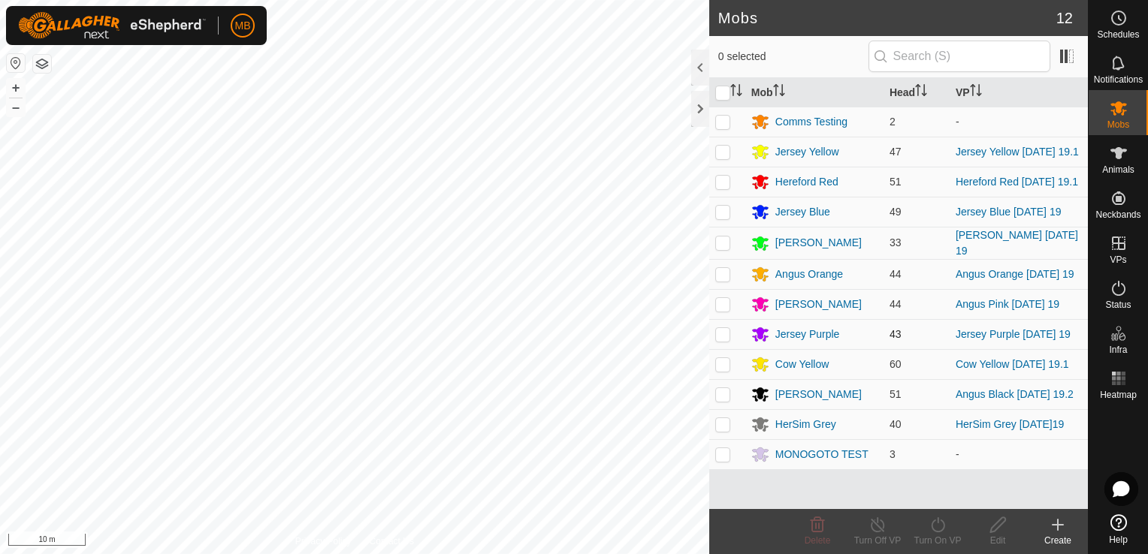
click at [718, 338] on p-checkbox at bounding box center [722, 334] width 15 height 12
checkbox input "true"
click at [934, 533] on icon at bounding box center [937, 525] width 19 height 18
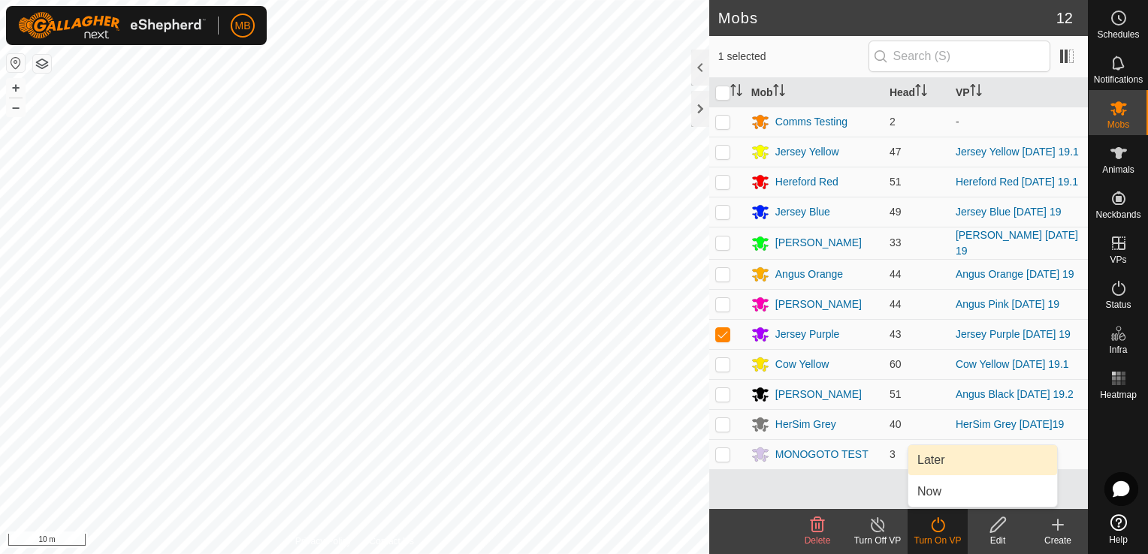
click at [937, 457] on link "Later" at bounding box center [982, 460] width 149 height 30
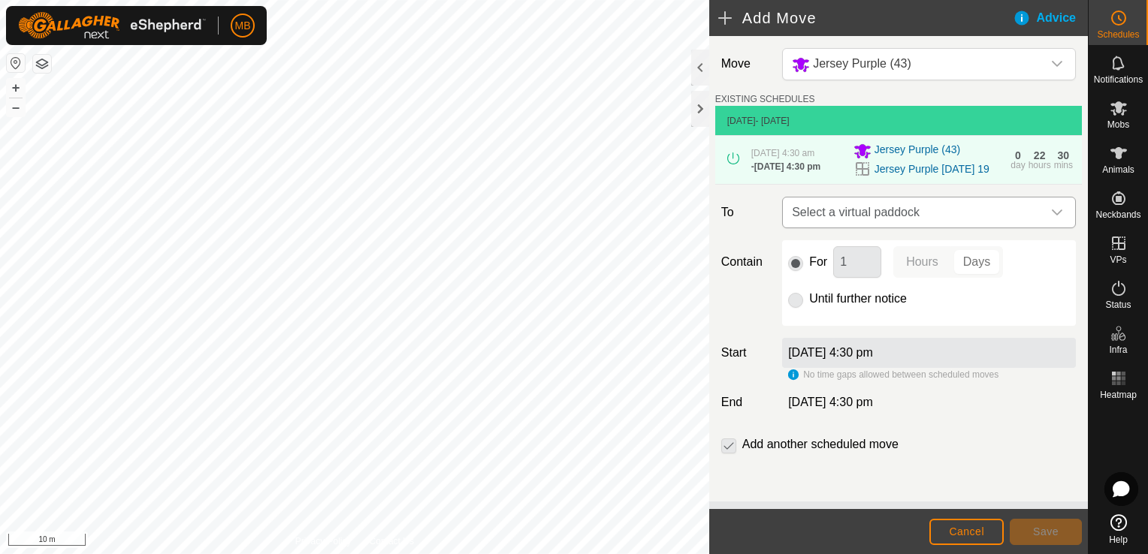
click at [1052, 216] on icon "dropdown trigger" at bounding box center [1057, 213] width 11 height 6
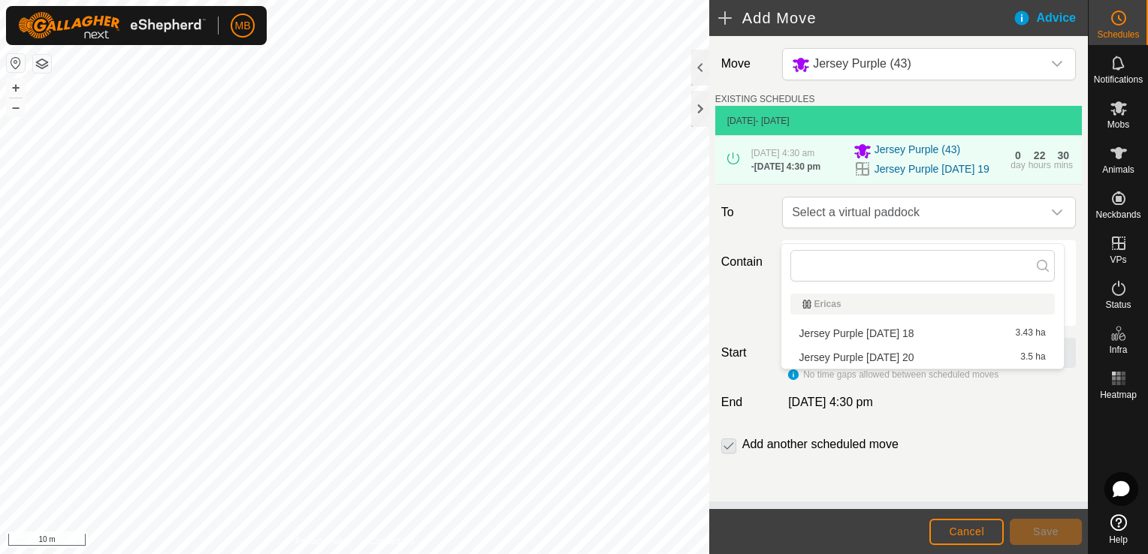
click at [940, 356] on li "Jersey Purple [DATE] 20 3.5 ha" at bounding box center [922, 357] width 264 height 23
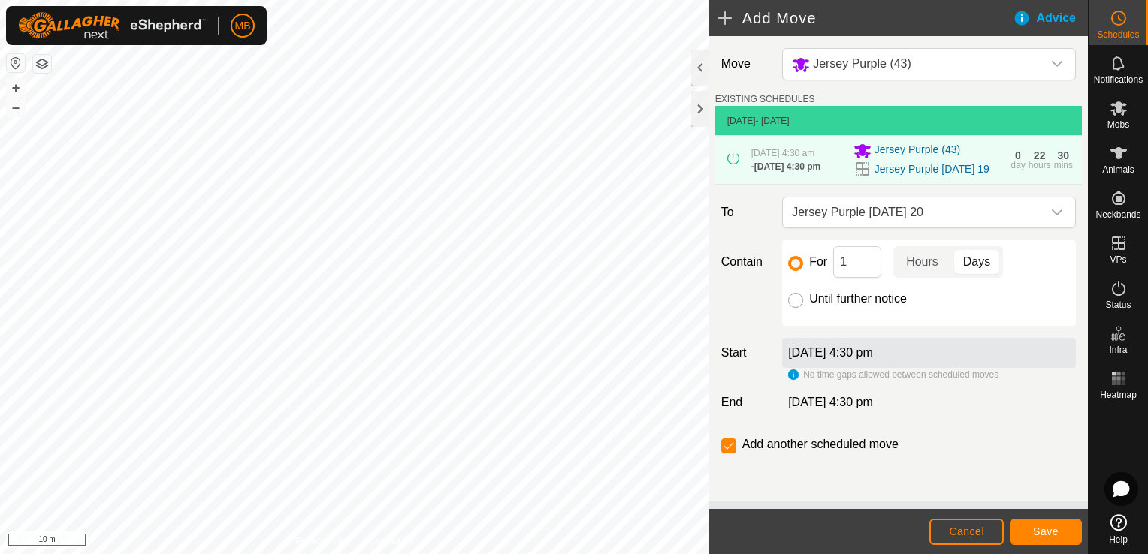
click at [795, 308] on input "Until further notice" at bounding box center [795, 300] width 15 height 15
radio input "true"
checkbox input "false"
click at [1042, 15] on div "Advice" at bounding box center [1049, 18] width 75 height 18
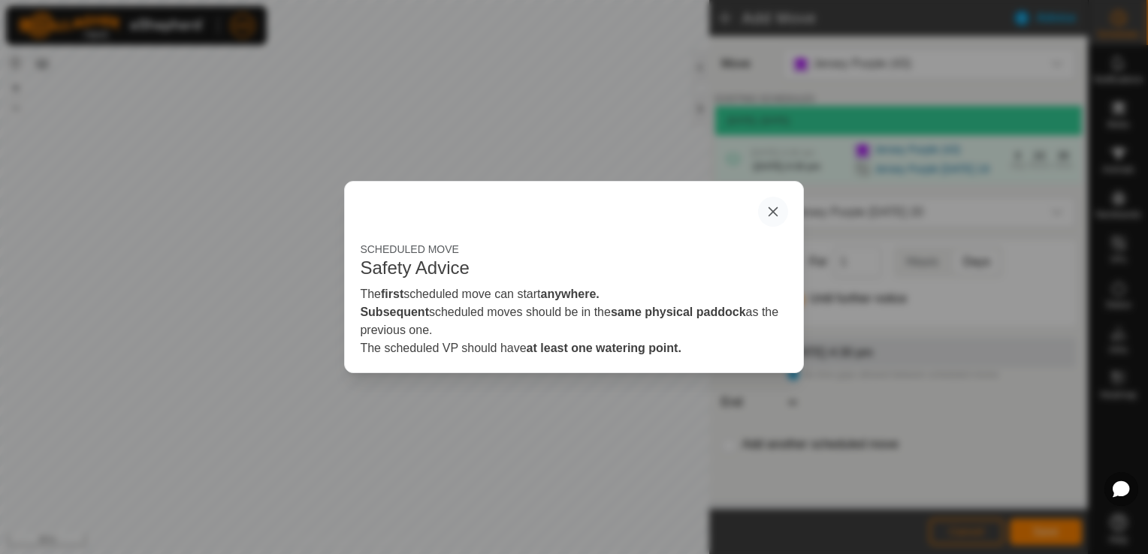
click at [772, 219] on button "button" at bounding box center [773, 212] width 30 height 30
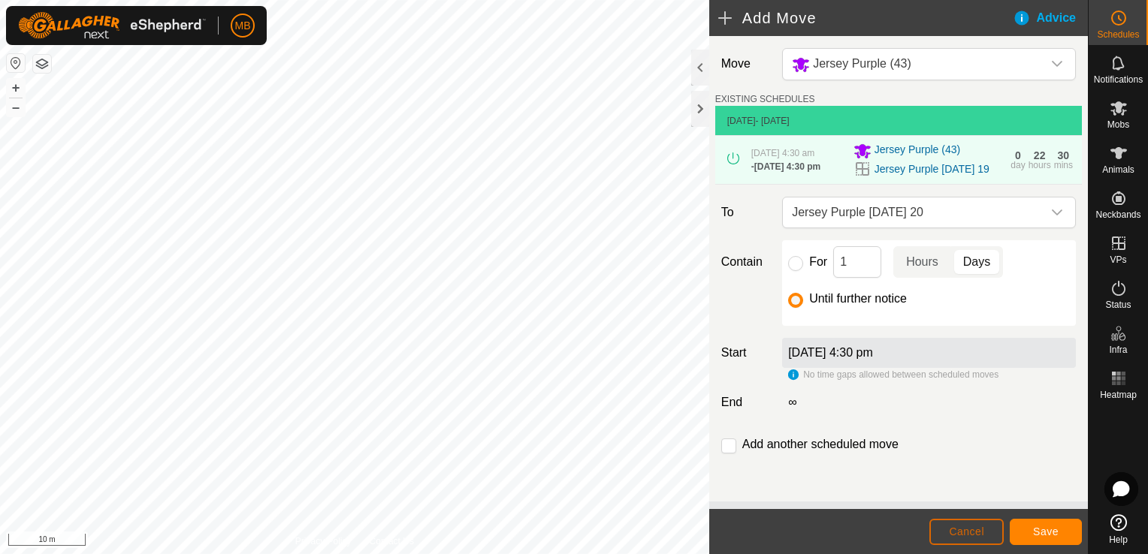
click at [990, 536] on button "Cancel" at bounding box center [966, 532] width 74 height 26
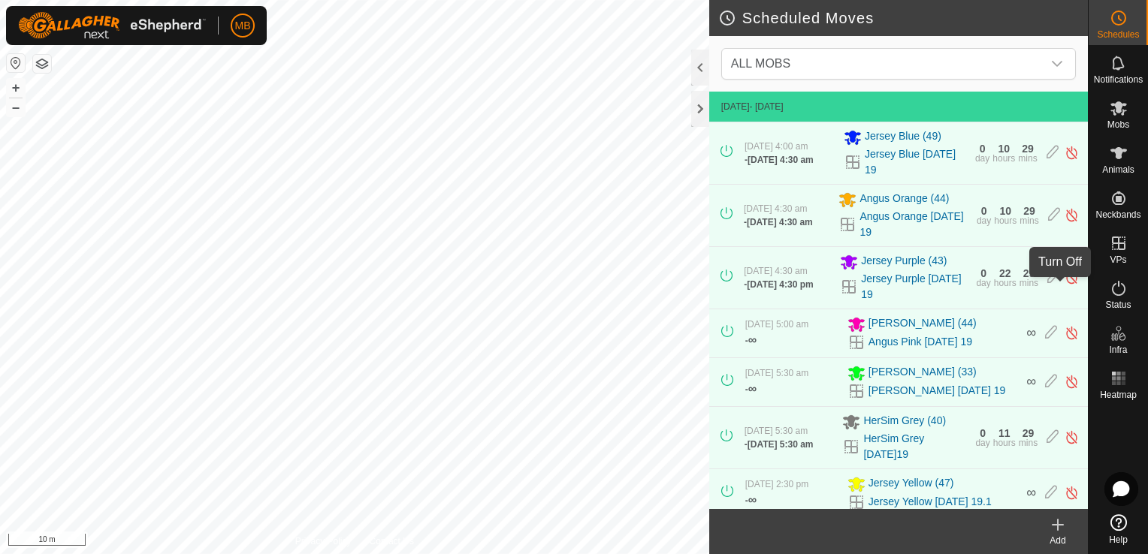
click at [1064, 285] on img at bounding box center [1071, 278] width 14 height 16
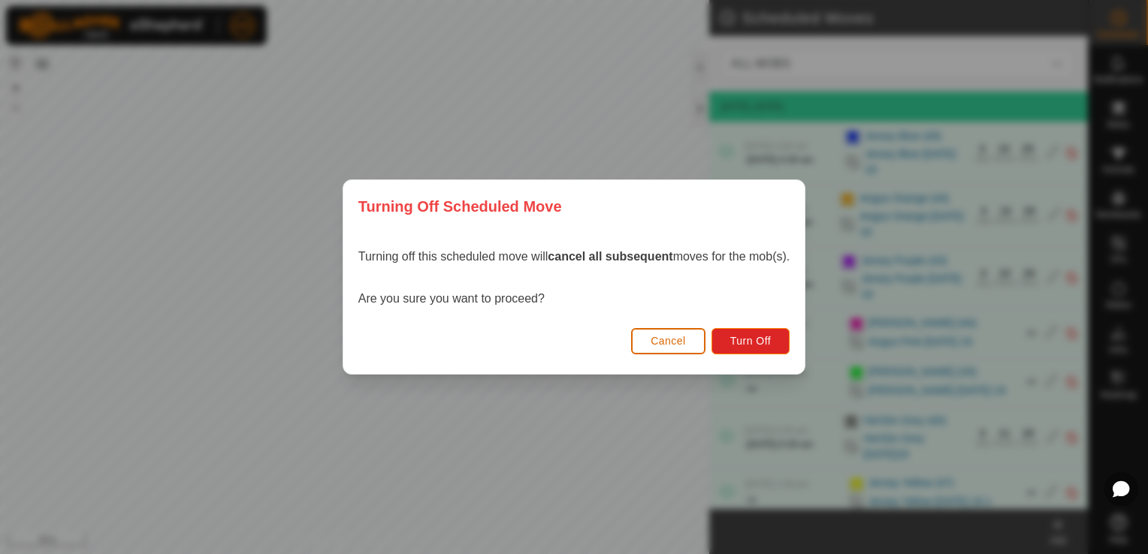
click at [678, 341] on span "Cancel" at bounding box center [667, 341] width 35 height 12
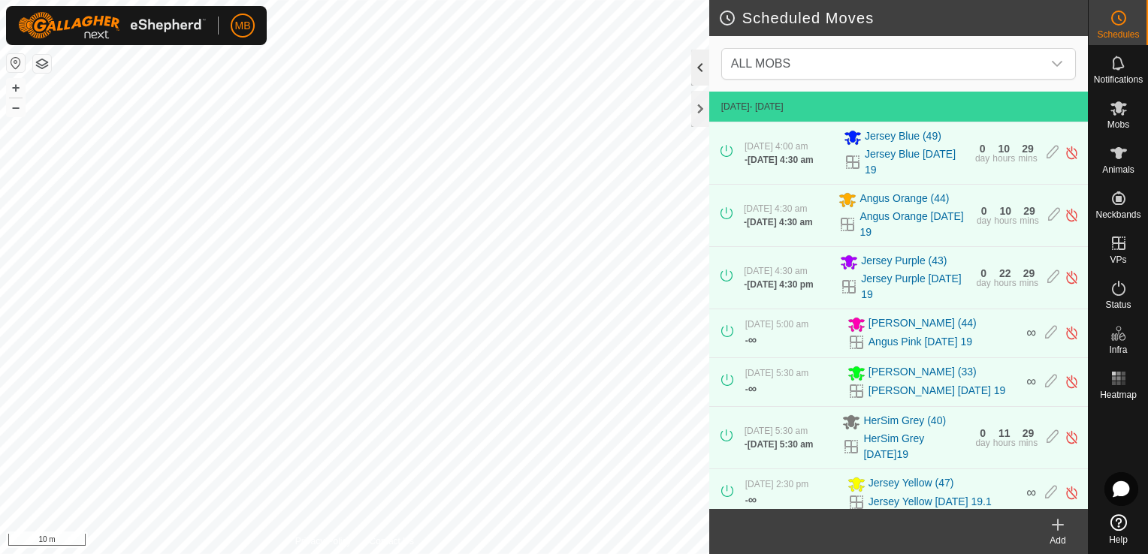
click at [703, 69] on div at bounding box center [700, 68] width 18 height 36
